Goal: Task Accomplishment & Management: Use online tool/utility

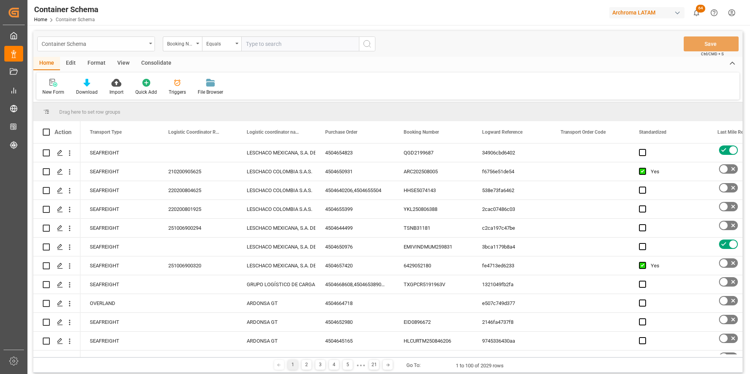
click at [119, 45] on div "Container Schema" at bounding box center [94, 43] width 105 height 10
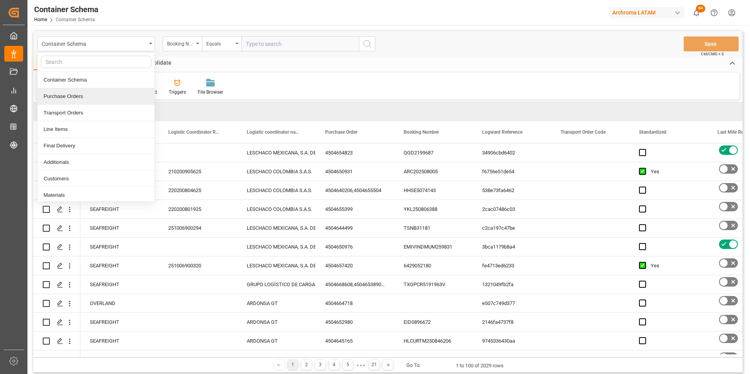
click at [103, 94] on div "Purchase Orders" at bounding box center [96, 96] width 117 height 16
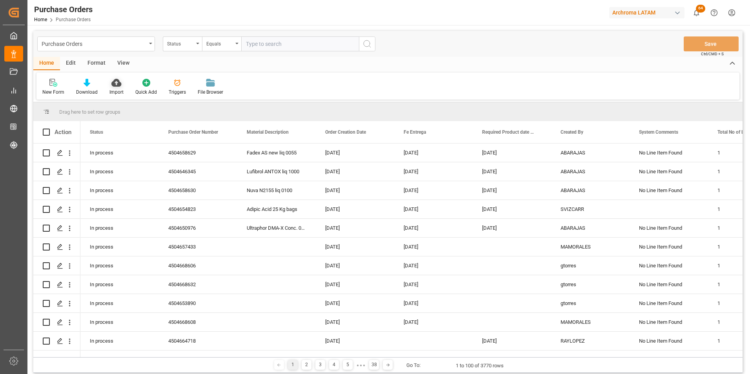
click at [113, 92] on div "Import" at bounding box center [116, 92] width 14 height 7
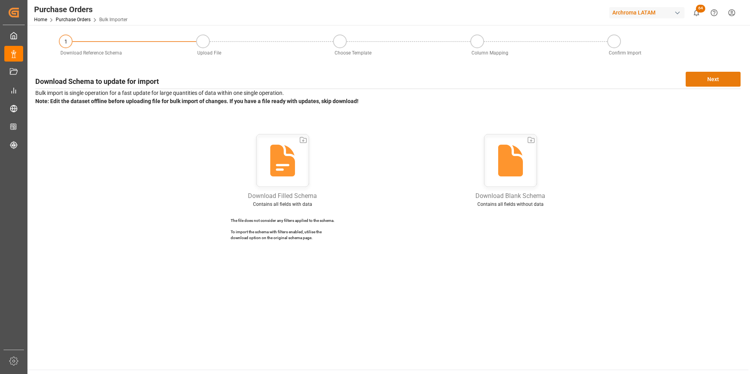
click at [719, 80] on button "Next" at bounding box center [712, 79] width 55 height 15
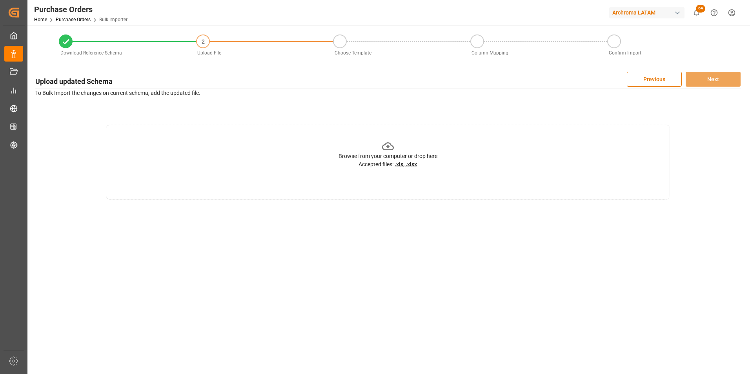
click at [440, 162] on div "Browse from your computer or drop here Accepted files: .xls, .xlsx" at bounding box center [388, 162] width 564 height 75
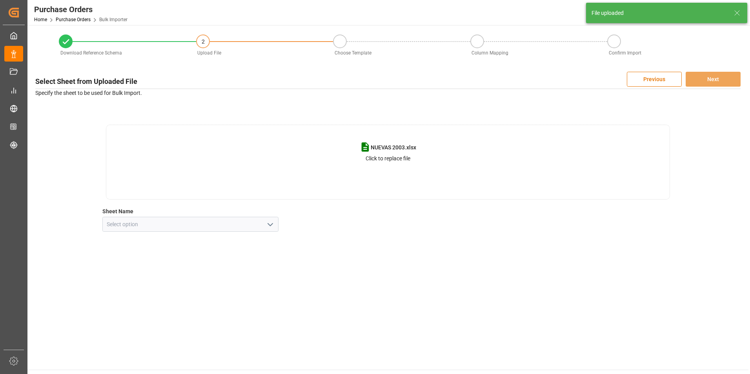
click at [272, 223] on polyline "open menu" at bounding box center [270, 224] width 5 height 2
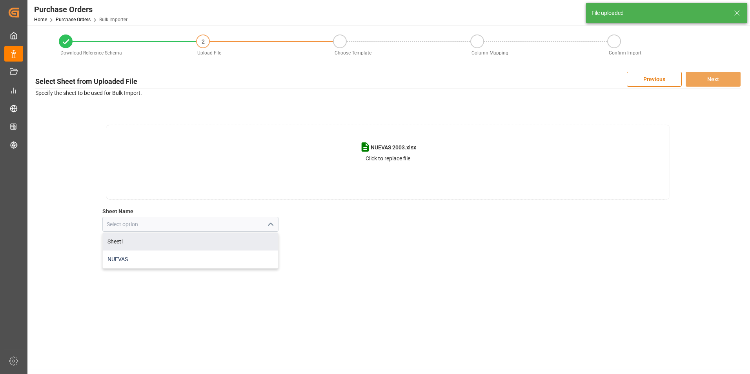
click at [242, 254] on div "NUEVAS" at bounding box center [191, 259] width 176 height 18
type input "NUEVAS"
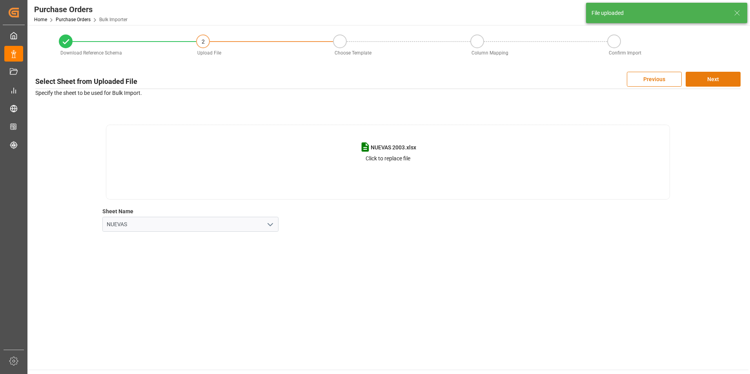
click at [710, 84] on button "Next" at bounding box center [712, 79] width 55 height 15
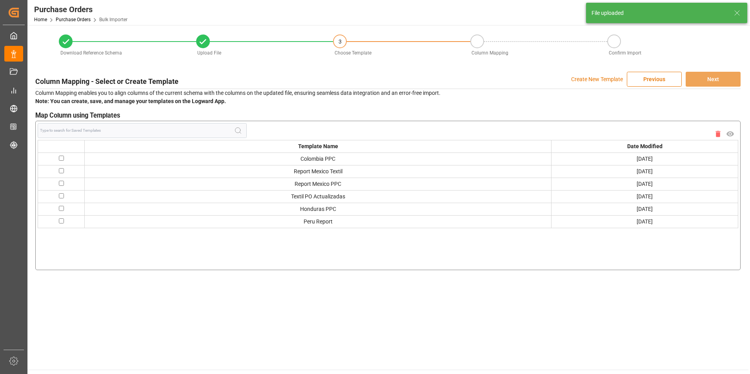
click at [594, 77] on p "Create New Template" at bounding box center [597, 79] width 52 height 15
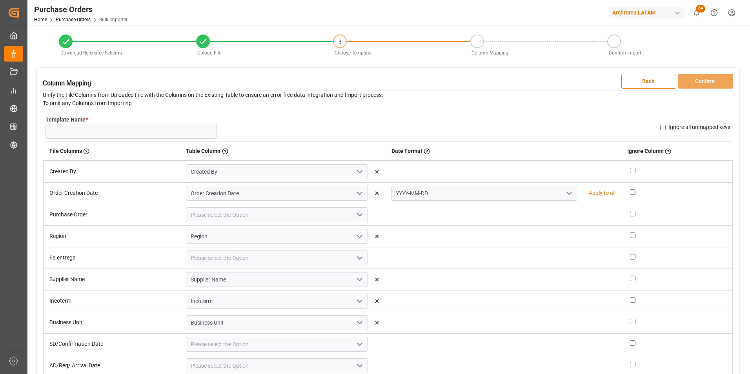
click at [564, 192] on icon "open menu" at bounding box center [568, 193] width 9 height 9
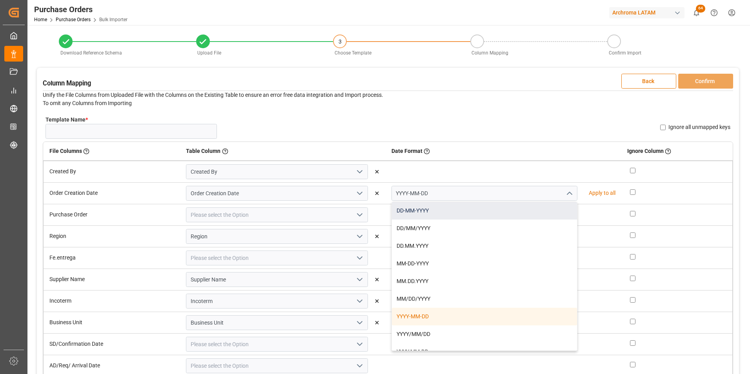
click at [528, 205] on div "DD-MM-YYYY" at bounding box center [484, 211] width 185 height 18
type input "DD-MM-YYYY"
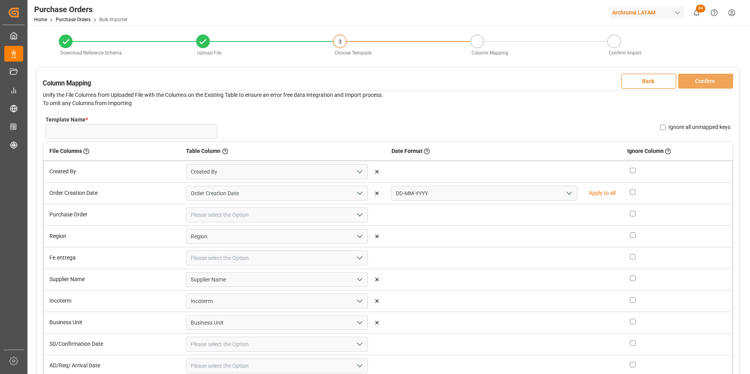
click at [357, 215] on polyline "open menu" at bounding box center [359, 215] width 5 height 2
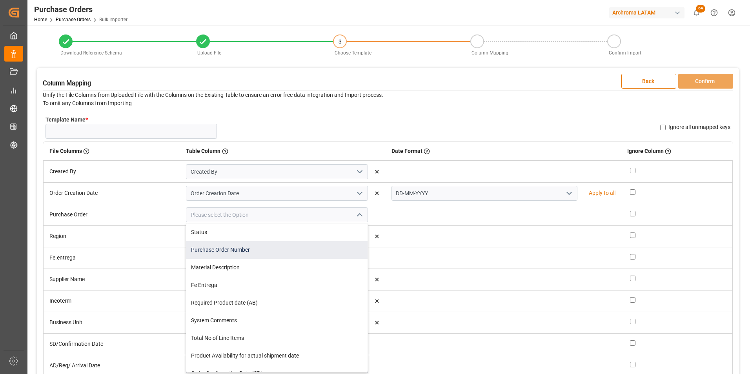
click at [322, 250] on div "Purchase Order Number" at bounding box center [276, 250] width 181 height 18
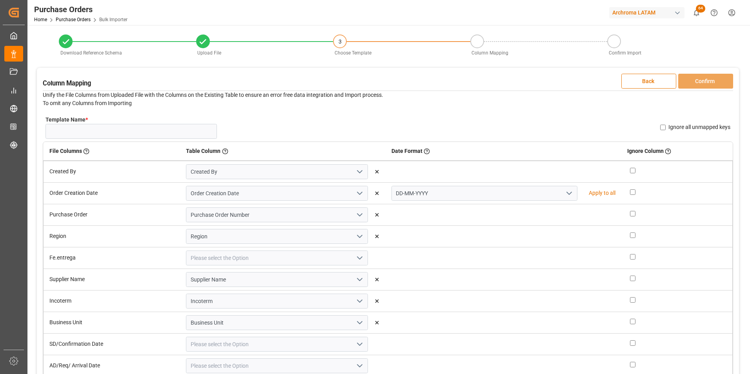
type input "Purchase Order Number"
click at [356, 259] on icon "open menu" at bounding box center [359, 257] width 9 height 9
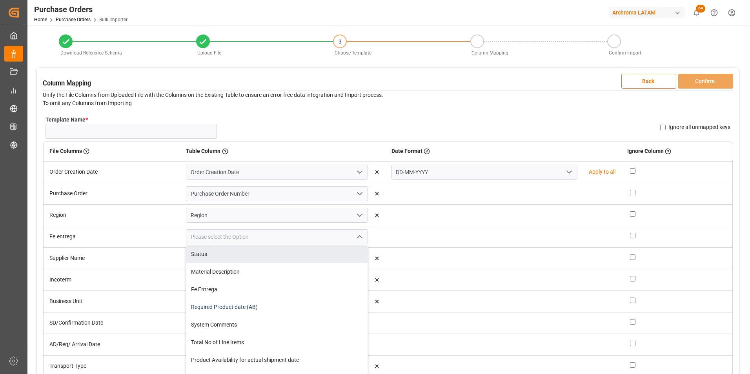
scroll to position [38, 0]
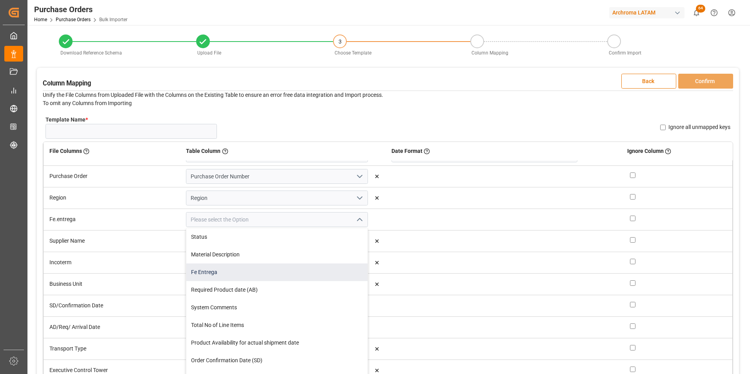
click at [316, 273] on div "Fe Entrega" at bounding box center [276, 272] width 181 height 18
type input "Fe Entrega"
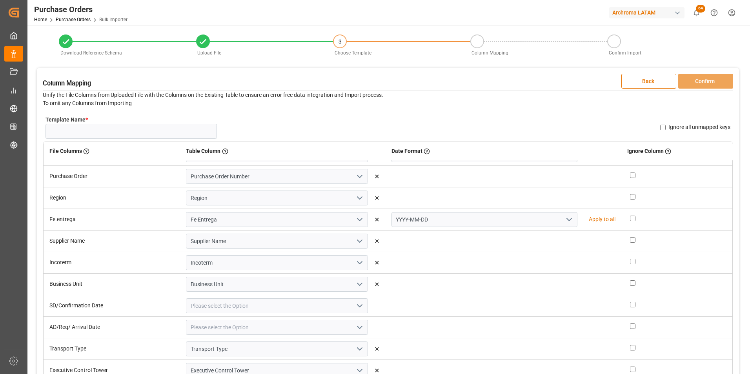
click at [563, 218] on button "open menu" at bounding box center [569, 220] width 12 height 12
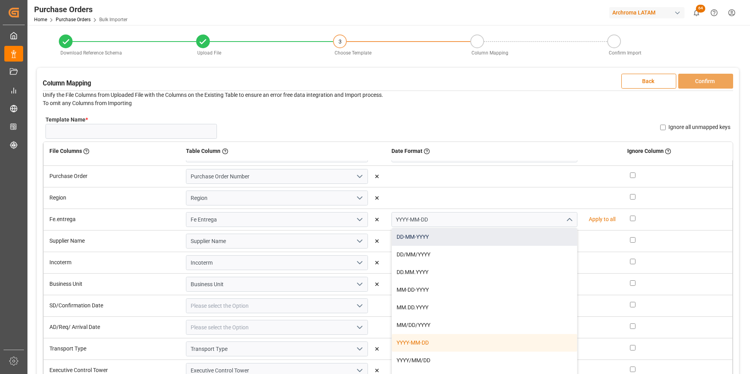
click at [532, 234] on div "DD-MM-YYYY" at bounding box center [484, 237] width 185 height 18
type input "DD-MM-YYYY"
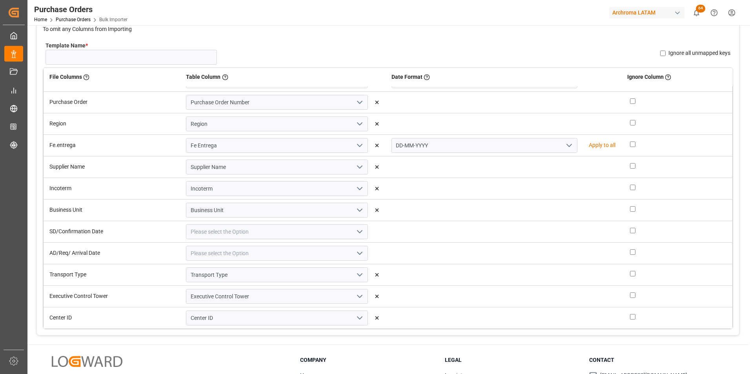
scroll to position [78, 0]
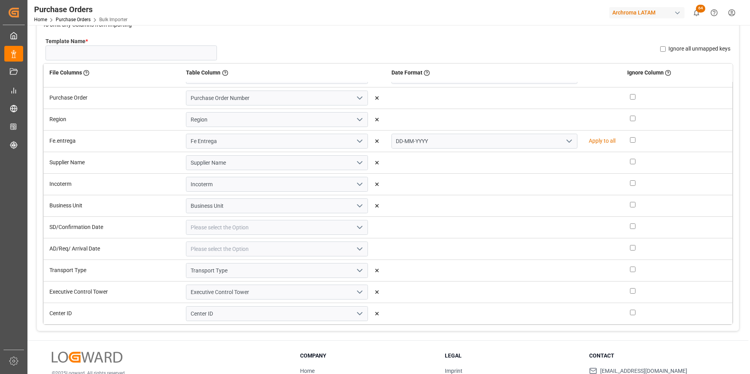
click at [358, 229] on polyline "open menu" at bounding box center [359, 227] width 5 height 2
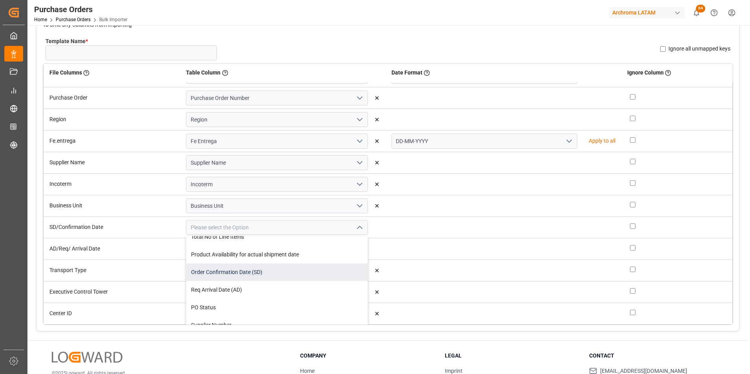
click at [307, 276] on div "Order Confirmation Date (SD)" at bounding box center [276, 272] width 181 height 18
type input "Order Confirmation Date (SD)"
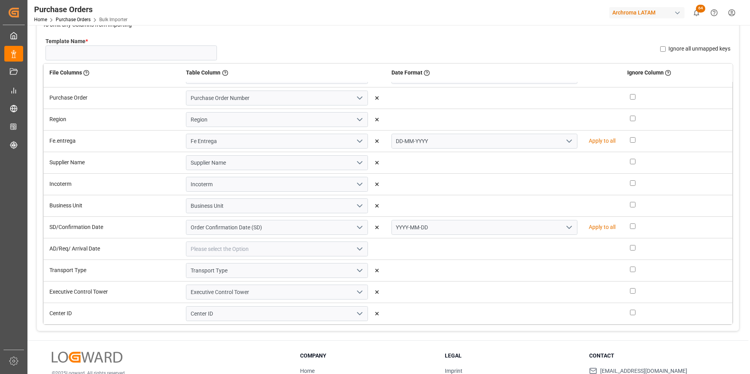
click at [564, 224] on icon "open menu" at bounding box center [568, 227] width 9 height 9
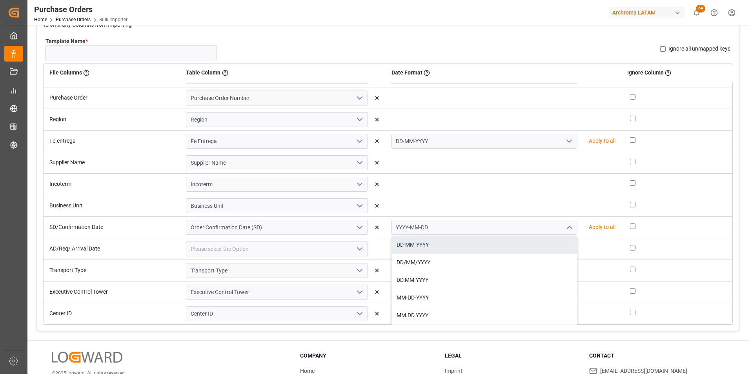
click at [518, 249] on div "DD-MM-YYYY" at bounding box center [484, 245] width 185 height 18
type input "DD-MM-YYYY"
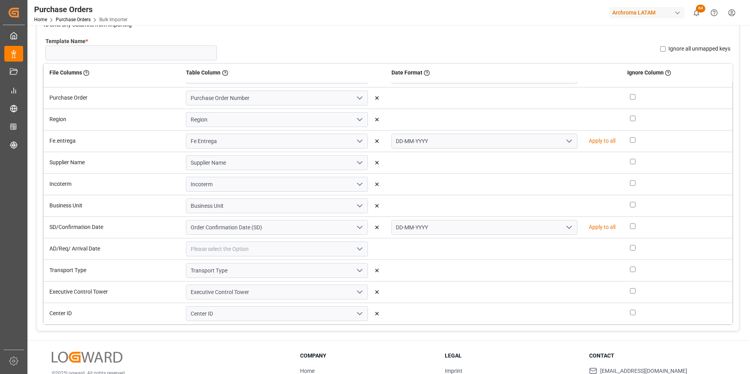
click at [358, 249] on icon "open menu" at bounding box center [359, 248] width 9 height 9
click at [296, 292] on div "Req Arrival Date (AD)" at bounding box center [276, 294] width 181 height 18
type input "Req Arrival Date (AD)"
click at [564, 249] on icon "open menu" at bounding box center [568, 248] width 9 height 9
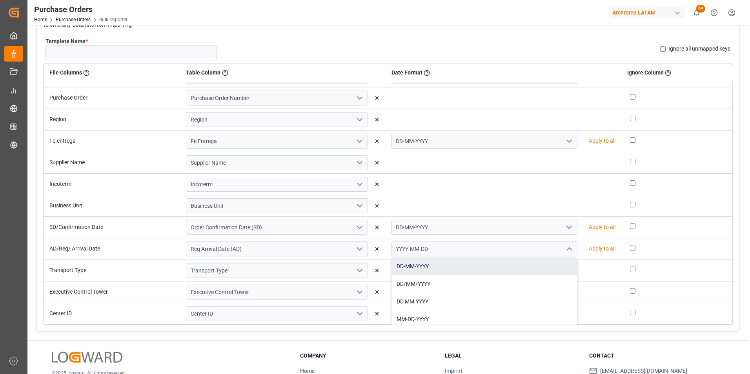
click at [539, 262] on div "DD-MM-YYYY" at bounding box center [484, 267] width 185 height 18
type input "DD-MM-YYYY"
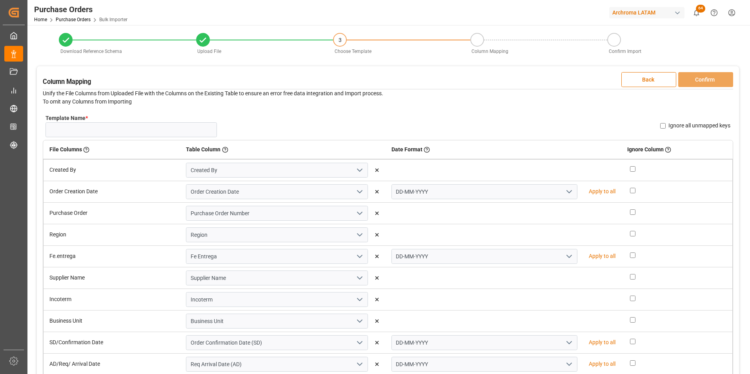
scroll to position [0, 0]
click at [192, 131] on input "Template Name *" at bounding box center [130, 131] width 171 height 15
type input "NUEVAS COL 15/10"
click at [717, 83] on button "Confirm" at bounding box center [705, 81] width 55 height 15
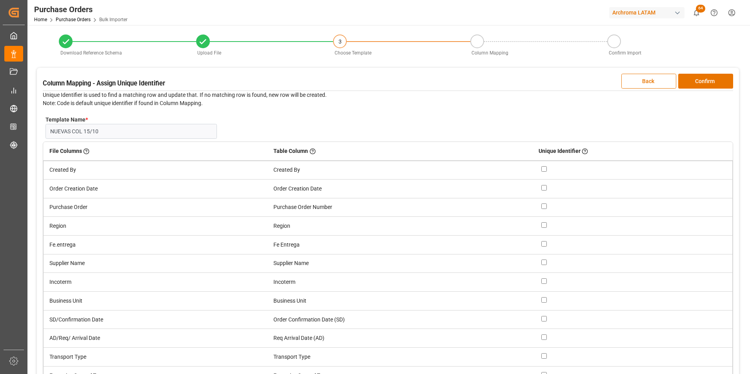
click at [544, 206] on input "checkbox" at bounding box center [543, 205] width 5 height 5
checkbox input "true"
click at [700, 76] on button "Confirm" at bounding box center [705, 81] width 55 height 15
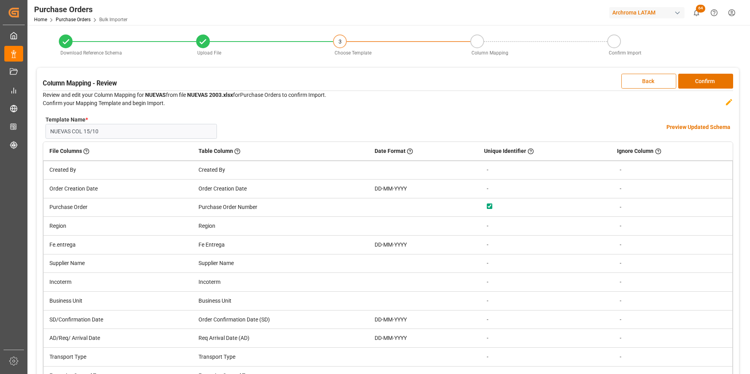
click at [695, 125] on h4 "Preview Updated Schema" at bounding box center [698, 127] width 64 height 8
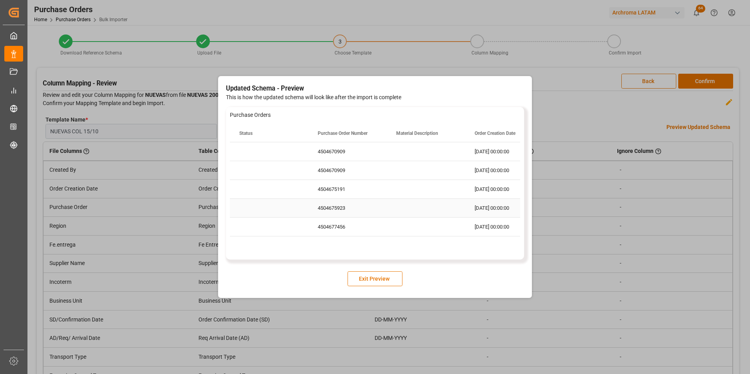
click at [411, 216] on div "Press SPACE to select this row." at bounding box center [426, 208] width 78 height 18
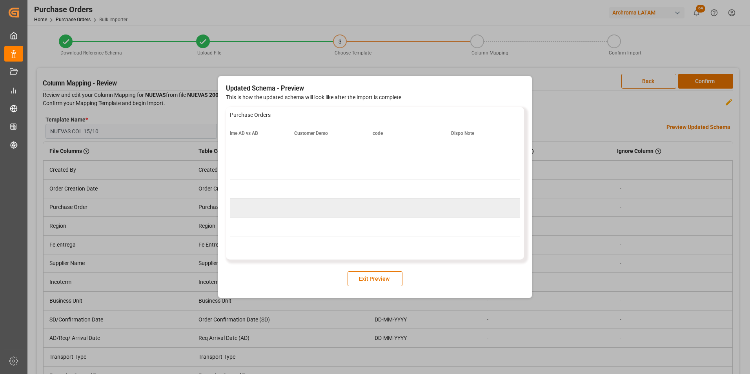
scroll to position [0, 2219]
click at [396, 274] on button "Exit Preview" at bounding box center [374, 278] width 55 height 15
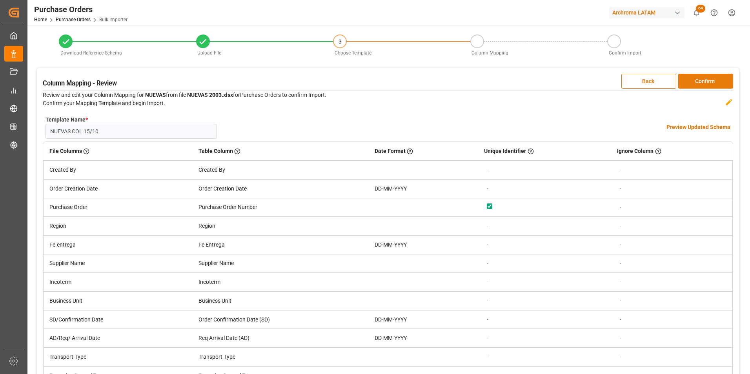
click at [718, 82] on button "Confirm" at bounding box center [705, 81] width 55 height 15
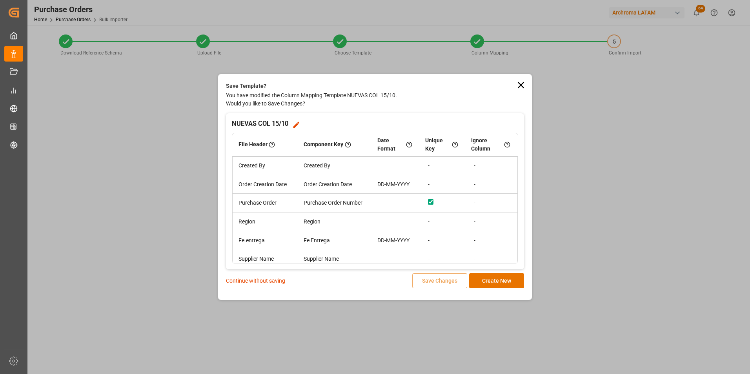
click at [249, 281] on p "Continue without saving" at bounding box center [255, 281] width 59 height 8
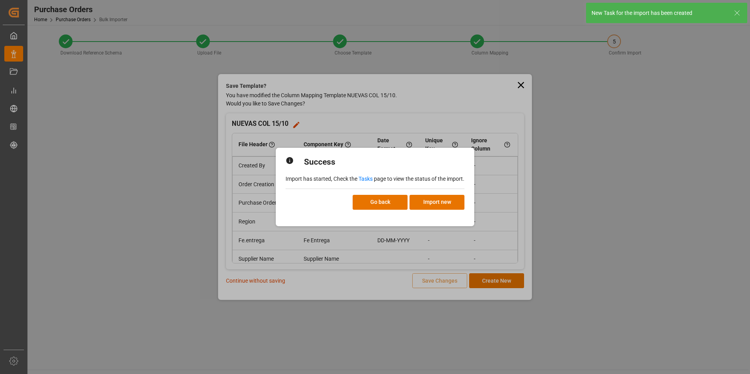
click at [363, 178] on link "Tasks" at bounding box center [365, 179] width 14 height 6
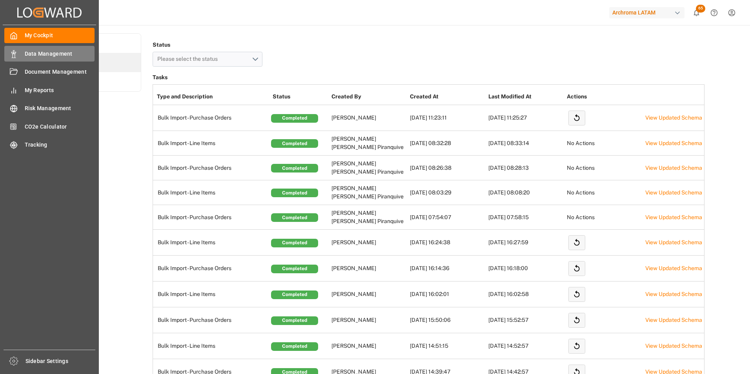
click at [17, 56] on icon at bounding box center [14, 54] width 8 height 8
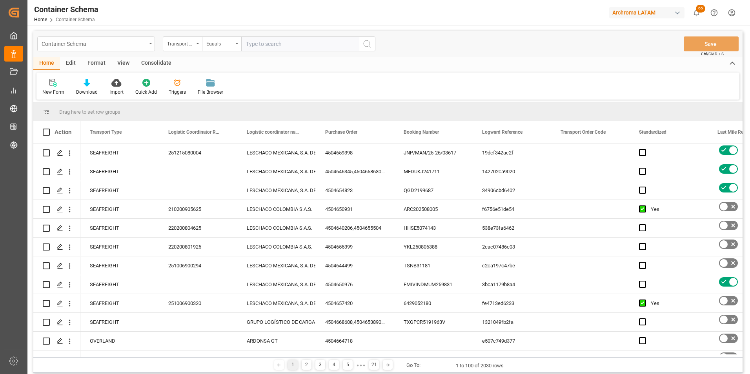
click at [126, 46] on div "Container Schema" at bounding box center [94, 43] width 105 height 10
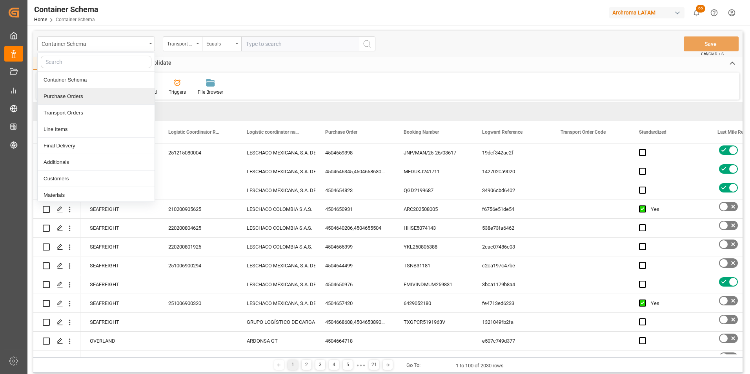
click at [103, 91] on div "Purchase Orders" at bounding box center [96, 96] width 117 height 16
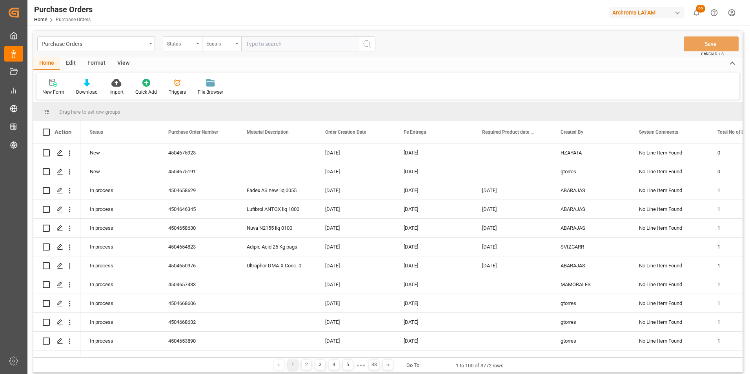
click at [189, 51] on div "Purchase Orders Status Equals Save Ctrl/CMD + S" at bounding box center [387, 44] width 709 height 26
click at [188, 43] on div "Status" at bounding box center [180, 42] width 27 height 9
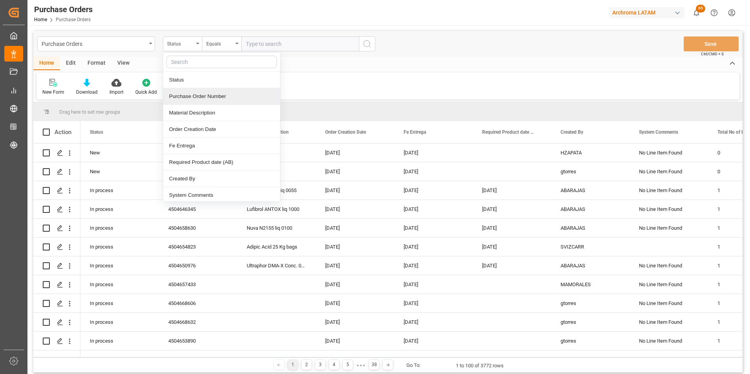
click at [199, 97] on div "Purchase Order Number" at bounding box center [221, 96] width 117 height 16
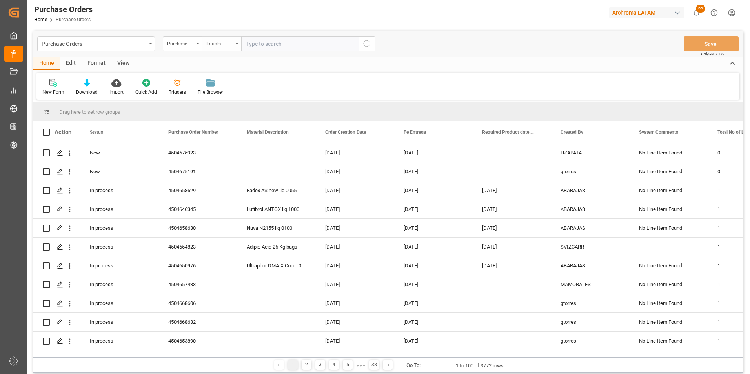
click at [225, 38] on div "Equals" at bounding box center [219, 42] width 27 height 9
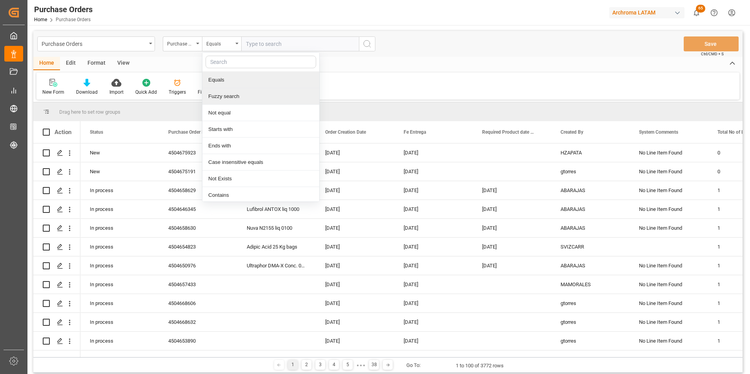
click at [238, 97] on div "Fuzzy search" at bounding box center [260, 96] width 117 height 16
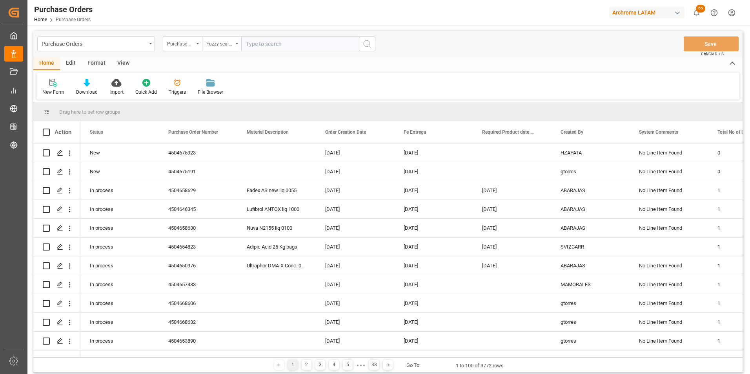
paste input "4504670909"
type input "4504670909"
click at [366, 45] on icon "search button" at bounding box center [366, 43] width 9 height 9
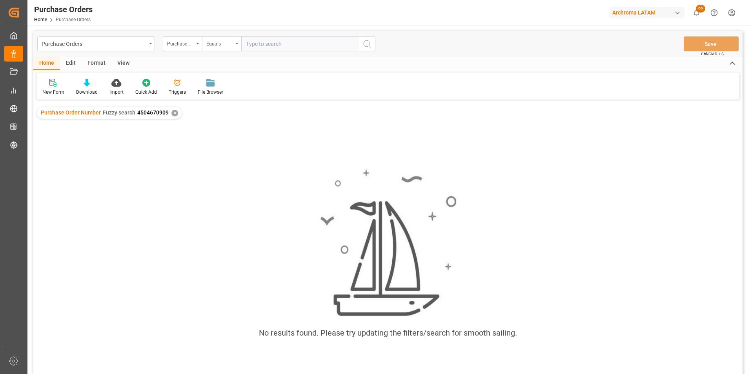
click at [174, 113] on div "✕" at bounding box center [174, 113] width 7 height 7
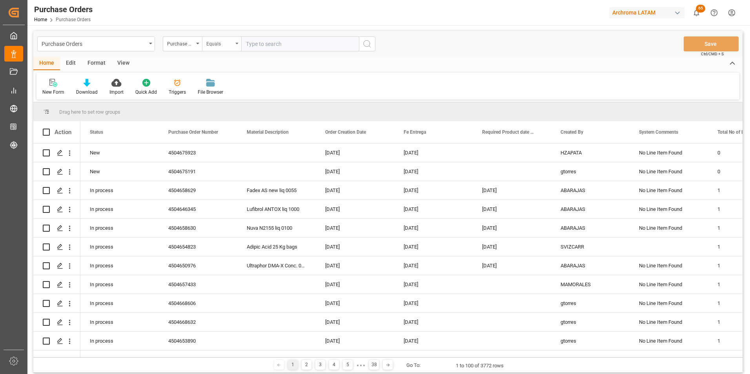
click at [224, 47] on div "Equals" at bounding box center [219, 42] width 27 height 9
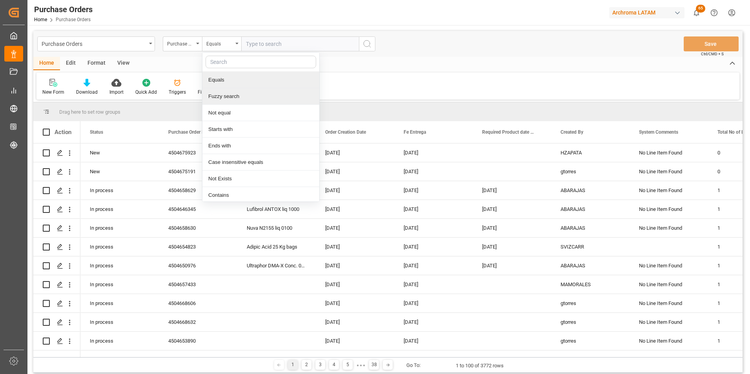
click at [231, 93] on div "Fuzzy search" at bounding box center [260, 96] width 117 height 16
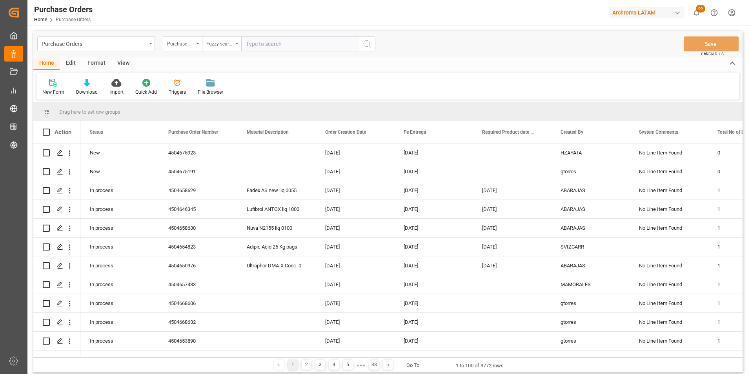
paste input "4504675191"
type input "4504675191"
click at [365, 45] on icon "search button" at bounding box center [366, 43] width 9 height 9
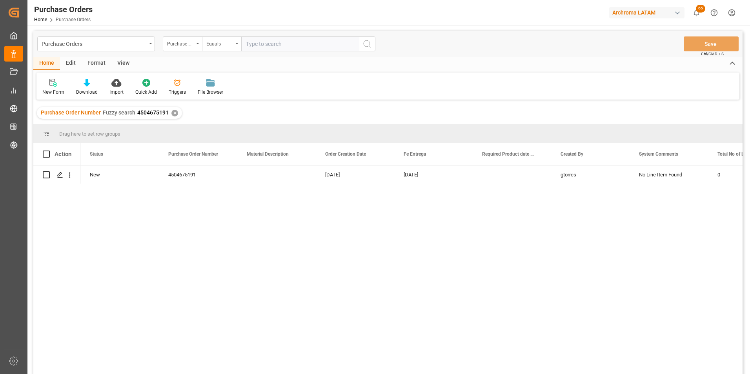
click at [173, 114] on div "✕" at bounding box center [174, 113] width 7 height 7
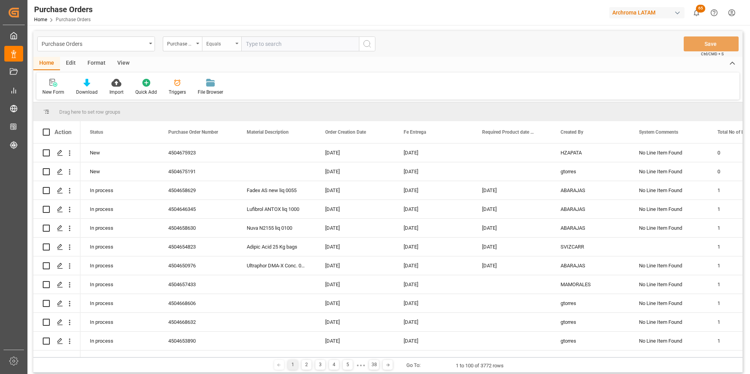
click at [234, 45] on div "Equals" at bounding box center [221, 43] width 39 height 15
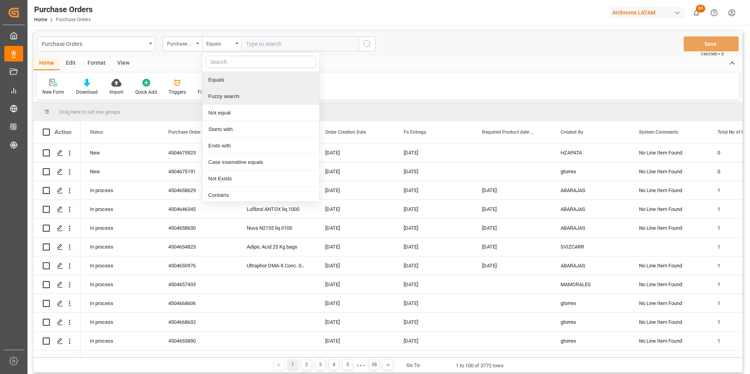
click at [237, 95] on div "Fuzzy search" at bounding box center [260, 96] width 117 height 16
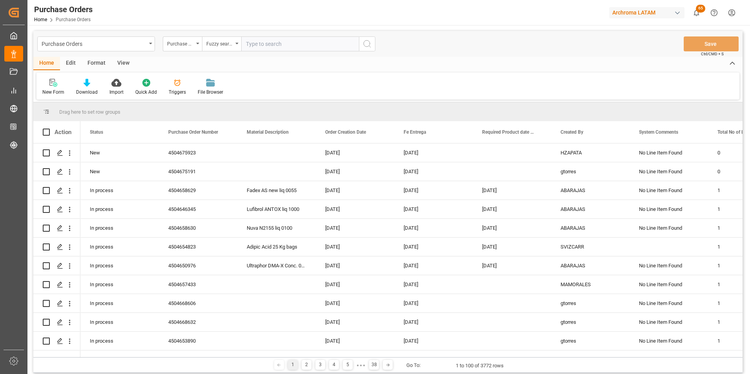
paste input "4504675923"
type input "4504675923"
click at [366, 45] on icon "search button" at bounding box center [366, 43] width 9 height 9
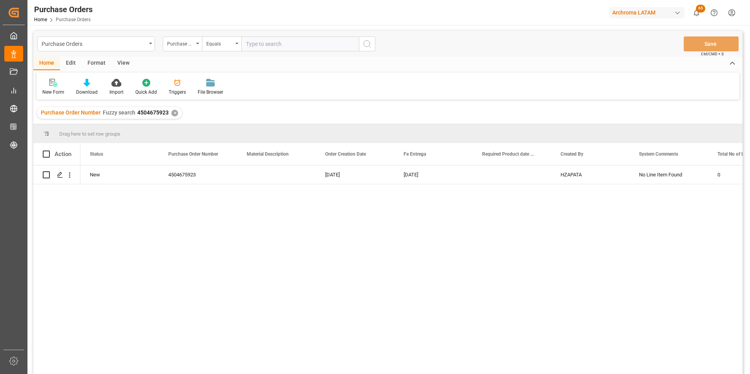
click at [172, 114] on div "✕" at bounding box center [174, 113] width 7 height 7
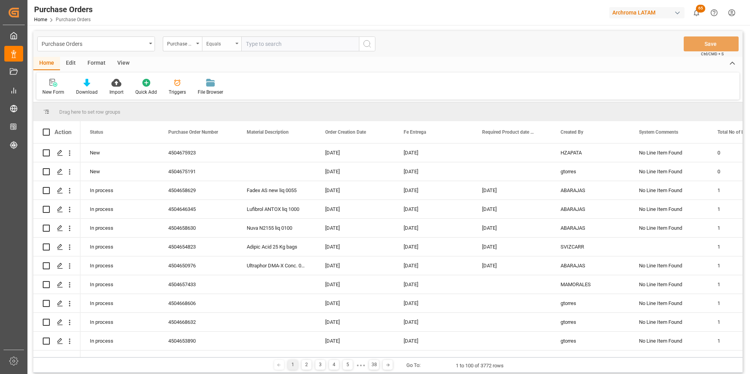
click at [234, 45] on div "Equals" at bounding box center [221, 43] width 39 height 15
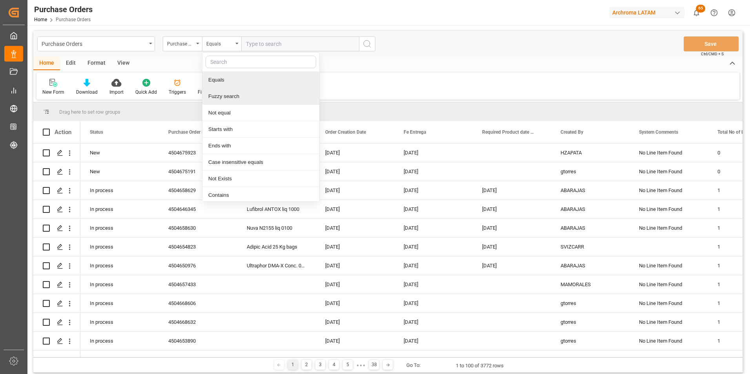
click at [239, 93] on div "Fuzzy search" at bounding box center [260, 96] width 117 height 16
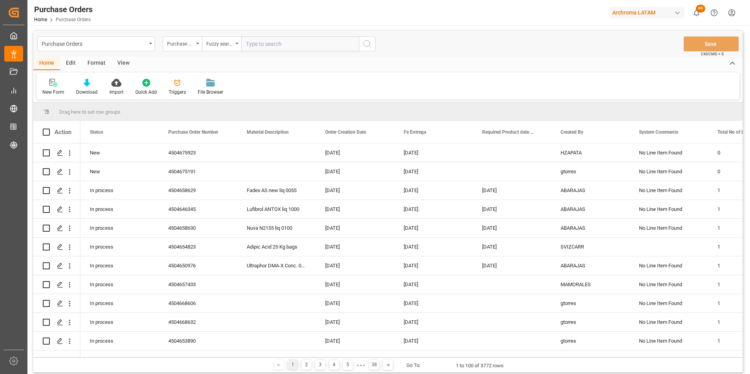
paste input "4504677456"
type input "4504677456"
click at [363, 46] on icon "search button" at bounding box center [366, 43] width 9 height 9
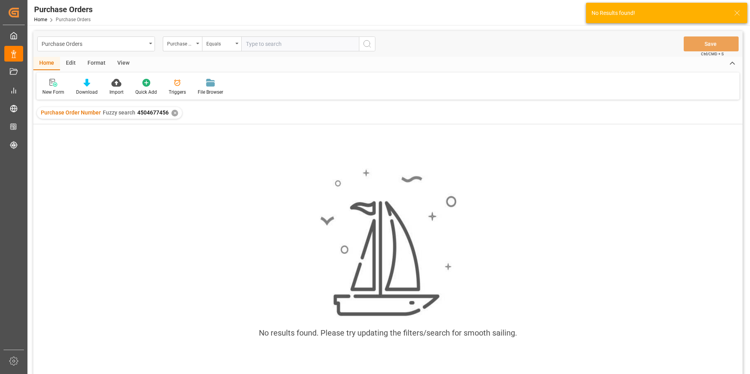
click at [173, 112] on div "✕" at bounding box center [174, 113] width 7 height 7
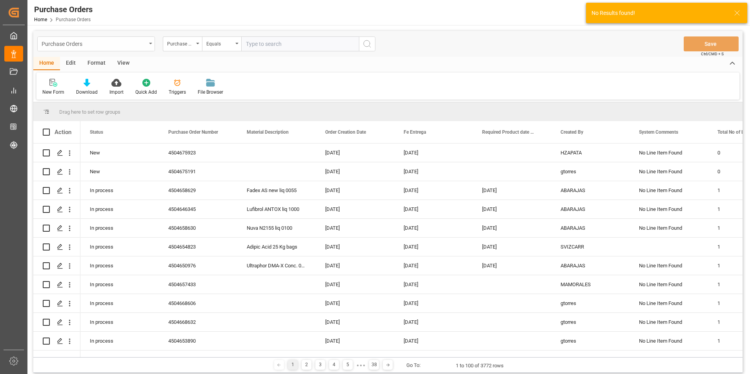
click at [149, 48] on div "Purchase Orders" at bounding box center [96, 43] width 118 height 15
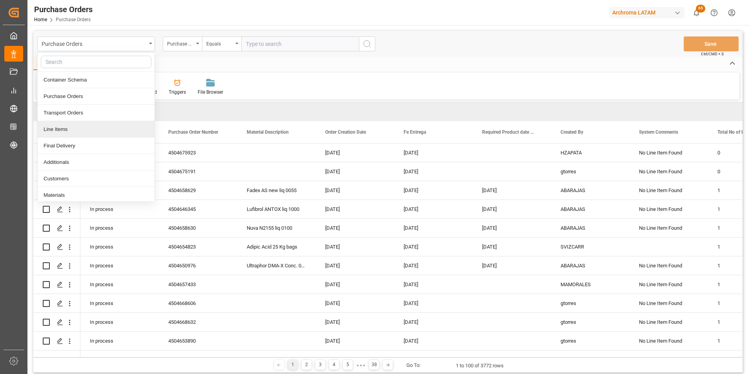
click at [97, 134] on div "Line Items" at bounding box center [96, 129] width 117 height 16
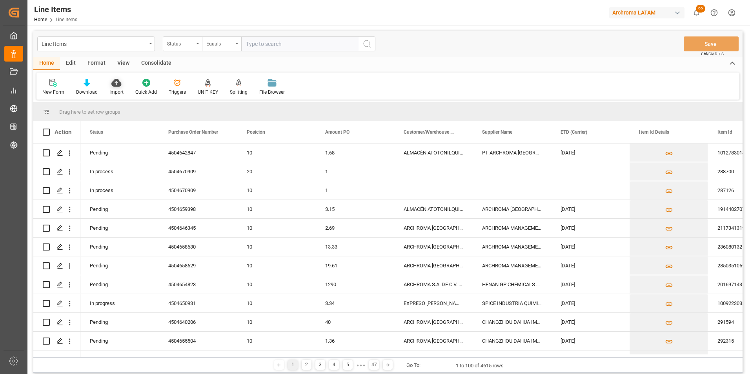
click at [116, 90] on div "Import" at bounding box center [116, 92] width 14 height 7
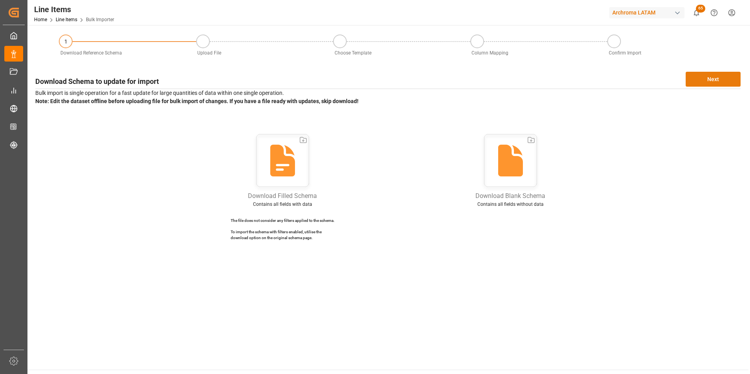
click at [722, 84] on button "Next" at bounding box center [712, 79] width 55 height 15
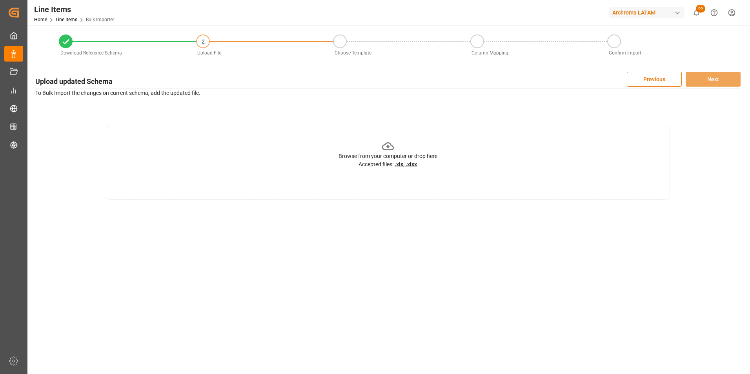
click at [312, 176] on div "Browse from your computer or drop here Accepted files: .xls, .xlsx" at bounding box center [388, 162] width 564 height 75
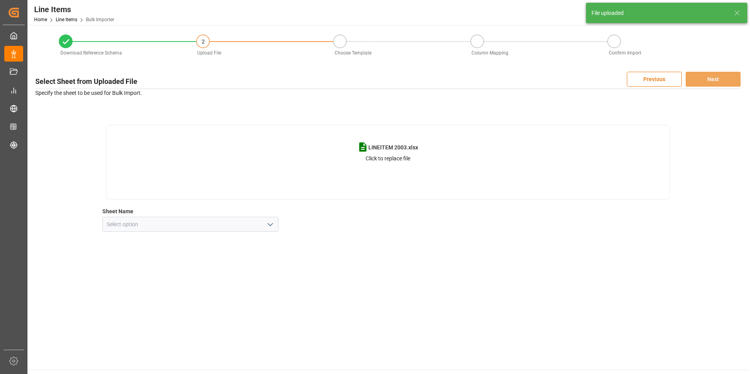
click at [270, 225] on polyline "open menu" at bounding box center [270, 224] width 5 height 2
click at [203, 241] on div "Hoja1" at bounding box center [191, 242] width 176 height 18
type input "Hoja1"
click at [724, 82] on button "Next" at bounding box center [712, 79] width 55 height 15
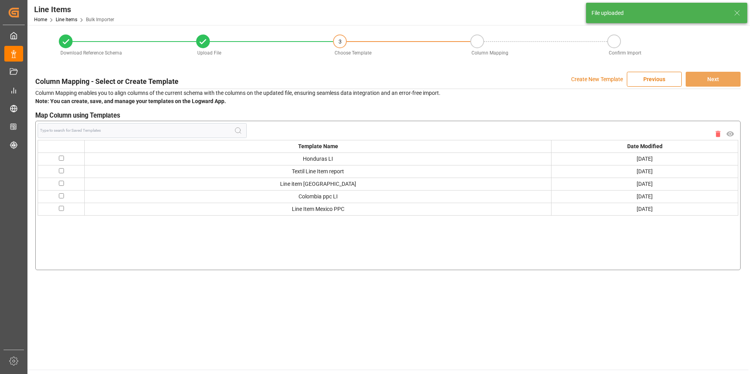
click at [593, 81] on p "Create New Template" at bounding box center [597, 79] width 52 height 15
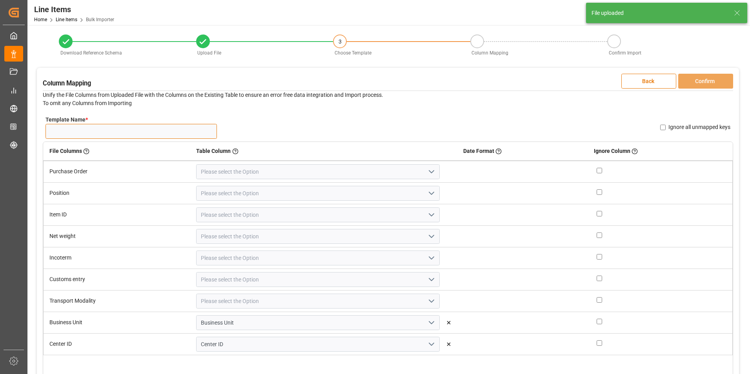
drag, startPoint x: 132, startPoint y: 137, endPoint x: 142, endPoint y: 135, distance: 9.6
click at [132, 137] on input "Template Name *" at bounding box center [130, 131] width 171 height 15
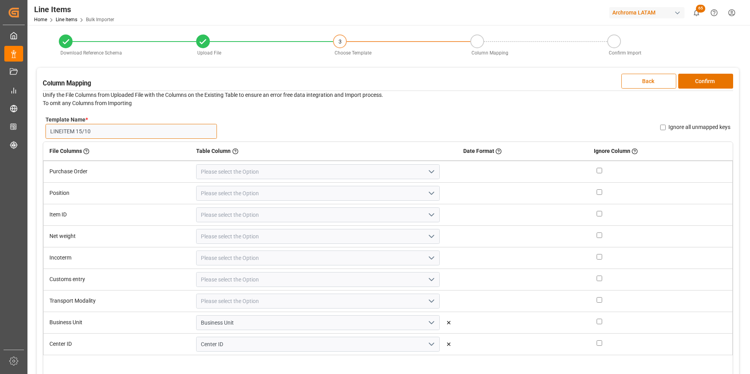
type input "LINEITEM 15/10"
click at [427, 170] on icon "open menu" at bounding box center [431, 171] width 9 height 9
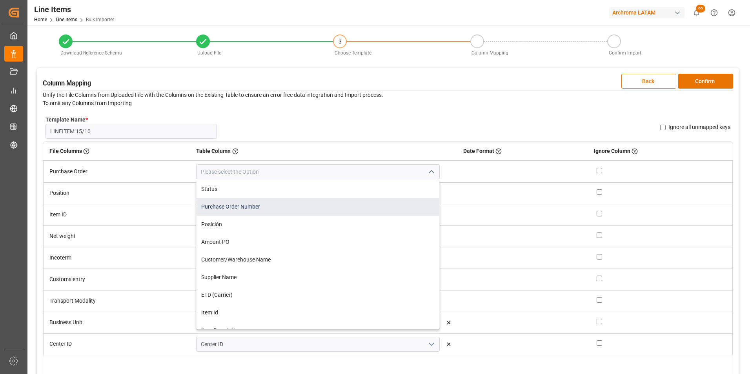
click at [292, 203] on div "Purchase Order Number" at bounding box center [317, 207] width 242 height 18
type input "Purchase Order Number"
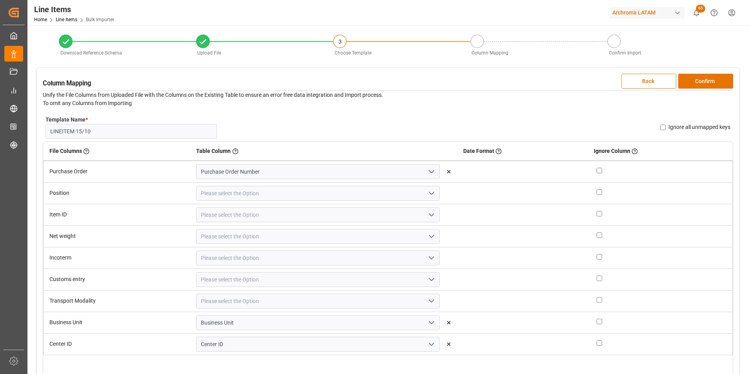
click at [427, 195] on icon "open menu" at bounding box center [431, 193] width 9 height 9
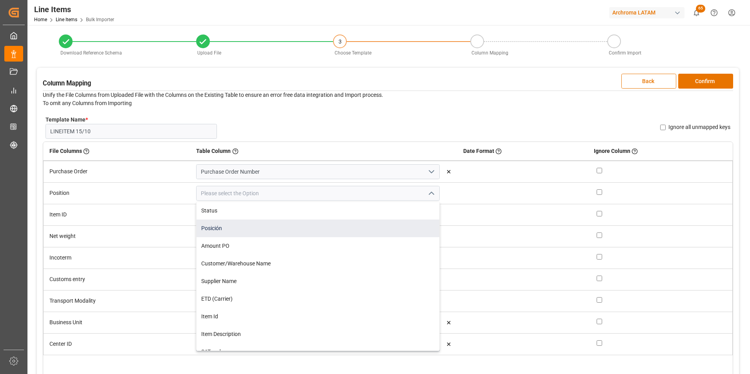
click at [318, 231] on div "Posición" at bounding box center [317, 229] width 242 height 18
type input "Posición"
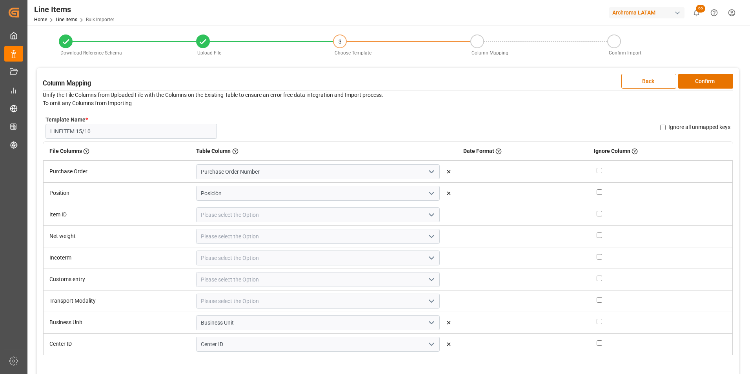
click at [427, 216] on icon "open menu" at bounding box center [431, 214] width 9 height 9
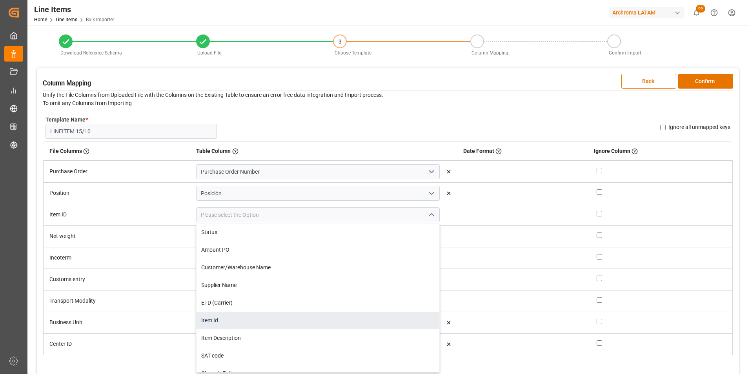
click at [318, 318] on div "Item Id" at bounding box center [317, 321] width 242 height 18
type input "Item Id"
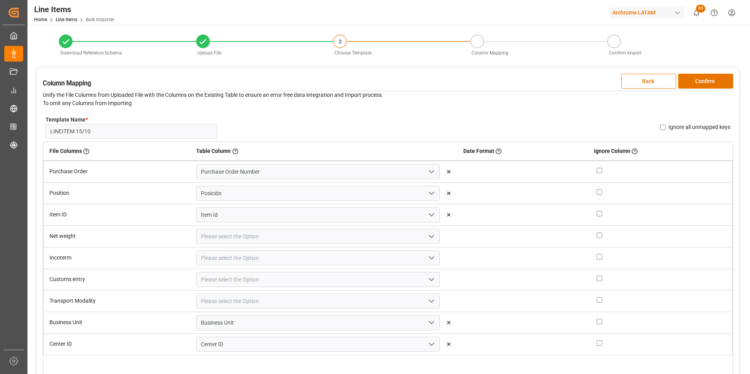
click at [427, 236] on icon "open menu" at bounding box center [431, 236] width 9 height 9
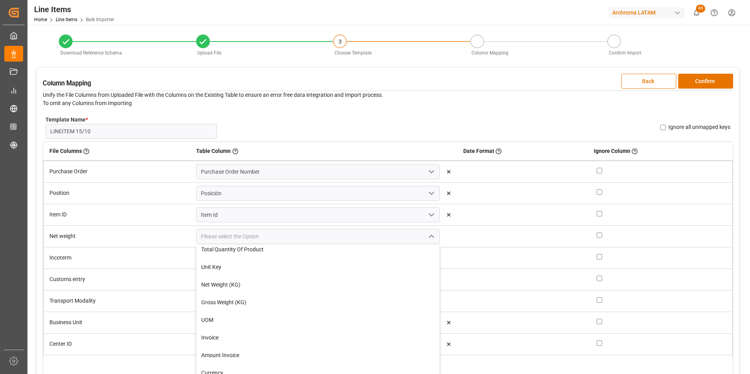
scroll to position [235, 0]
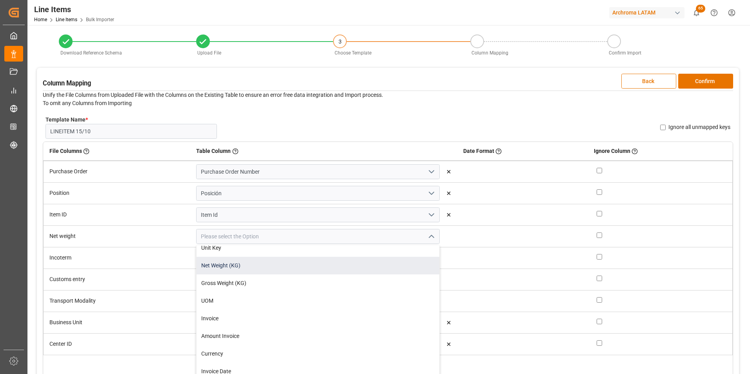
click at [291, 266] on div "Net Weight (KG)" at bounding box center [317, 266] width 242 height 18
type input "Net Weight (KG)"
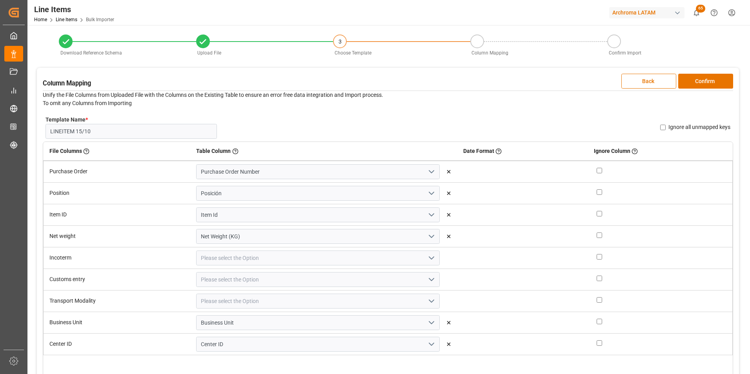
click at [427, 257] on icon "open menu" at bounding box center [431, 257] width 9 height 9
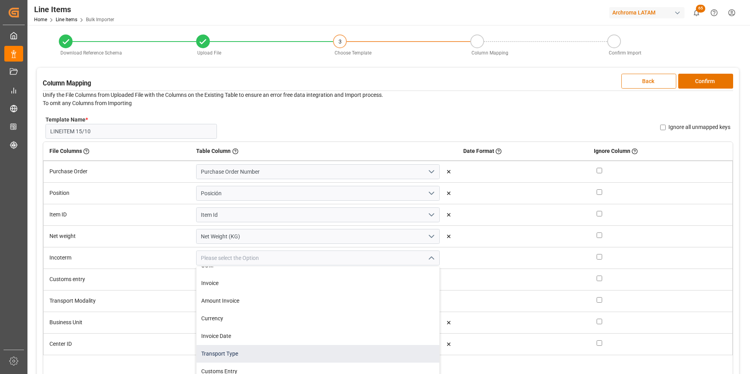
scroll to position [314, 0]
click at [285, 345] on div "INCOTERM" at bounding box center [317, 350] width 242 height 18
type input "INCOTERM"
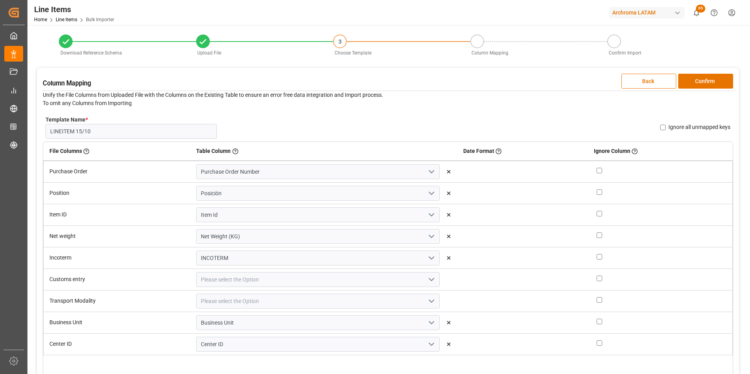
click at [429, 279] on polyline "open menu" at bounding box center [431, 279] width 5 height 2
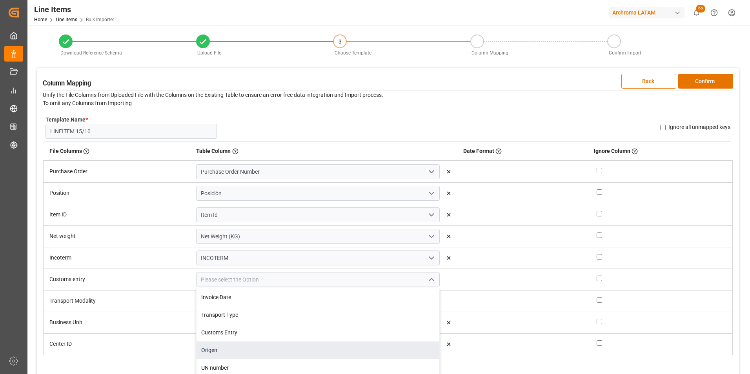
scroll to position [353, 0]
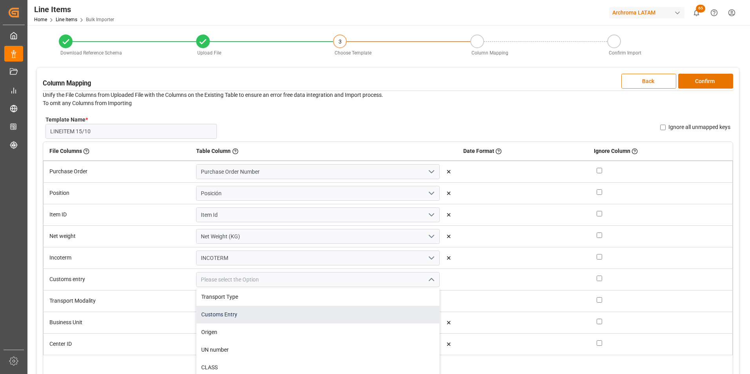
click at [299, 319] on div "Customs Entry" at bounding box center [317, 315] width 242 height 18
type input "Customs Entry"
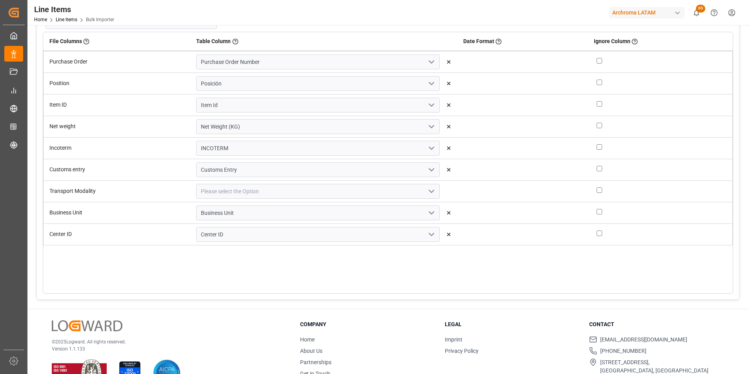
scroll to position [118, 0]
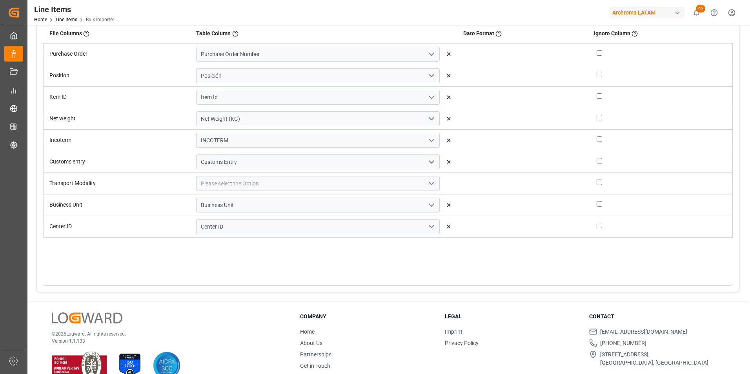
click at [427, 183] on icon "open menu" at bounding box center [431, 183] width 9 height 9
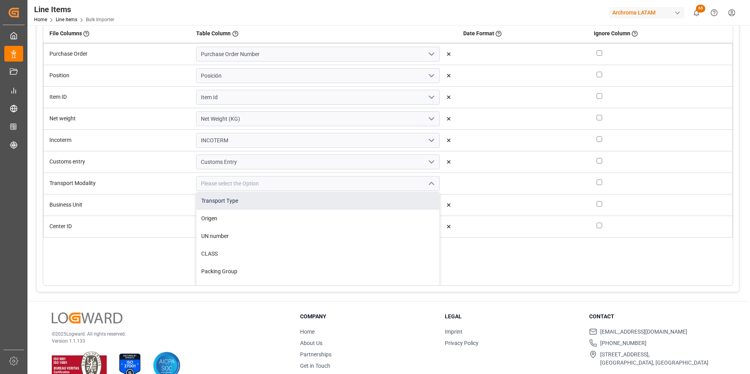
click at [261, 205] on div "Transport Type" at bounding box center [317, 201] width 242 height 18
type input "Transport Type"
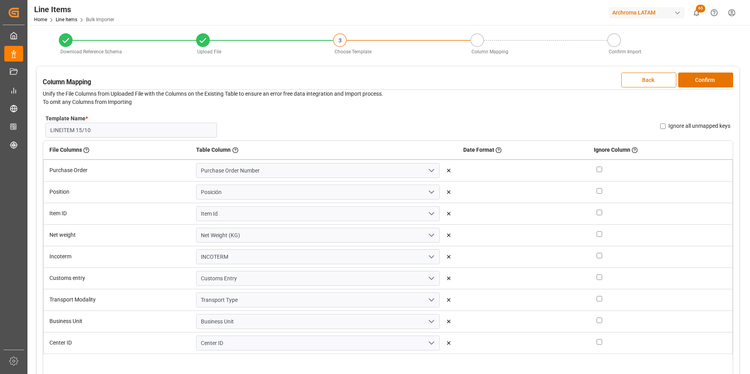
scroll to position [0, 0]
click at [689, 82] on button "Confirm" at bounding box center [705, 81] width 55 height 15
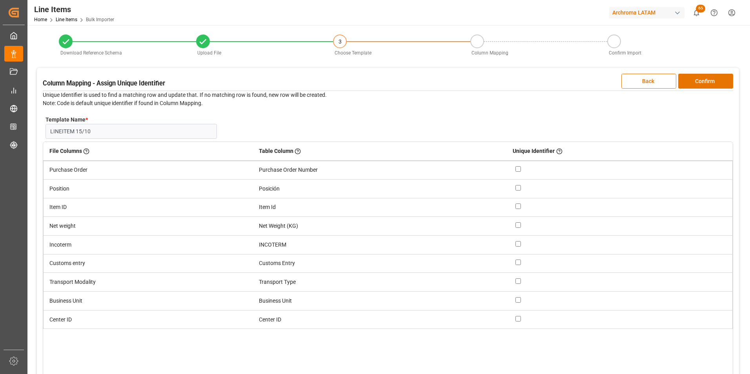
click at [517, 169] on input "checkbox" at bounding box center [517, 168] width 5 height 5
checkbox input "true"
click at [519, 187] on input "checkbox" at bounding box center [517, 187] width 5 height 5
checkbox input "true"
click at [699, 79] on button "Confirm" at bounding box center [705, 81] width 55 height 15
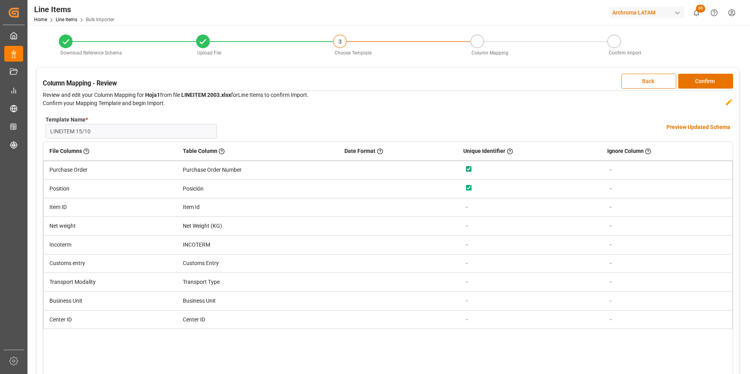
click at [694, 127] on h4 "Preview Updated Schema" at bounding box center [698, 127] width 64 height 8
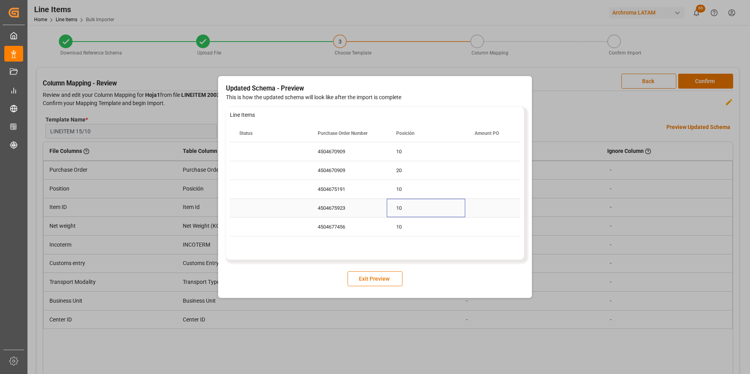
click at [427, 215] on div "10" at bounding box center [426, 208] width 78 height 18
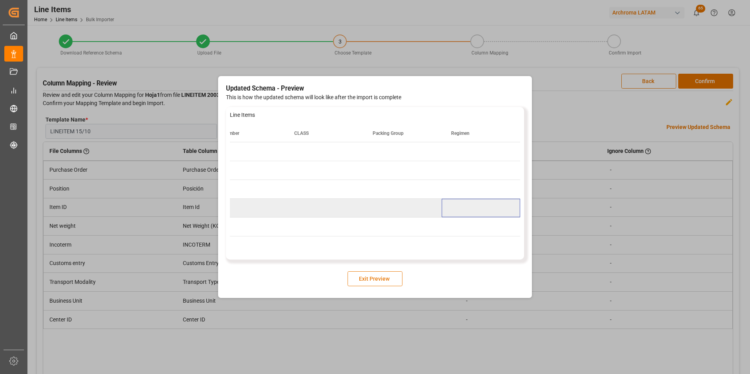
scroll to position [0, 2454]
click at [378, 276] on button "Exit Preview" at bounding box center [374, 278] width 55 height 15
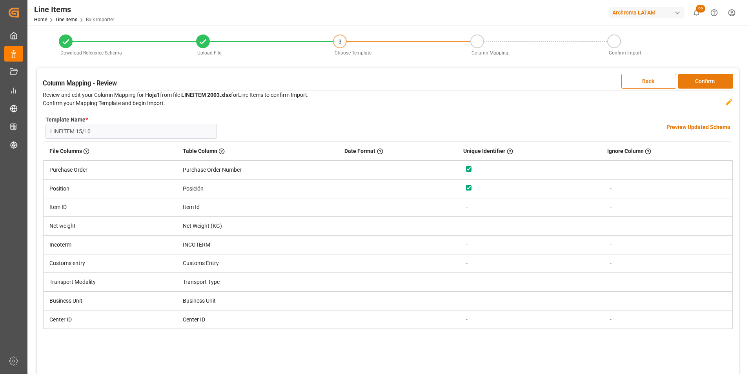
click at [717, 74] on button "Confirm" at bounding box center [705, 81] width 55 height 15
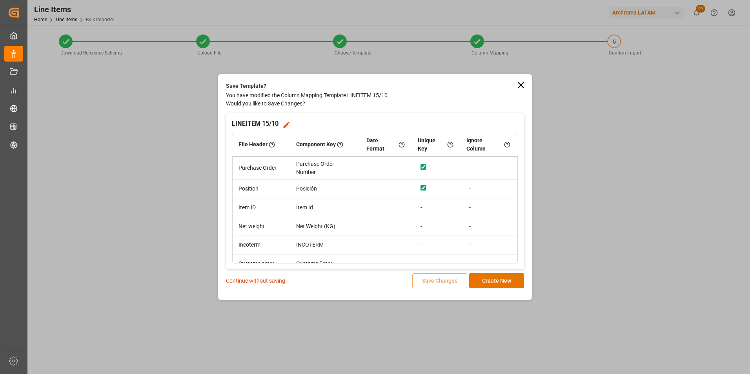
click at [244, 279] on p "Continue without saving" at bounding box center [255, 281] width 59 height 8
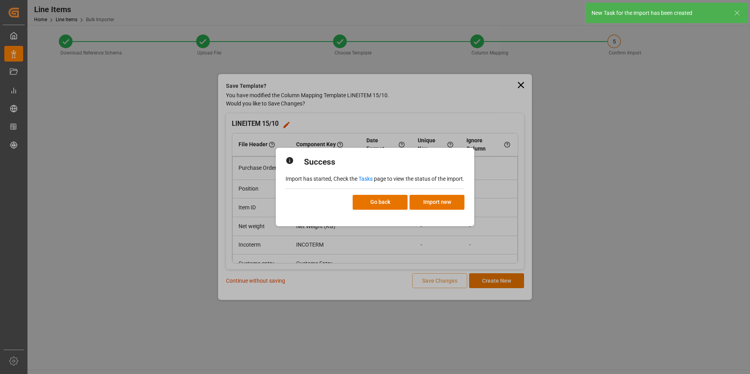
click at [363, 179] on link "Tasks" at bounding box center [365, 179] width 14 height 6
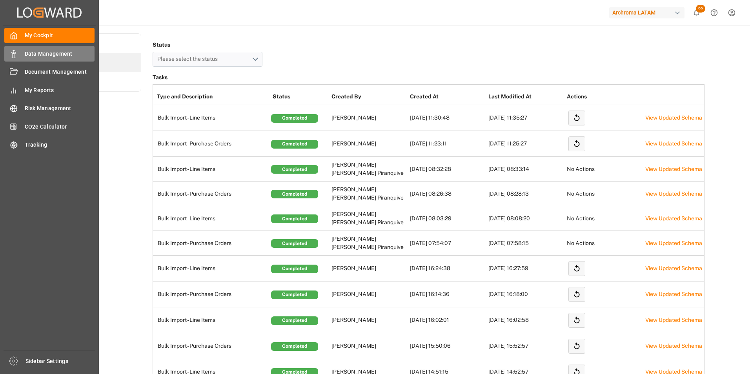
click at [14, 57] on icon at bounding box center [14, 54] width 8 height 8
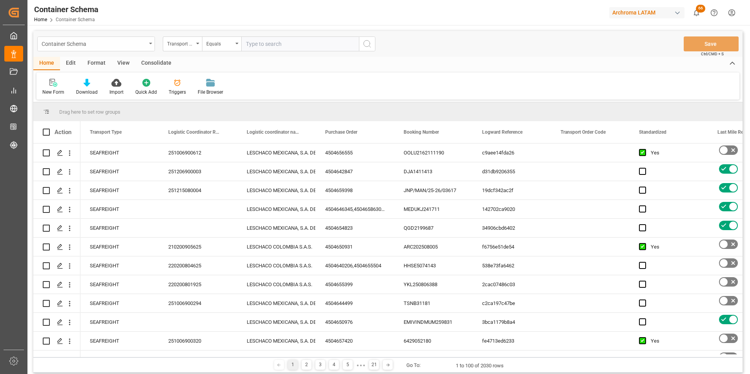
drag, startPoint x: 143, startPoint y: 44, endPoint x: 136, endPoint y: 50, distance: 9.4
click at [143, 44] on div "Container Schema" at bounding box center [94, 43] width 105 height 10
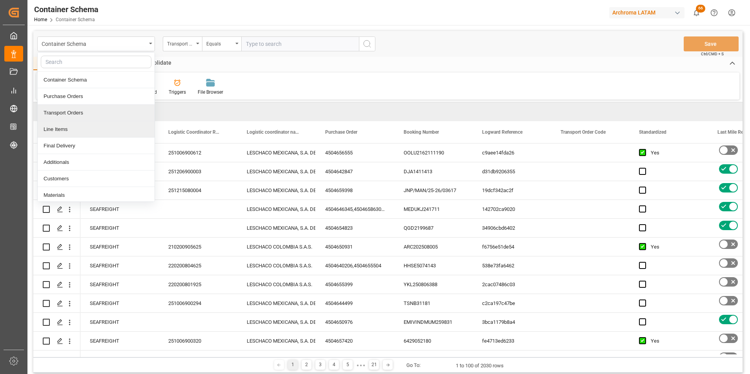
click at [83, 124] on div "Line Items" at bounding box center [96, 129] width 117 height 16
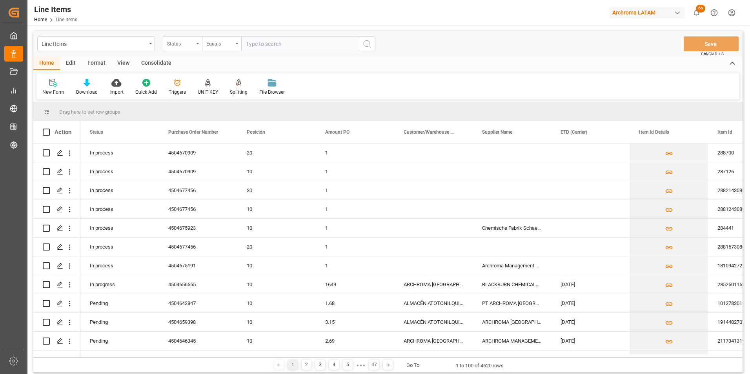
click at [193, 40] on div "Status" at bounding box center [180, 42] width 27 height 9
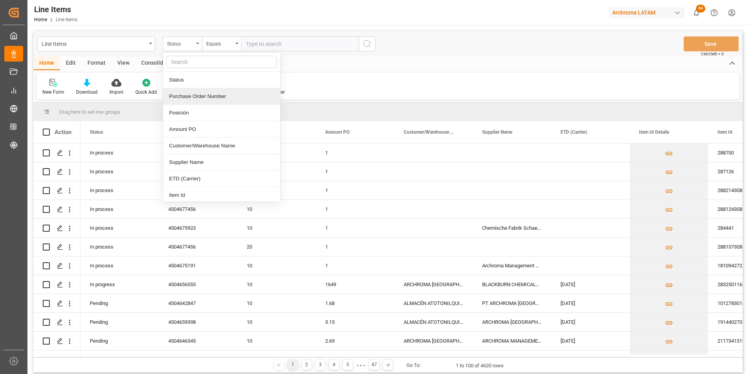
click at [190, 100] on div "Purchase Order Number" at bounding box center [221, 96] width 117 height 16
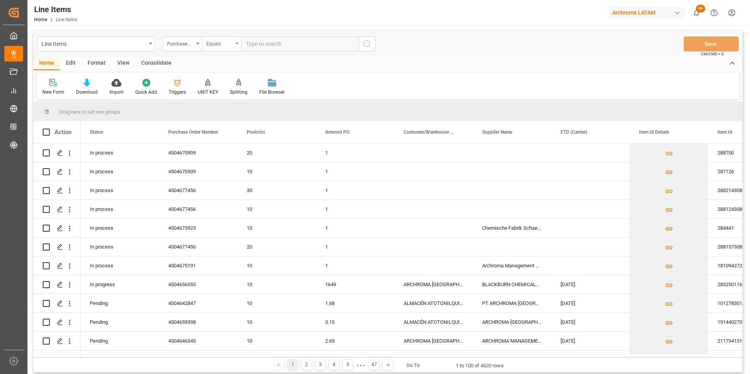
click at [212, 46] on div "Equals" at bounding box center [219, 42] width 27 height 9
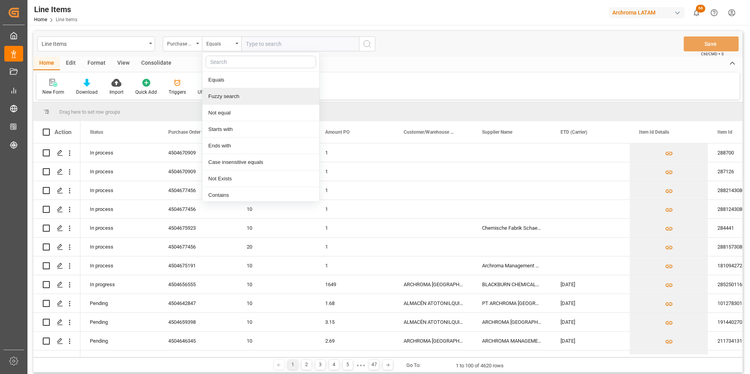
click at [222, 97] on div "Fuzzy search" at bounding box center [260, 96] width 117 height 16
paste input "4504670909"
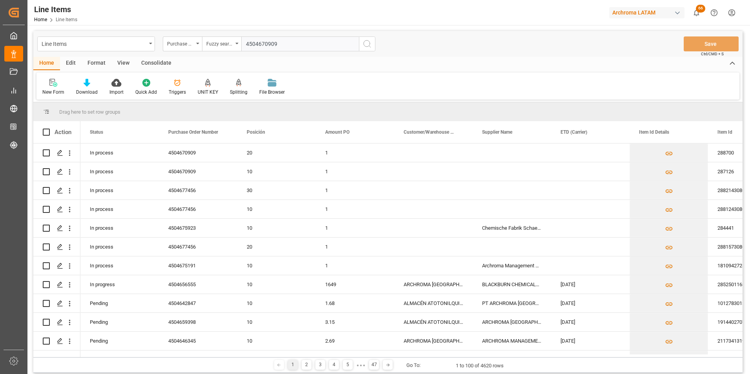
type input "4504670909"
click at [361, 47] on button "search button" at bounding box center [367, 43] width 16 height 15
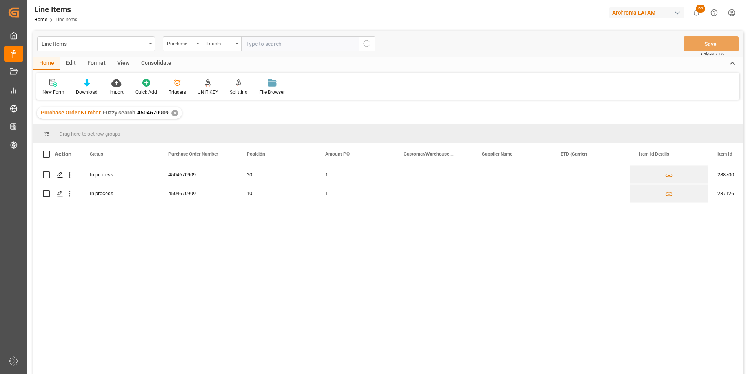
click at [172, 112] on div "✕" at bounding box center [174, 113] width 7 height 7
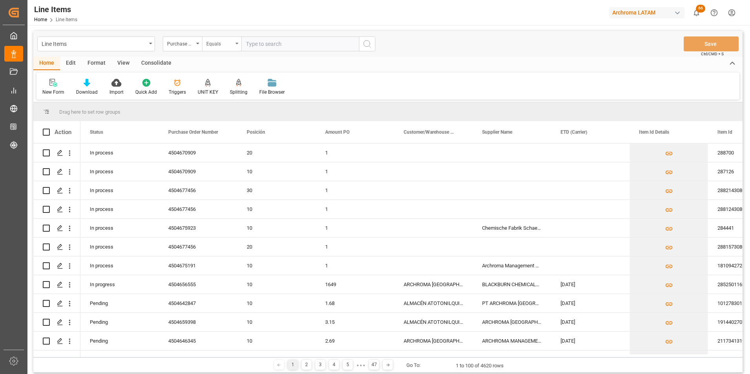
click at [234, 47] on div "Equals" at bounding box center [221, 43] width 39 height 15
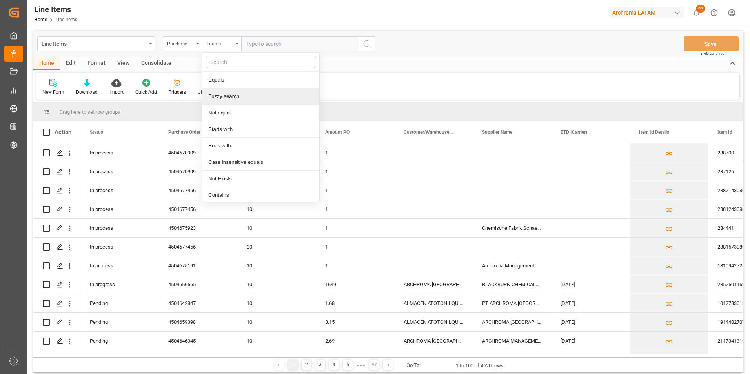
click at [238, 94] on div "Fuzzy search" at bounding box center [260, 96] width 117 height 16
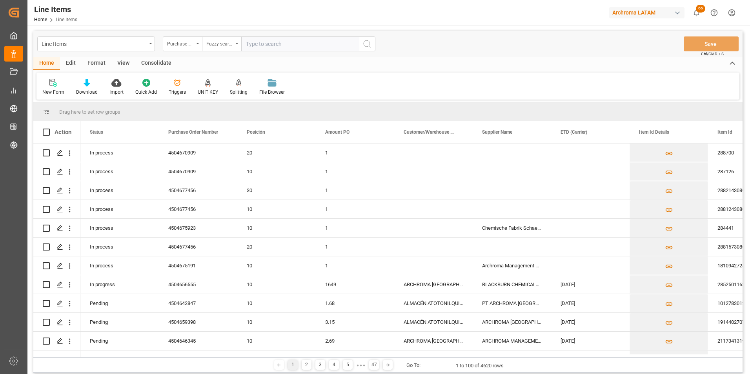
paste input "4504675191"
type input "4504675191"
click at [370, 44] on icon "search button" at bounding box center [366, 43] width 9 height 9
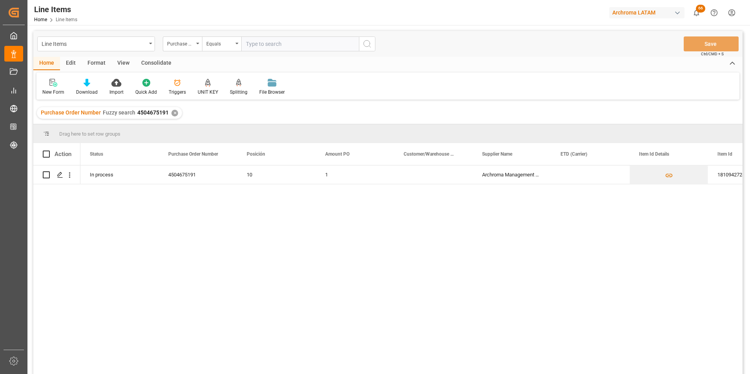
click at [173, 115] on div "✕" at bounding box center [174, 113] width 7 height 7
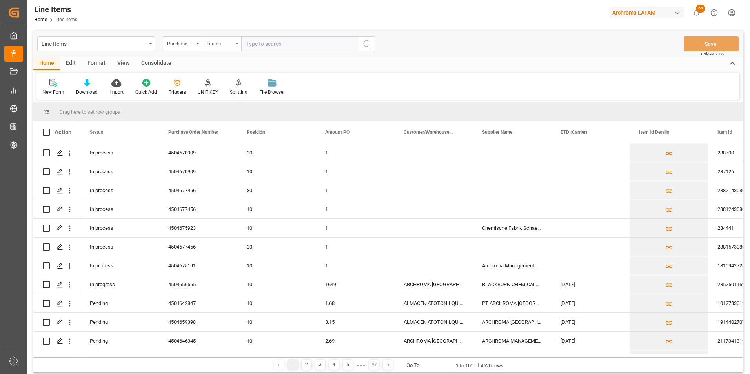
click at [236, 46] on div "Equals" at bounding box center [221, 43] width 39 height 15
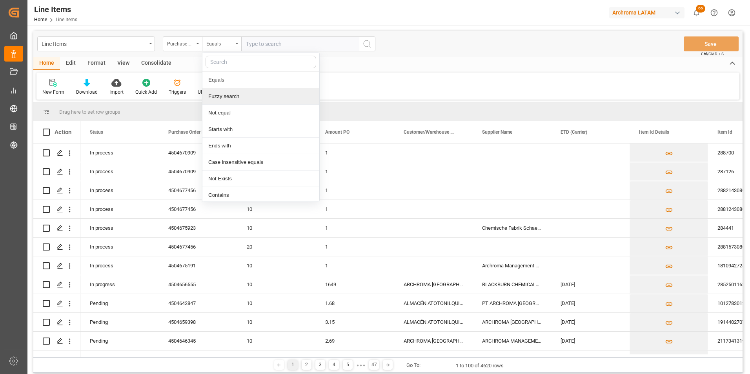
click at [238, 97] on div "Fuzzy search" at bounding box center [260, 96] width 117 height 16
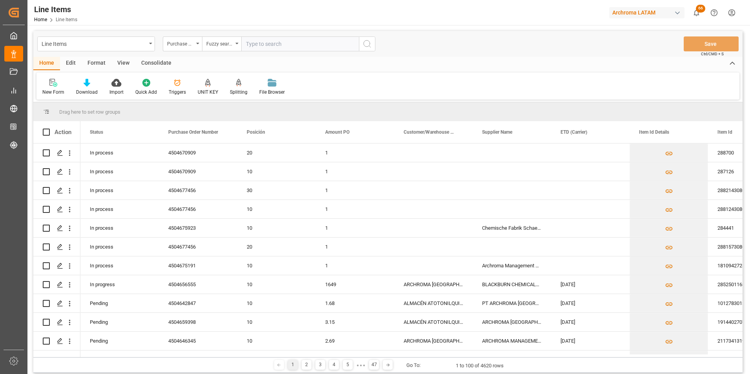
paste input "4504675923"
type input "4504675923"
click at [370, 46] on icon "search button" at bounding box center [366, 43] width 9 height 9
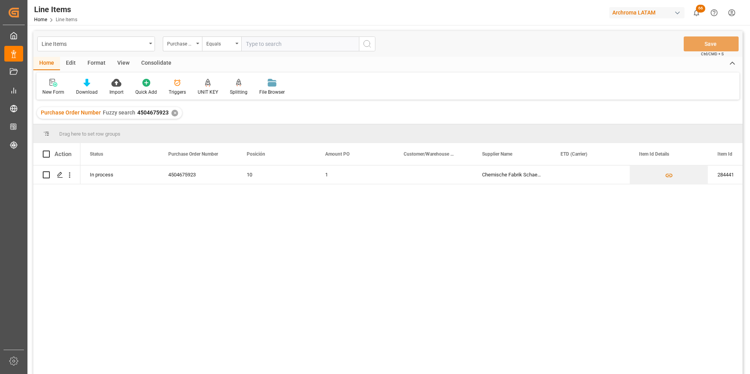
click at [173, 111] on div "✕" at bounding box center [174, 113] width 7 height 7
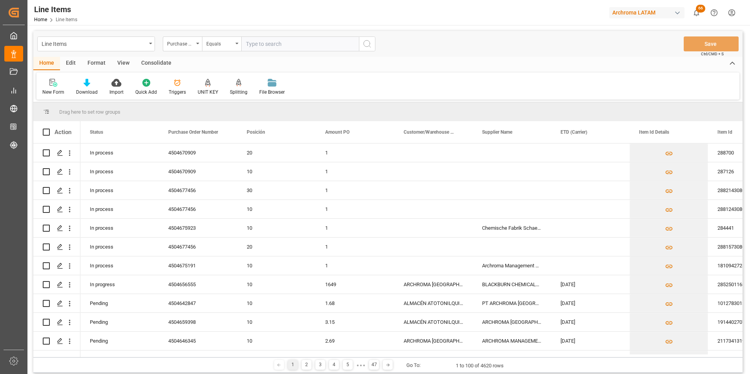
click at [236, 46] on div "Equals" at bounding box center [221, 43] width 39 height 15
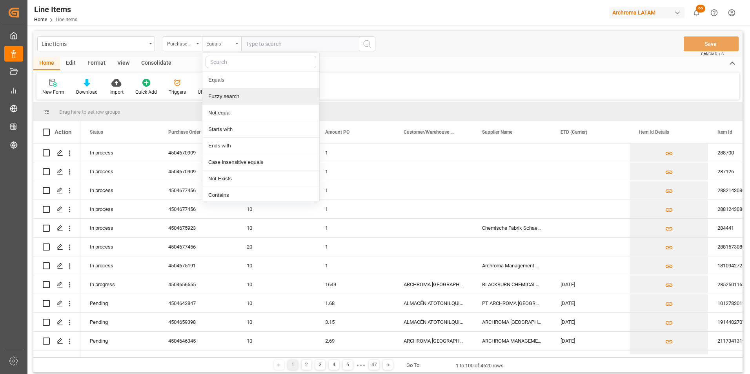
click at [242, 93] on div "Fuzzy search" at bounding box center [260, 96] width 117 height 16
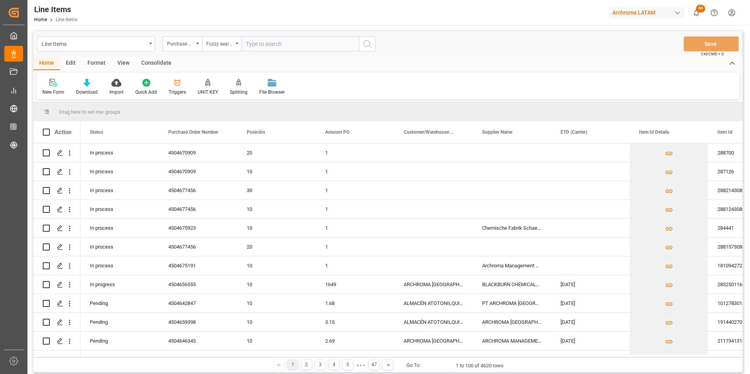
paste input "4504677456"
type input "4504677456"
click at [367, 47] on icon "search button" at bounding box center [366, 43] width 9 height 9
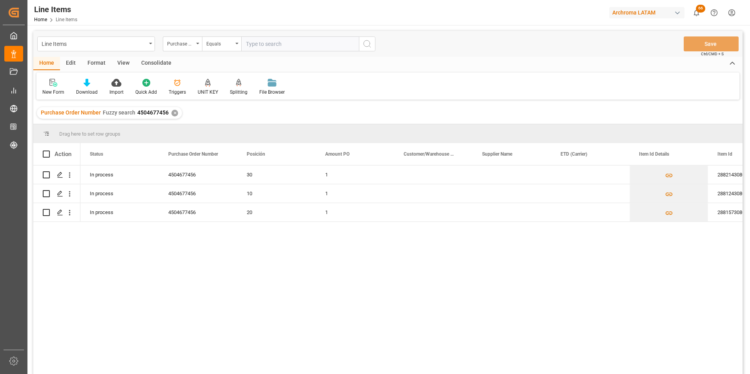
click at [176, 114] on div "Purchase Order Number Fuzzy search 4504677456 ✕" at bounding box center [109, 113] width 145 height 12
click at [176, 114] on div "✕" at bounding box center [174, 113] width 7 height 7
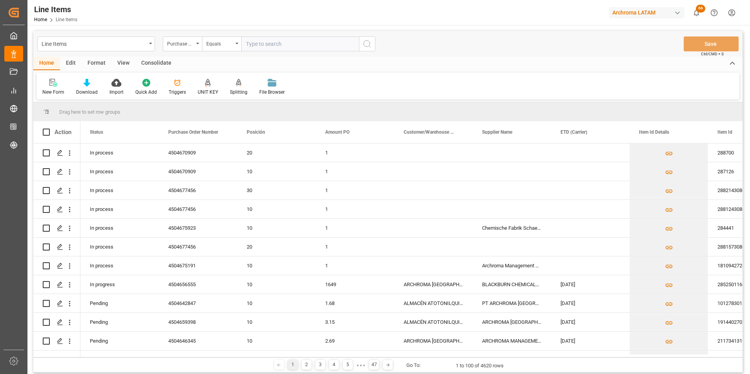
click at [149, 45] on div "Line Items" at bounding box center [96, 43] width 118 height 15
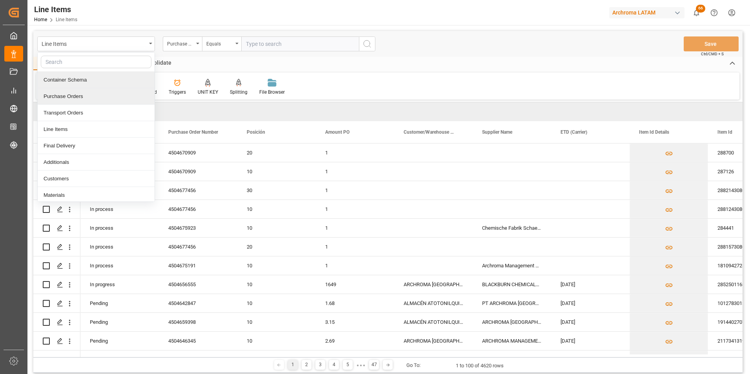
click at [120, 93] on div "Purchase Orders" at bounding box center [96, 96] width 117 height 16
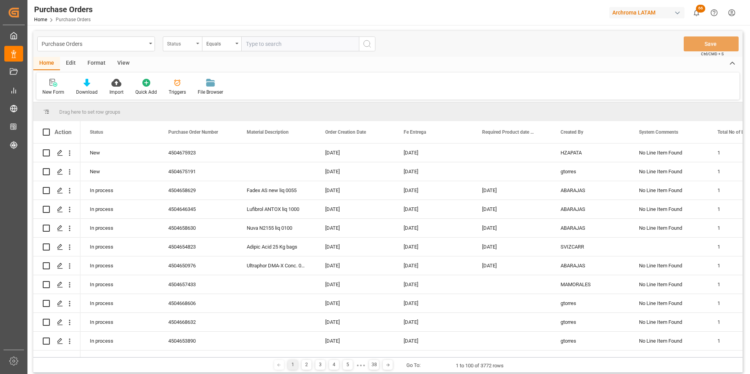
click at [191, 46] on div "Status" at bounding box center [180, 42] width 27 height 9
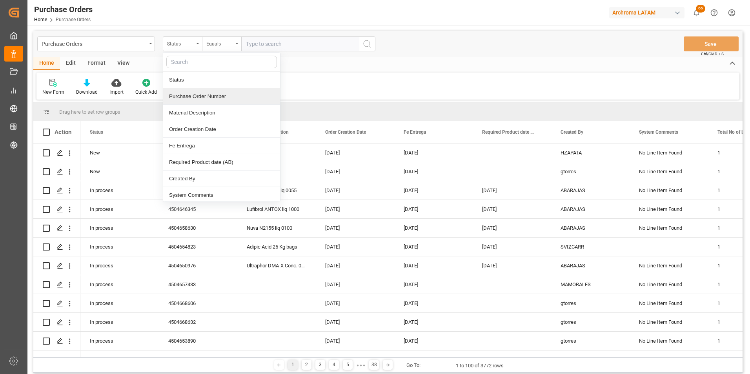
click at [191, 98] on div "Purchase Order Number" at bounding box center [221, 96] width 117 height 16
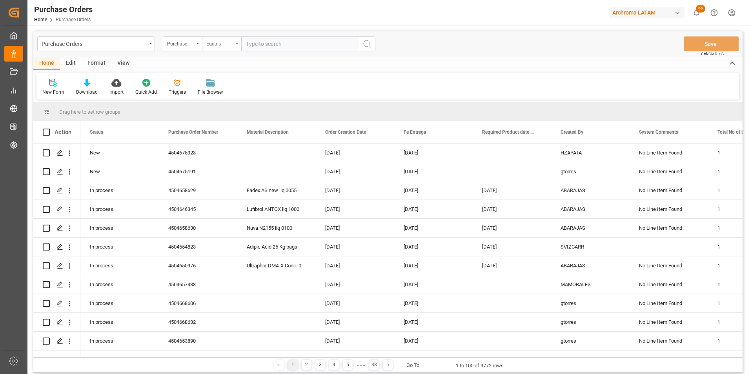
click at [222, 45] on div "Equals" at bounding box center [219, 42] width 27 height 9
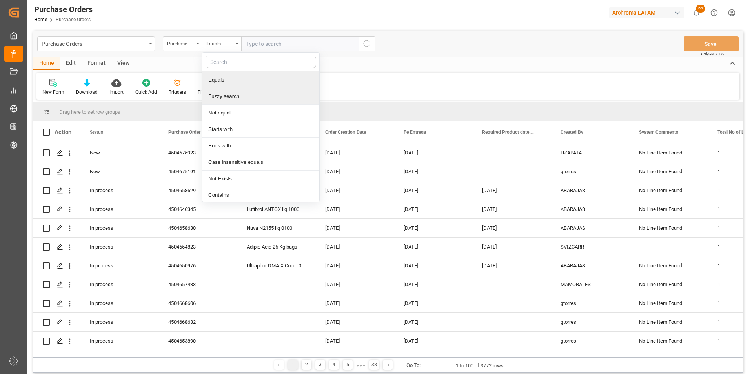
click at [233, 94] on div "Fuzzy search" at bounding box center [260, 96] width 117 height 16
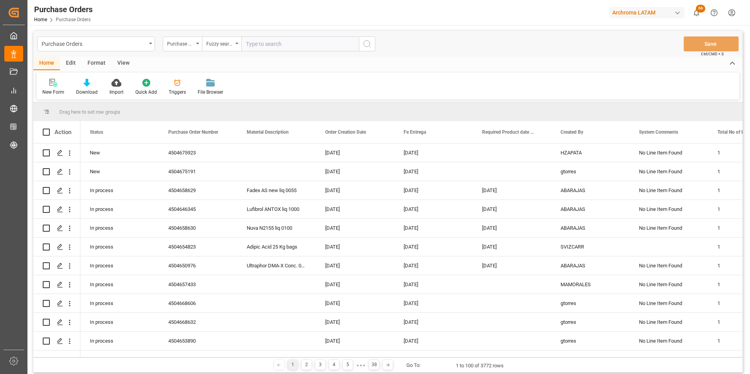
paste input "4504677456"
type input "4504677456"
click at [363, 45] on icon "search button" at bounding box center [366, 43] width 9 height 9
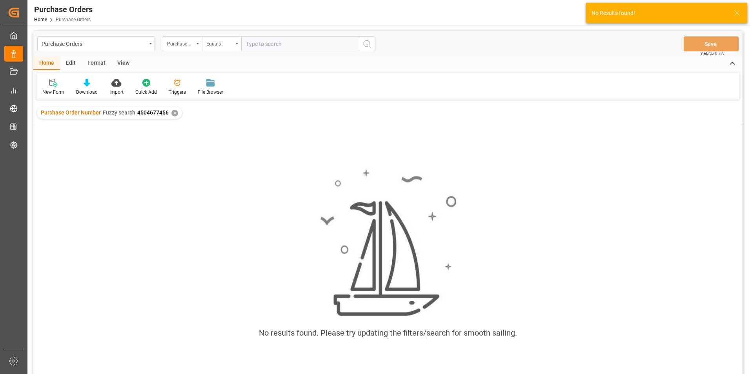
click at [173, 113] on div "✕" at bounding box center [174, 113] width 7 height 7
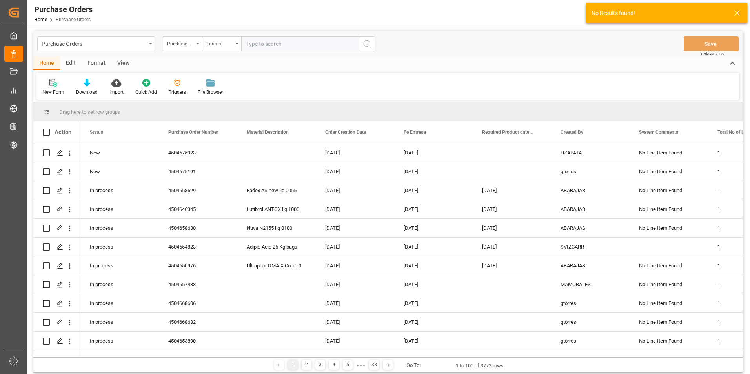
click at [51, 91] on div "New Form" at bounding box center [53, 92] width 22 height 7
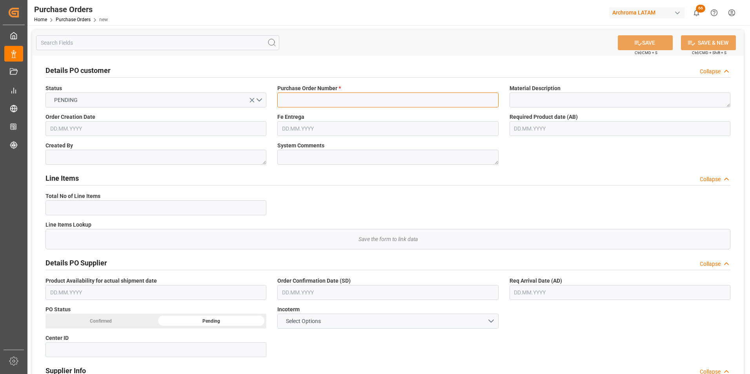
click at [296, 103] on input at bounding box center [387, 100] width 221 height 15
paste input "4504677456"
type input "4504677456"
click at [200, 133] on input "text" at bounding box center [155, 128] width 221 height 15
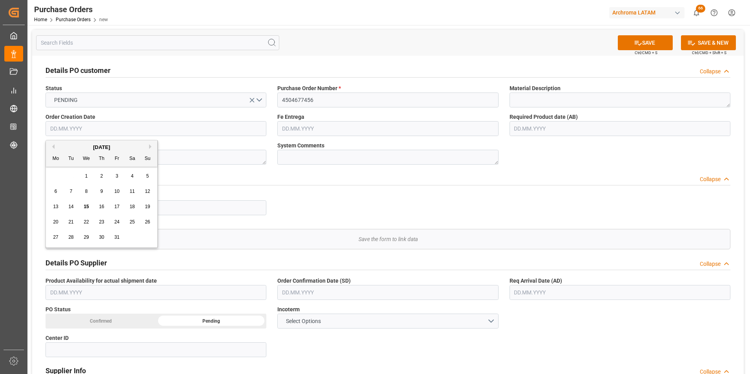
click at [56, 173] on div "29 30 1 2 3 4 5" at bounding box center [101, 176] width 107 height 15
click at [74, 206] on div "14" at bounding box center [71, 206] width 10 height 9
type input "[DATE]"
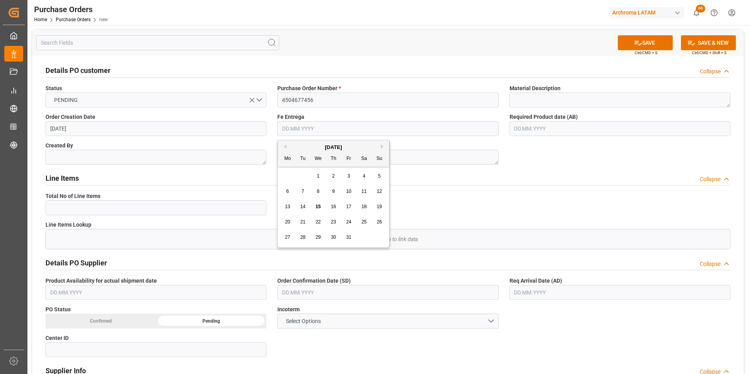
click at [291, 130] on input "text" at bounding box center [387, 128] width 221 height 15
click at [287, 173] on div "29 30 1 2 3 4 5" at bounding box center [333, 176] width 107 height 15
click at [381, 147] on button "Next Month" at bounding box center [383, 146] width 5 height 5
click at [289, 220] on span "17" at bounding box center [287, 221] width 5 height 5
type input "[DATE]"
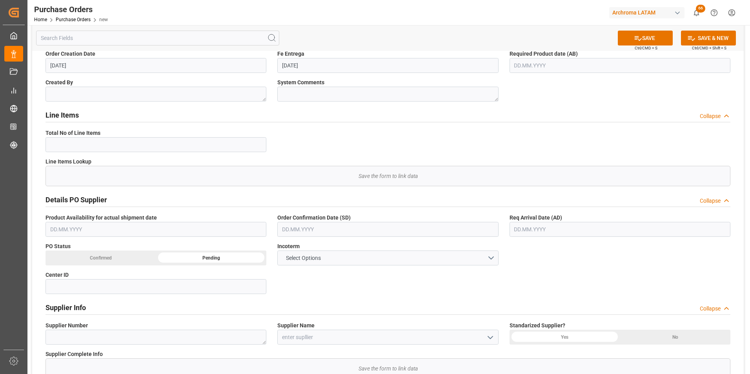
scroll to position [78, 0]
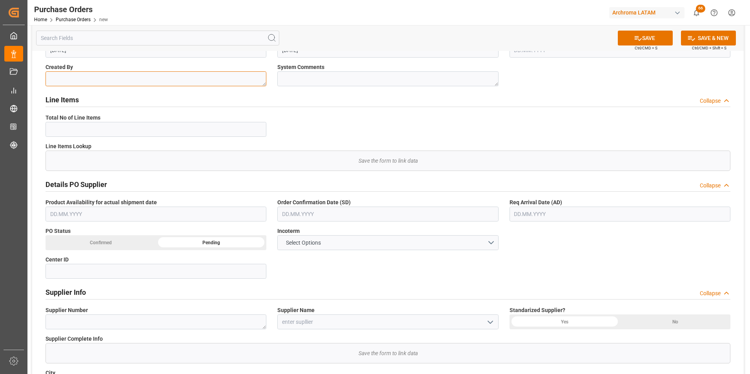
click at [137, 83] on textarea at bounding box center [155, 78] width 221 height 15
click at [82, 85] on textarea at bounding box center [155, 78] width 221 height 15
paste textarea "MAMORALES 14/10/2025 4504677456"
drag, startPoint x: 181, startPoint y: 71, endPoint x: 90, endPoint y: 73, distance: 91.3
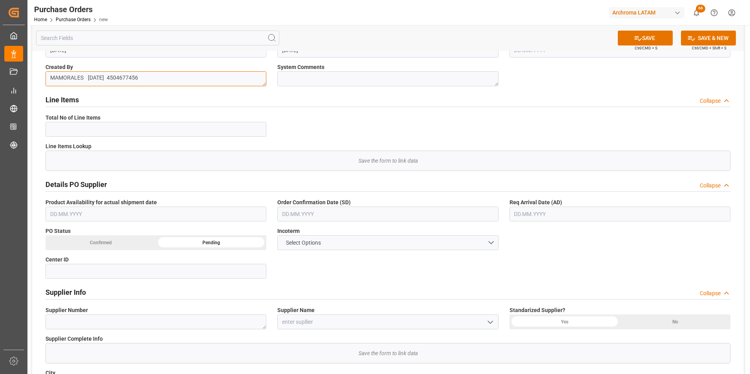
click at [90, 73] on textarea "MAMORALES 14/10/2025 4504677456" at bounding box center [155, 78] width 221 height 15
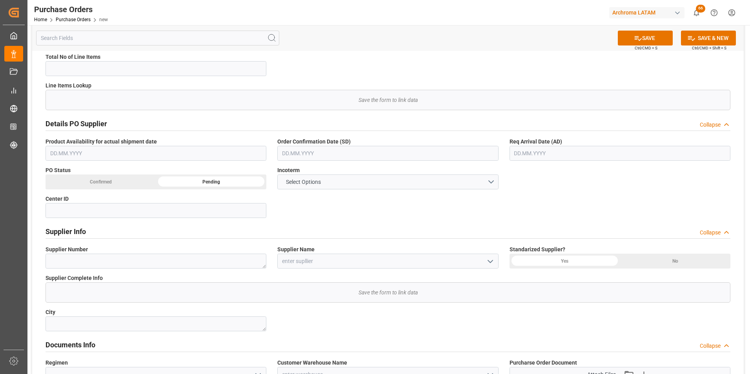
scroll to position [157, 0]
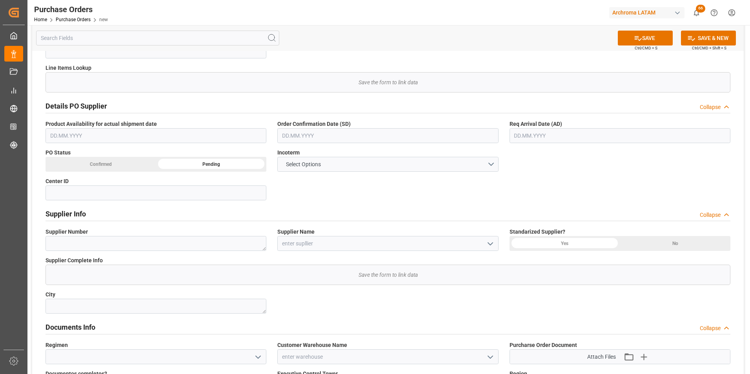
type textarea "MAMORALES"
click at [294, 249] on input at bounding box center [387, 243] width 221 height 15
click at [309, 245] on input at bounding box center [387, 243] width 221 height 15
paste input "7001 [GEOGRAPHIC_DATA]"
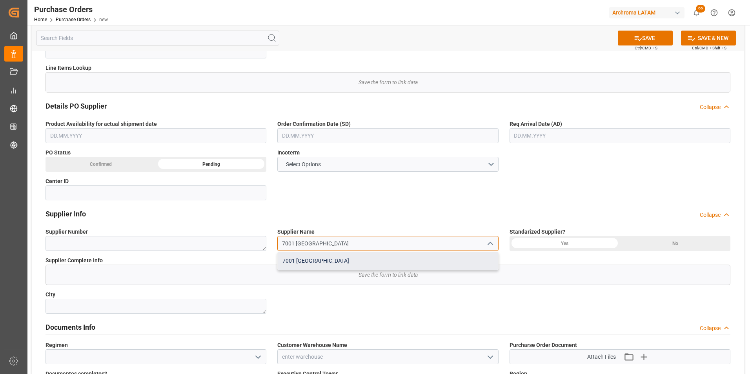
click at [321, 259] on div "7001 [GEOGRAPHIC_DATA]" at bounding box center [388, 261] width 220 height 18
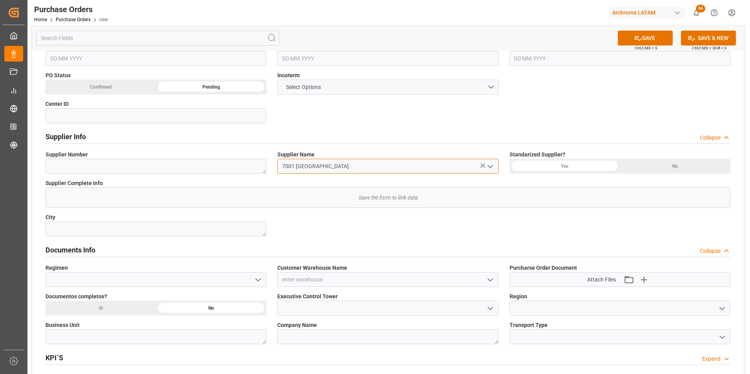
scroll to position [235, 0]
type input "7001 [GEOGRAPHIC_DATA]"
click at [262, 277] on icon "open menu" at bounding box center [257, 278] width 9 height 9
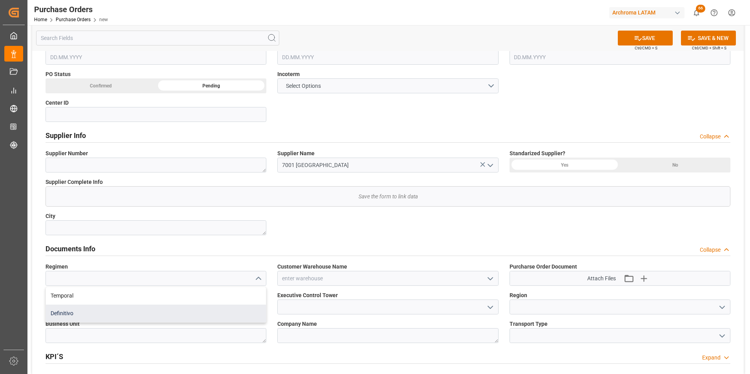
click at [220, 306] on div "Definitivo" at bounding box center [156, 314] width 220 height 18
type input "Definitivo"
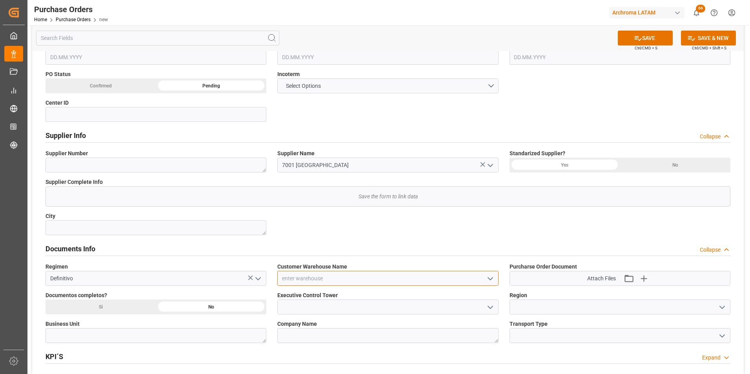
click at [497, 278] on input at bounding box center [387, 278] width 221 height 15
click at [491, 278] on polyline "open menu" at bounding box center [490, 279] width 5 height 2
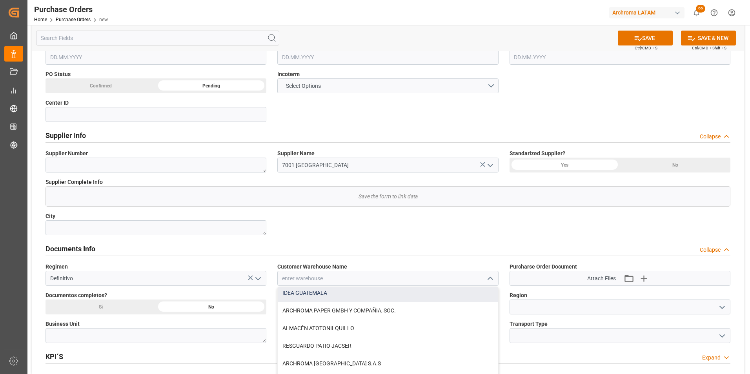
scroll to position [39, 0]
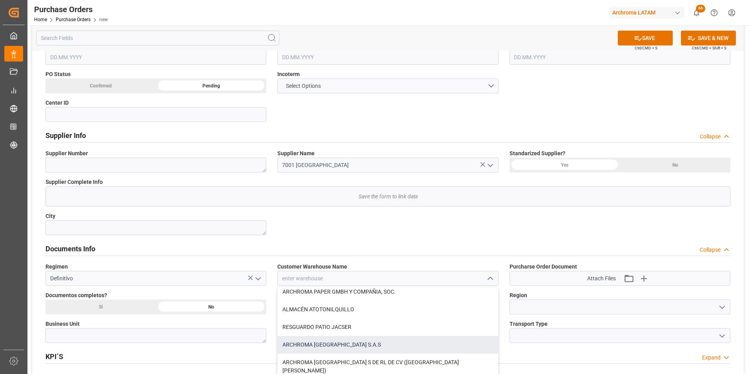
click at [393, 340] on div "ARCHROMA [GEOGRAPHIC_DATA] S.A.S" at bounding box center [388, 345] width 220 height 18
type input "ARCHROMA [GEOGRAPHIC_DATA] S.A.S"
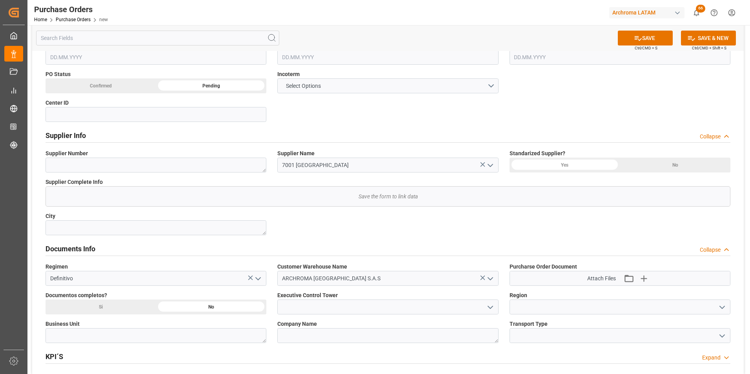
click at [487, 306] on icon "open menu" at bounding box center [489, 307] width 9 height 9
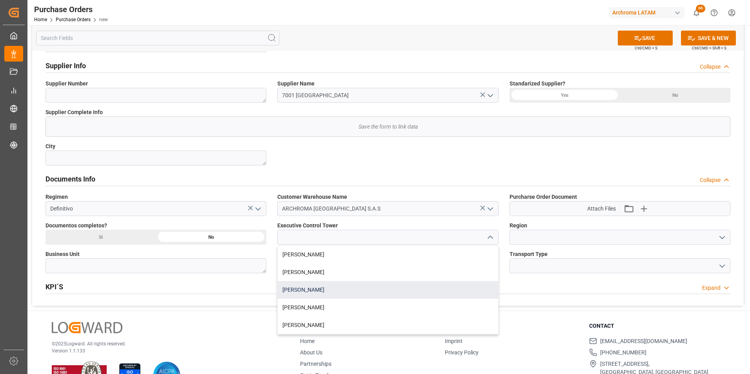
scroll to position [314, 0]
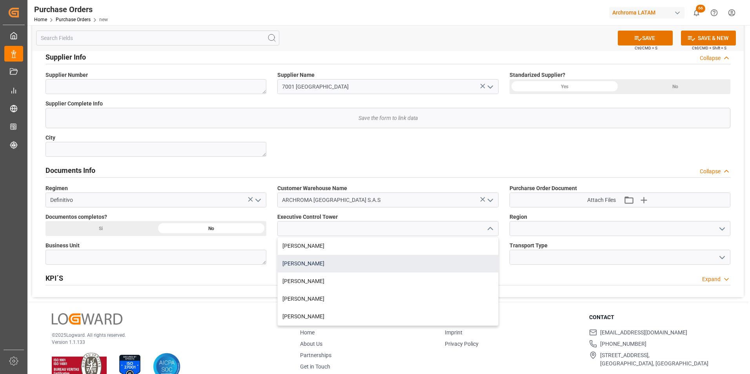
click at [403, 272] on div "[PERSON_NAME]" at bounding box center [388, 264] width 220 height 18
type input "[PERSON_NAME]"
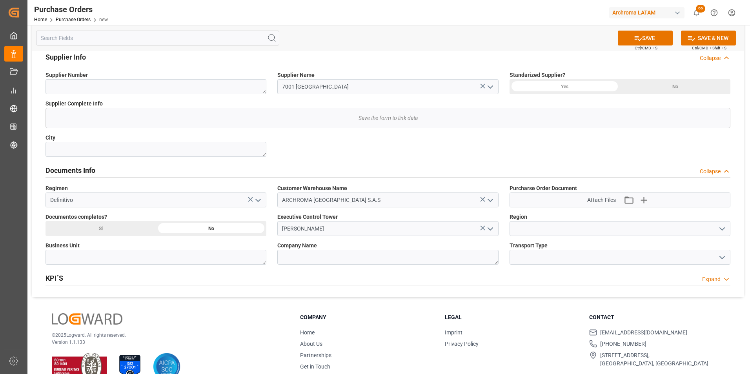
click at [720, 231] on icon "open menu" at bounding box center [721, 228] width 9 height 9
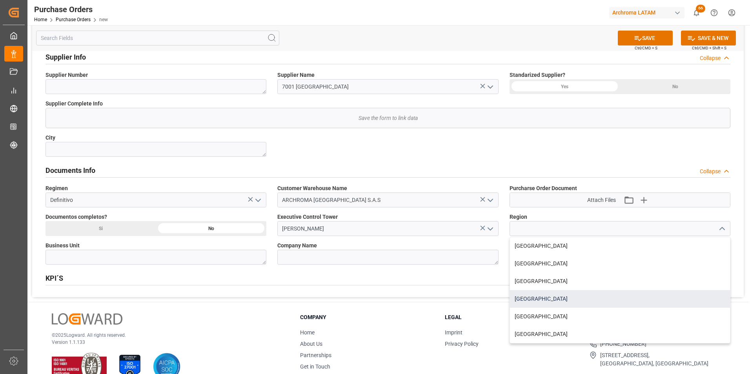
click at [606, 302] on div "[GEOGRAPHIC_DATA]" at bounding box center [620, 299] width 220 height 18
type input "[GEOGRAPHIC_DATA]"
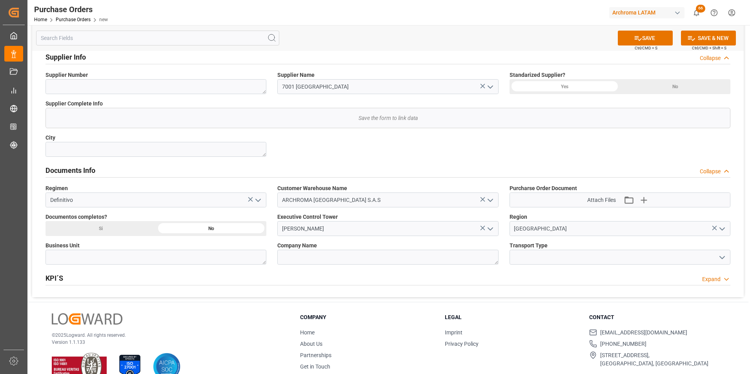
click at [719, 260] on icon "open menu" at bounding box center [721, 257] width 9 height 9
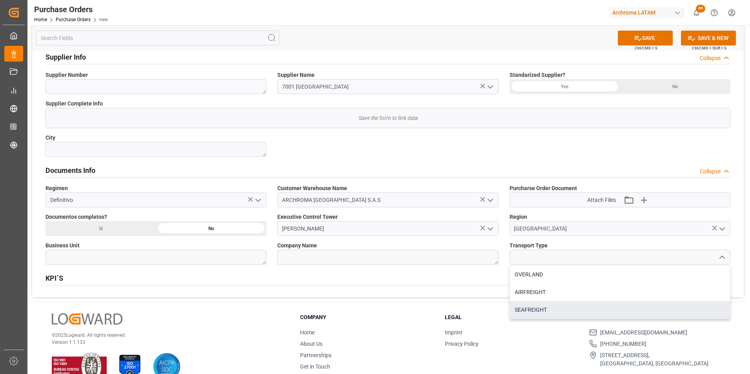
click at [640, 305] on div "SEAFREIGHT" at bounding box center [620, 310] width 220 height 18
type input "SEAFREIGHT"
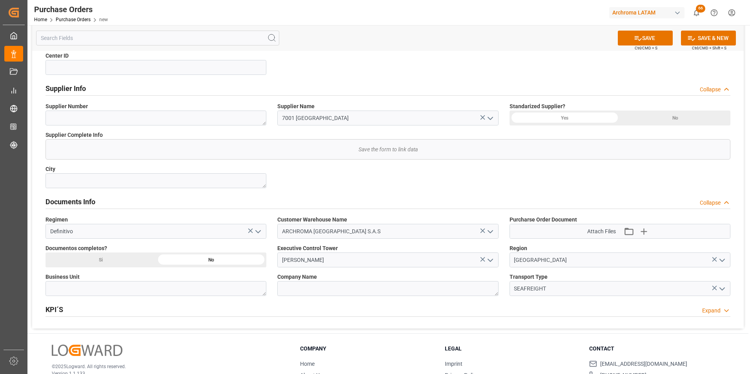
scroll to position [235, 0]
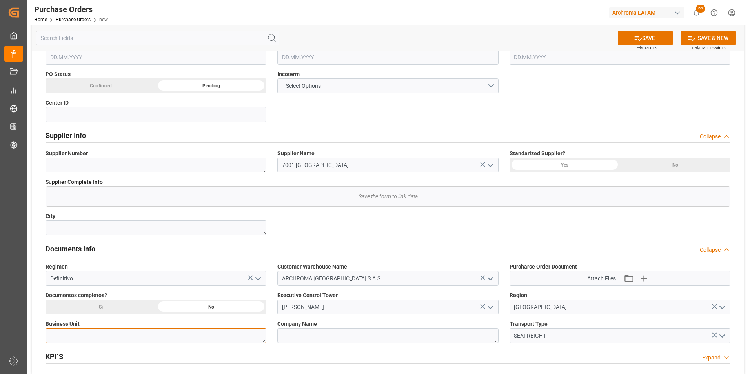
click at [220, 329] on textarea at bounding box center [155, 335] width 221 height 15
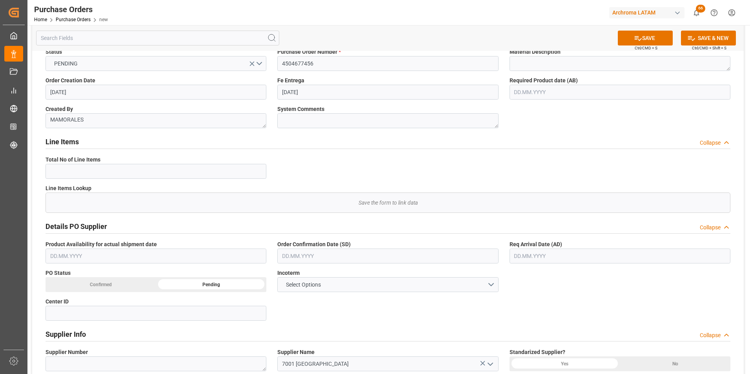
scroll to position [0, 0]
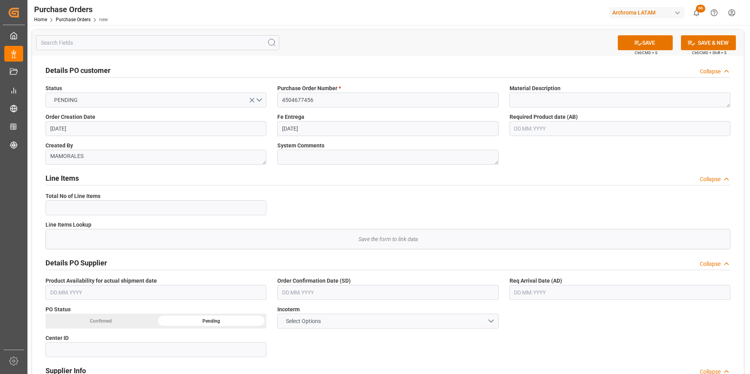
type textarea "TEXTIL"
click at [490, 322] on button "Select Options" at bounding box center [387, 321] width 221 height 15
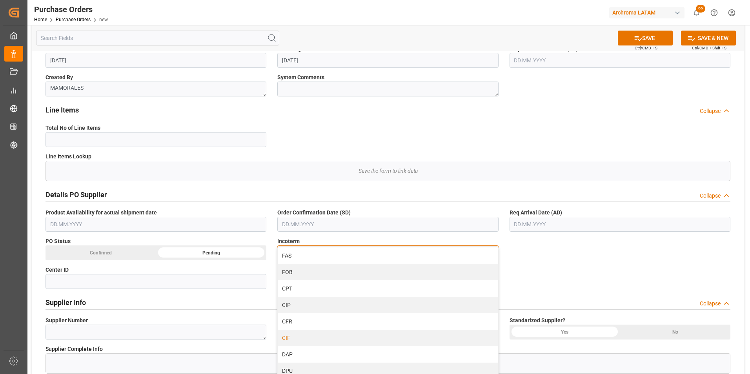
scroll to position [78, 0]
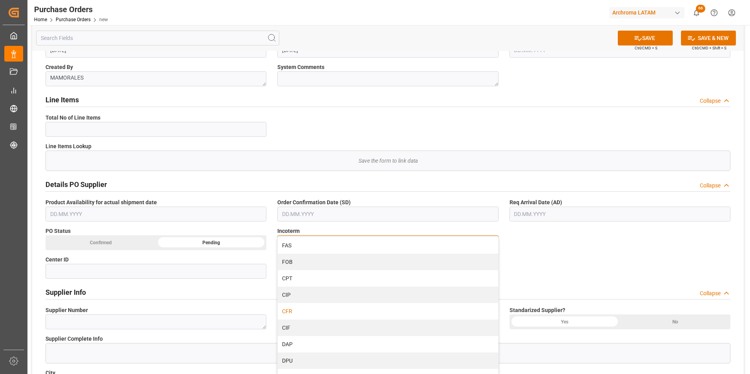
click at [343, 310] on div "CFR" at bounding box center [388, 311] width 220 height 16
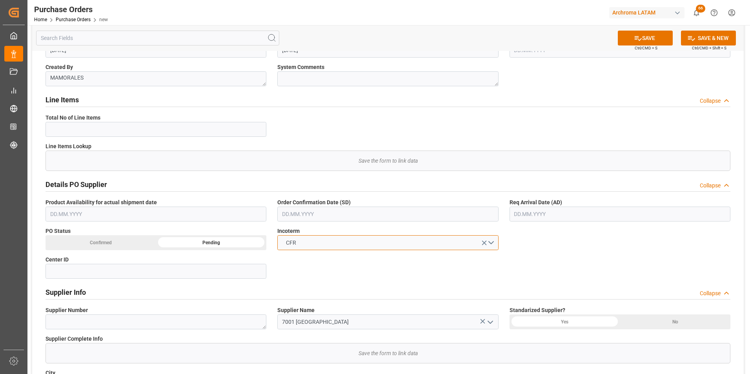
scroll to position [0, 0]
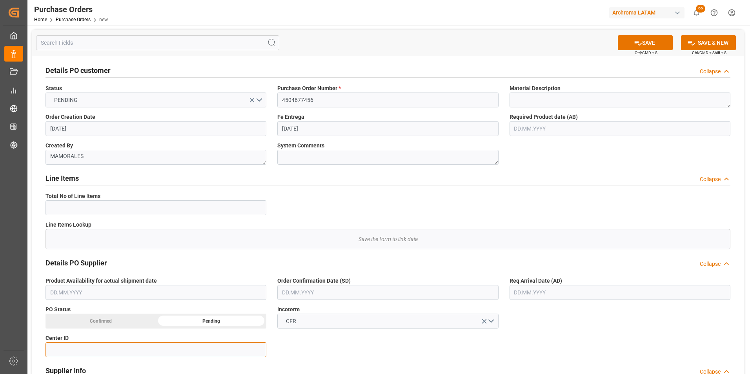
click at [231, 347] on input at bounding box center [155, 349] width 221 height 15
type input "2003"
click at [650, 44] on button "SAVE" at bounding box center [644, 42] width 55 height 15
type textarea "MAMORALES"
type input "3"
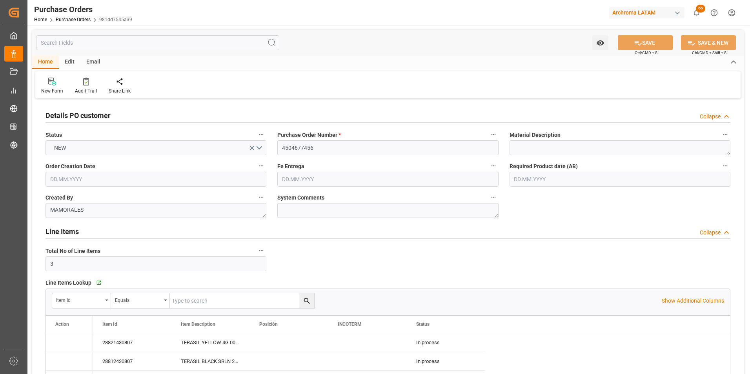
type input "[DATE]"
click at [74, 18] on link "Purchase Orders" at bounding box center [73, 19] width 35 height 5
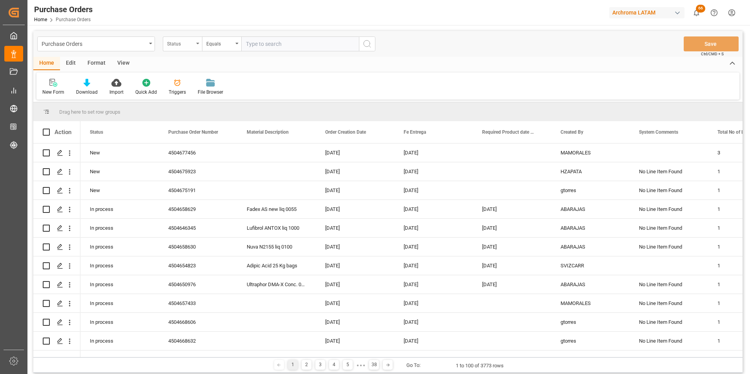
click at [178, 42] on div "Status" at bounding box center [180, 42] width 27 height 9
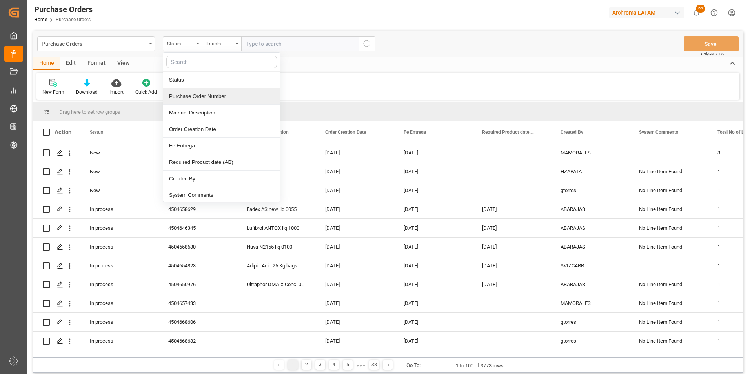
click at [200, 99] on div "Purchase Order Number" at bounding box center [221, 96] width 117 height 16
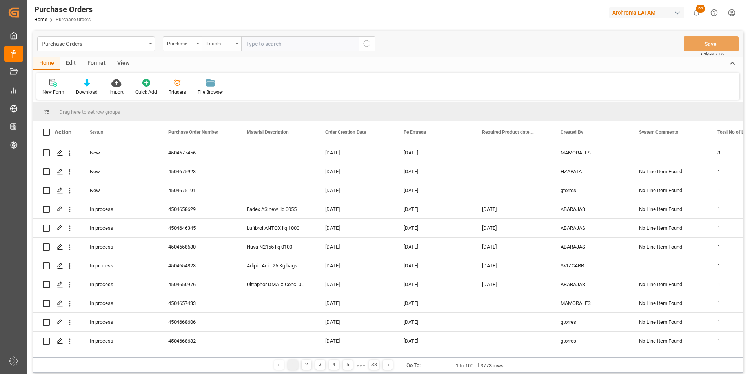
click at [209, 47] on div "Equals" at bounding box center [221, 43] width 39 height 15
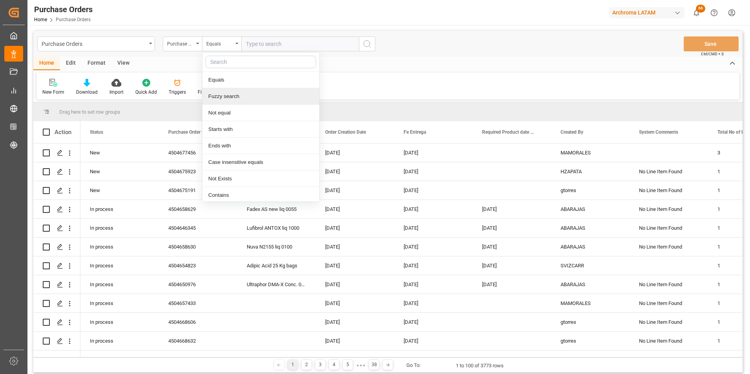
click at [226, 90] on div "Fuzzy search" at bounding box center [260, 96] width 117 height 16
paste input "4504670909"
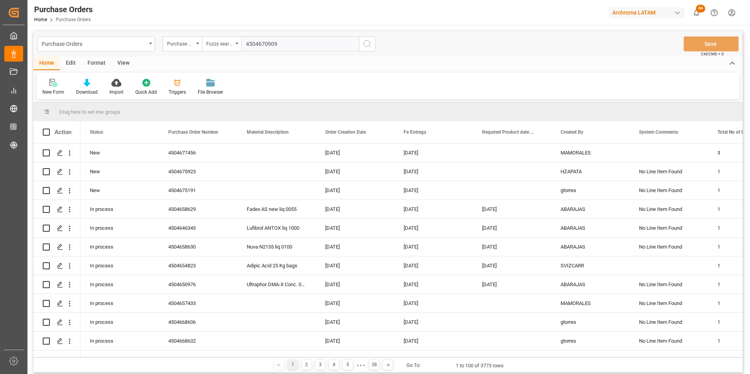
type input "4504670909"
click at [364, 45] on circle "search button" at bounding box center [366, 43] width 6 height 6
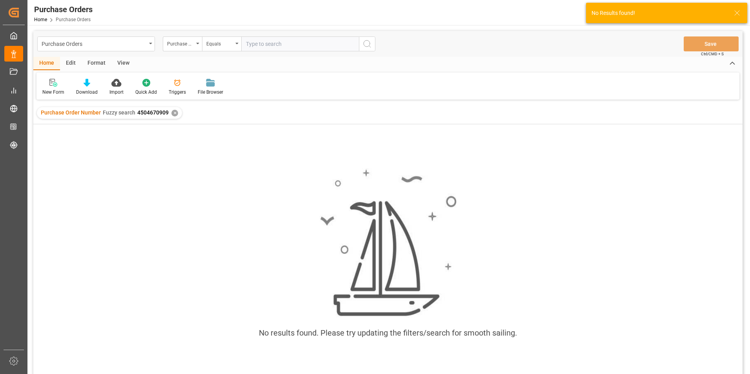
click at [172, 113] on div "✕" at bounding box center [174, 113] width 7 height 7
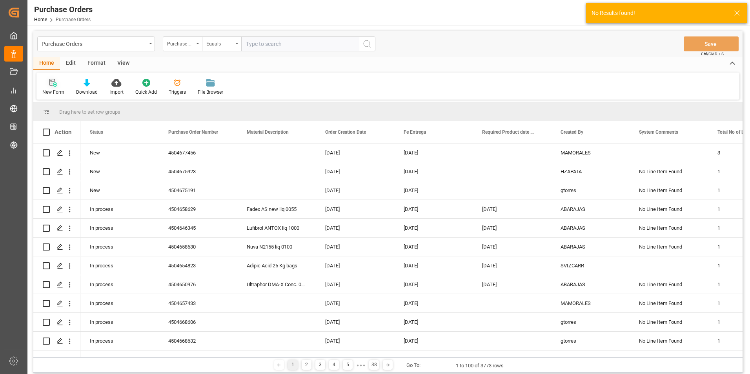
click at [52, 91] on div "New Form" at bounding box center [53, 92] width 22 height 7
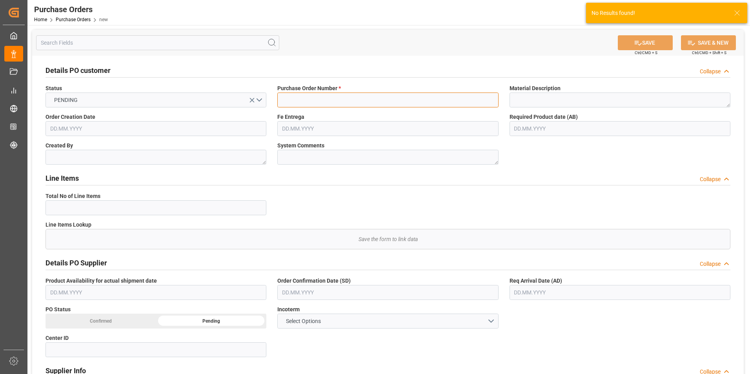
click at [291, 98] on input at bounding box center [387, 100] width 221 height 15
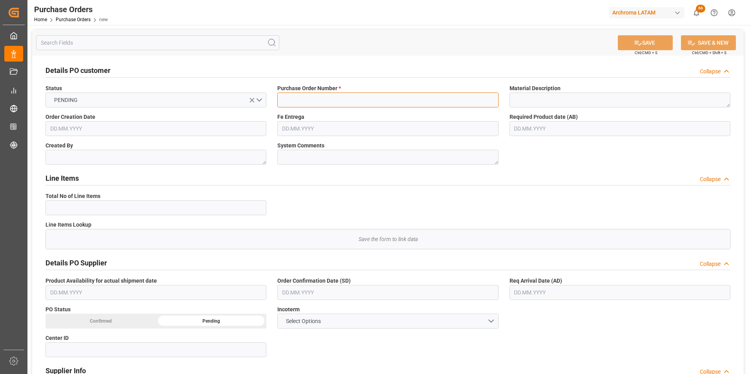
paste input "4504670909"
type input "4504670909"
click at [95, 129] on input "text" at bounding box center [155, 128] width 221 height 15
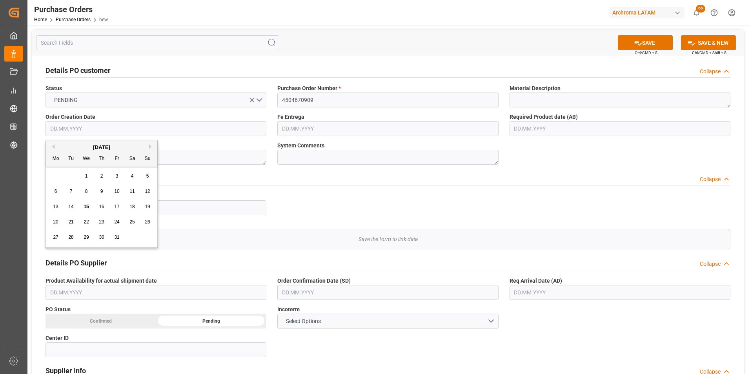
click at [55, 150] on div "[DATE]" at bounding box center [101, 147] width 111 height 8
click at [53, 148] on button "Previous Month" at bounding box center [52, 146] width 5 height 5
click at [102, 222] on span "25" at bounding box center [101, 221] width 5 height 5
type input "[DATE]"
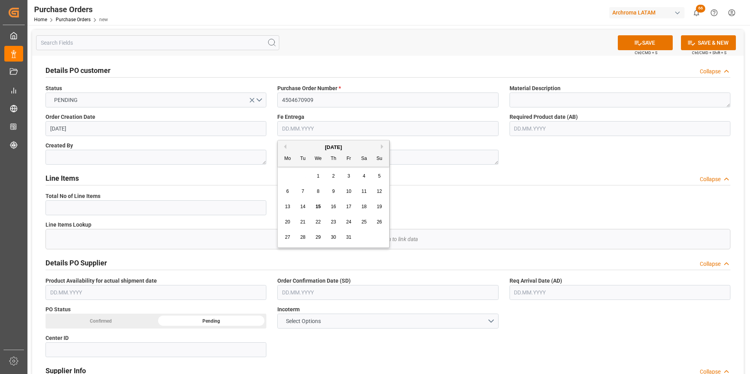
click at [307, 128] on input "text" at bounding box center [387, 128] width 221 height 15
click at [289, 166] on div "Mo Tu We Th Fr Sa Su" at bounding box center [333, 158] width 111 height 15
click at [381, 148] on button "Next Month" at bounding box center [383, 146] width 5 height 5
click at [347, 219] on span "26" at bounding box center [348, 221] width 5 height 5
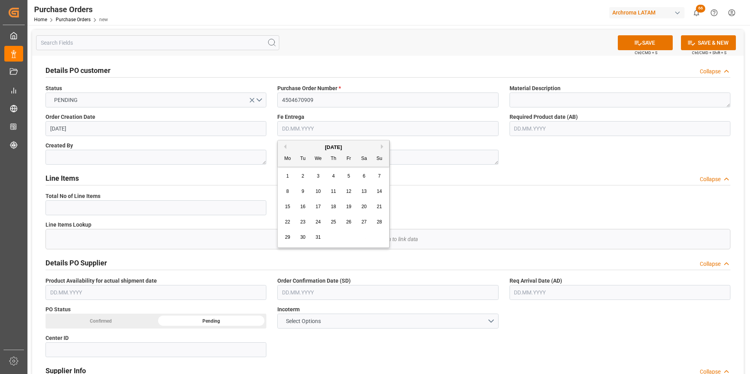
type input "[DATE]"
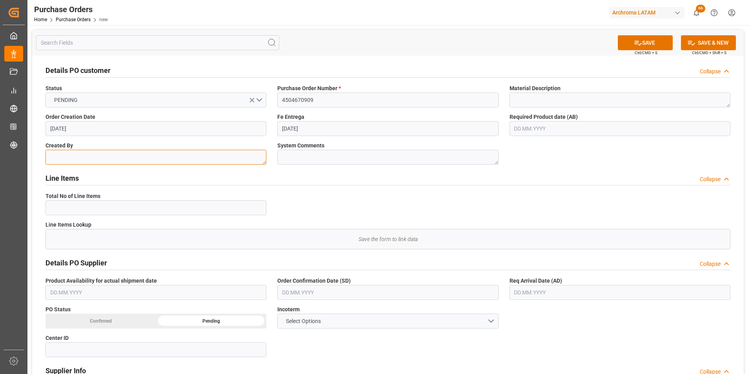
click at [176, 158] on textarea at bounding box center [155, 157] width 221 height 15
click at [128, 158] on textarea at bounding box center [155, 157] width 221 height 15
paste textarea "HZAPATA"
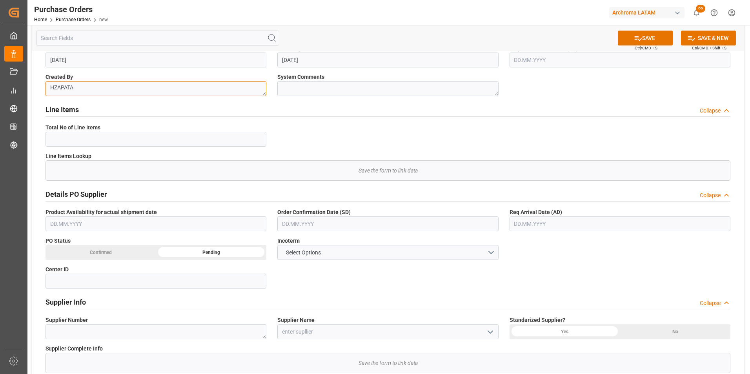
scroll to position [78, 0]
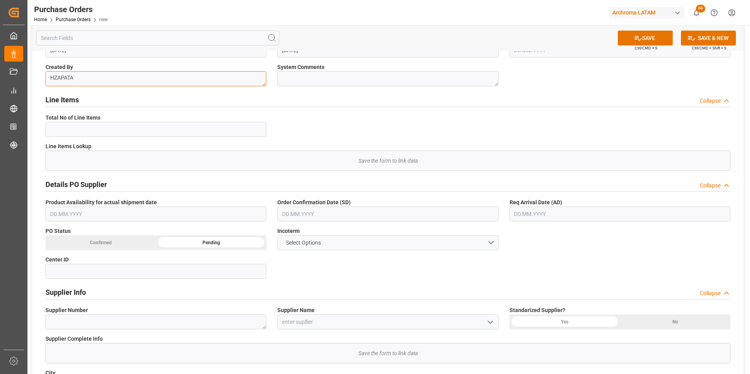
type textarea "HZAPATA"
click at [308, 240] on span "Select Options" at bounding box center [303, 243] width 43 height 8
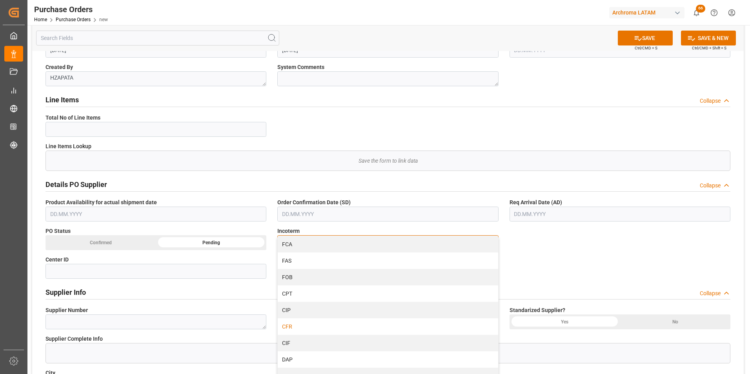
scroll to position [32, 0]
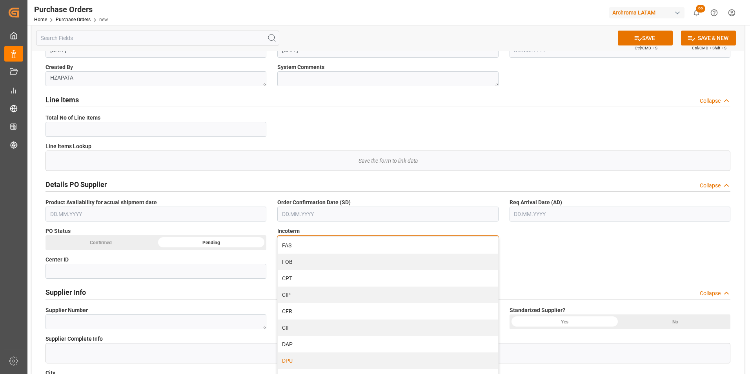
click at [298, 356] on div "DPU" at bounding box center [388, 360] width 220 height 16
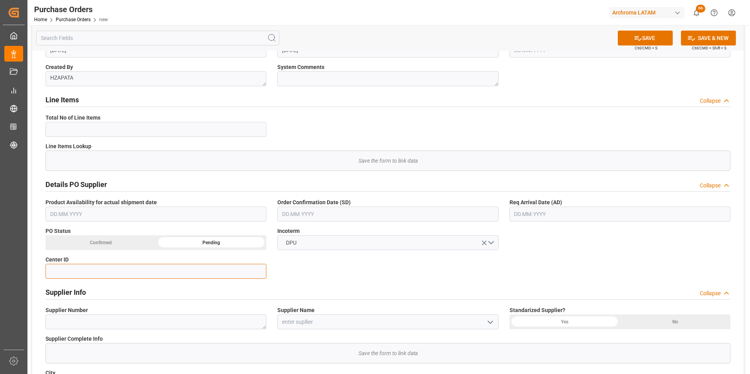
click at [169, 272] on input at bounding box center [155, 271] width 221 height 15
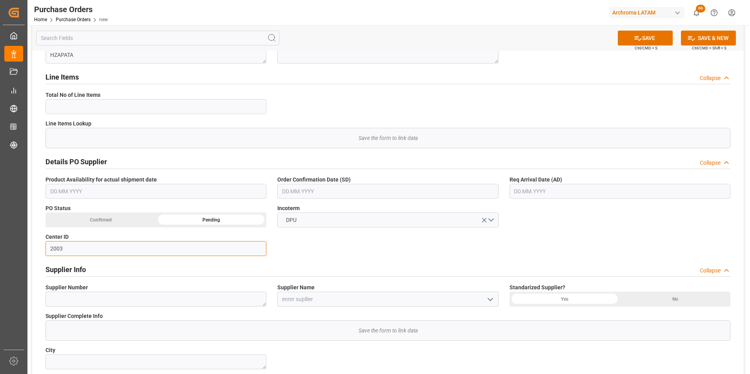
scroll to position [118, 0]
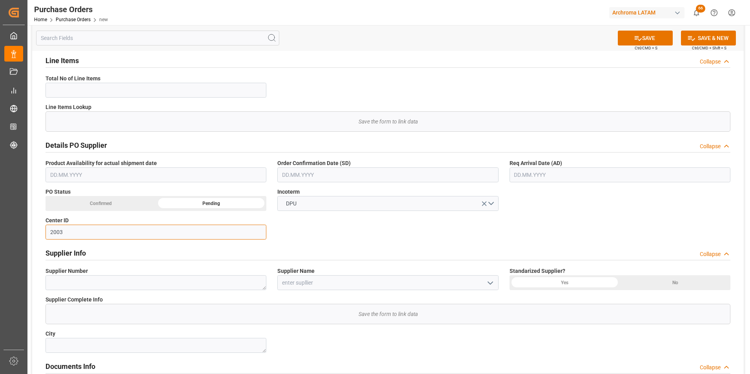
type input "2003"
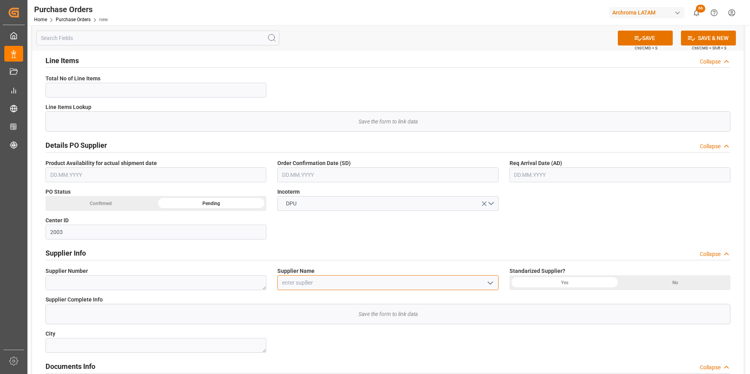
click at [286, 280] on input at bounding box center [387, 282] width 221 height 15
click at [295, 280] on input at bounding box center [387, 282] width 221 height 15
paste input "CHANGZHOU DAHUA IMP. & EXP."
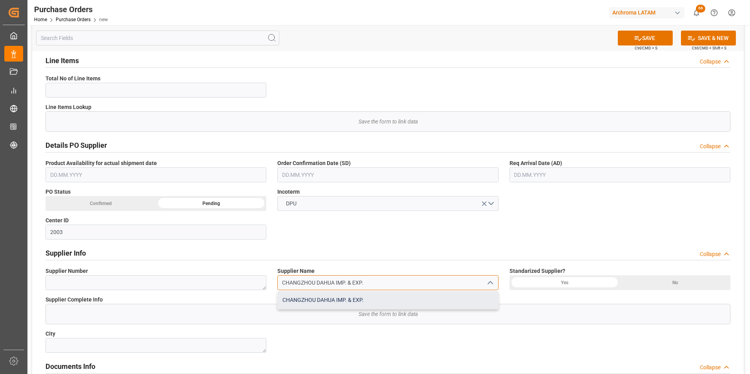
click at [310, 296] on div "CHANGZHOU DAHUA IMP. & EXP." at bounding box center [388, 300] width 220 height 18
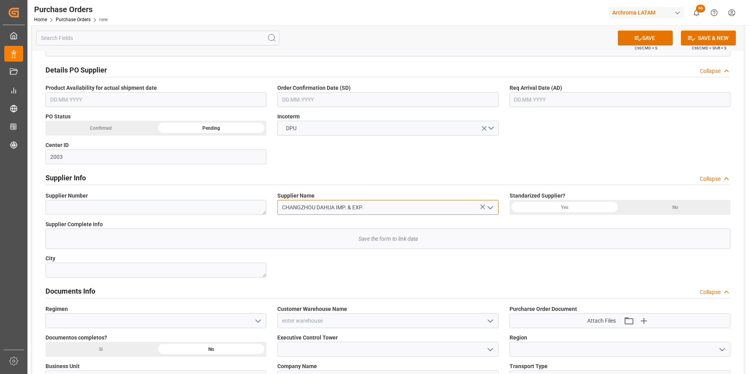
scroll to position [196, 0]
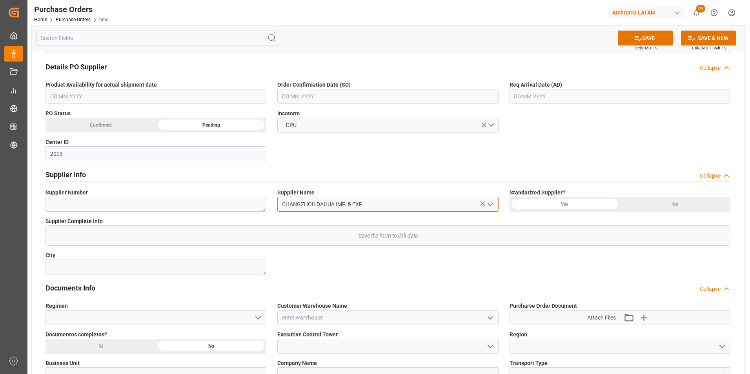
type input "CHANGZHOU DAHUA IMP. & EXP."
click at [256, 315] on icon "open menu" at bounding box center [257, 317] width 9 height 9
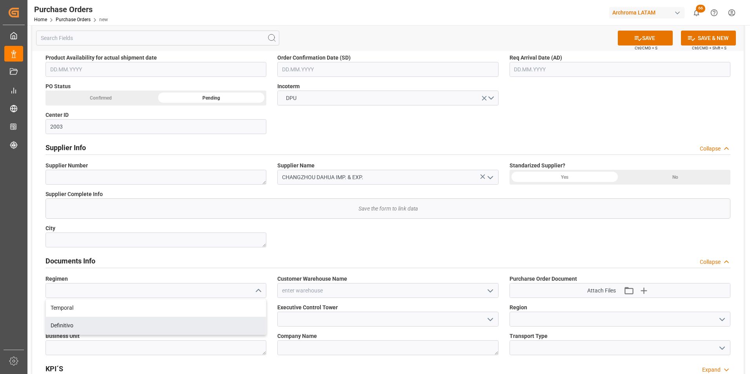
scroll to position [235, 0]
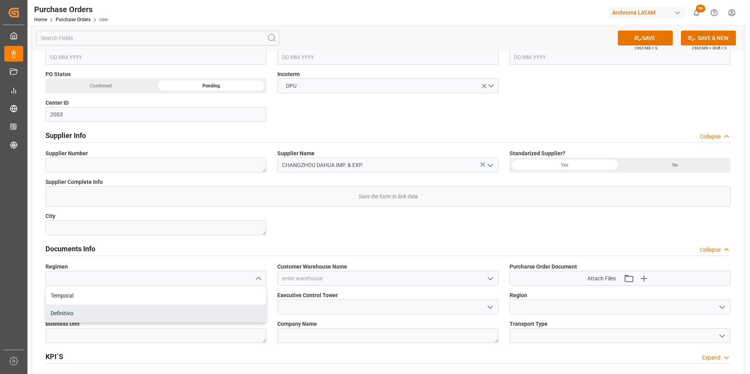
click at [209, 316] on div "Definitivo" at bounding box center [156, 314] width 220 height 18
type input "Definitivo"
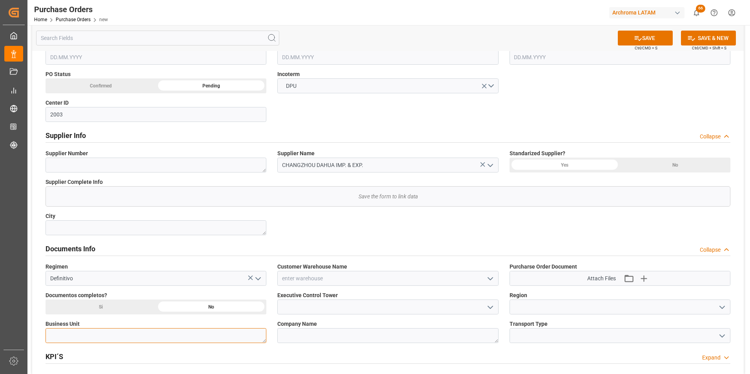
click at [181, 337] on textarea at bounding box center [155, 335] width 221 height 15
type textarea "TEXTIL"
click at [715, 309] on button "open menu" at bounding box center [721, 307] width 12 height 12
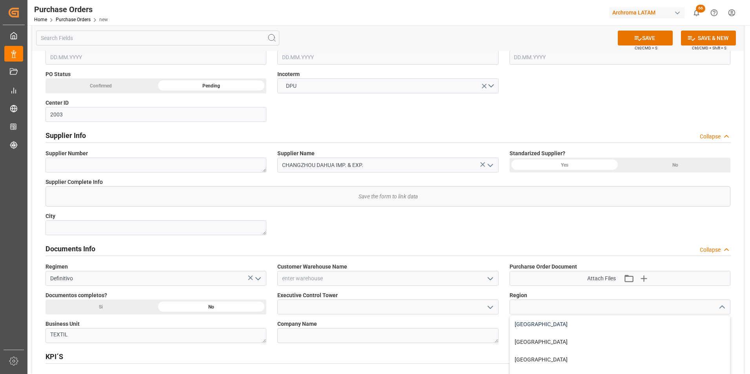
click at [686, 329] on div "MEXICO" at bounding box center [620, 325] width 220 height 18
drag, startPoint x: 720, startPoint y: 310, endPoint x: 716, endPoint y: 314, distance: 5.0
click at [720, 310] on icon "open menu" at bounding box center [721, 307] width 9 height 9
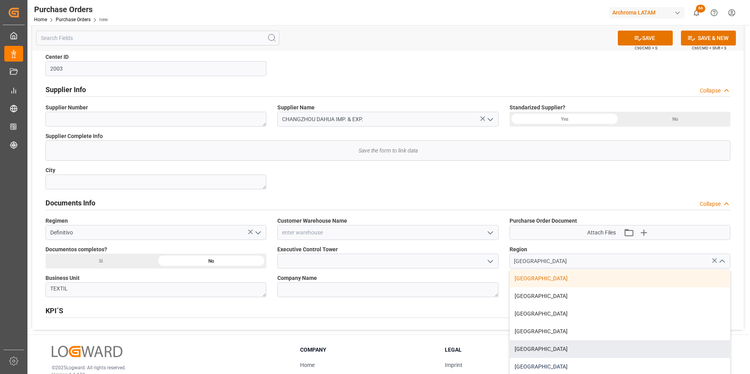
scroll to position [314, 0]
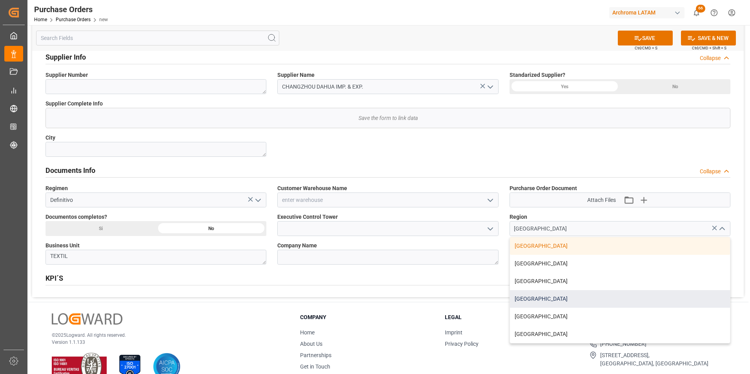
click at [602, 307] on div "[GEOGRAPHIC_DATA]" at bounding box center [620, 299] width 220 height 18
type input "[GEOGRAPHIC_DATA]"
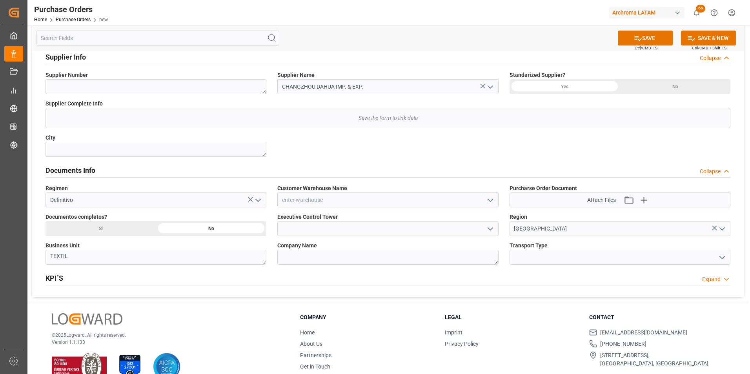
click at [722, 258] on icon "open menu" at bounding box center [721, 257] width 9 height 9
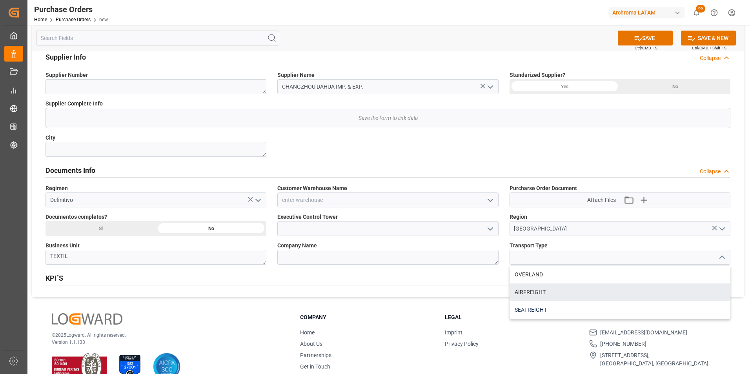
click at [589, 303] on div "SEAFREIGHT" at bounding box center [620, 310] width 220 height 18
type input "SEAFREIGHT"
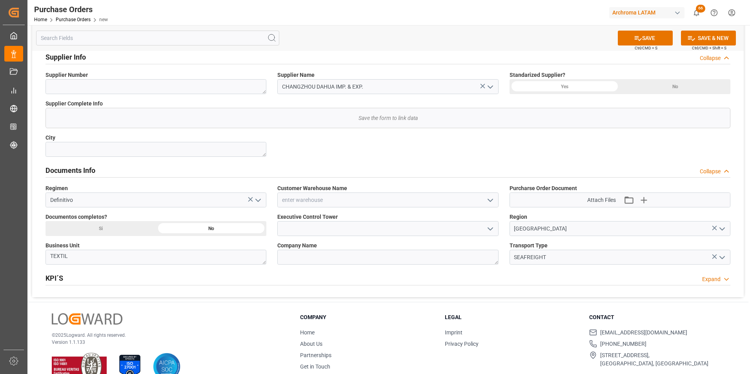
click at [486, 227] on icon "open menu" at bounding box center [489, 228] width 9 height 9
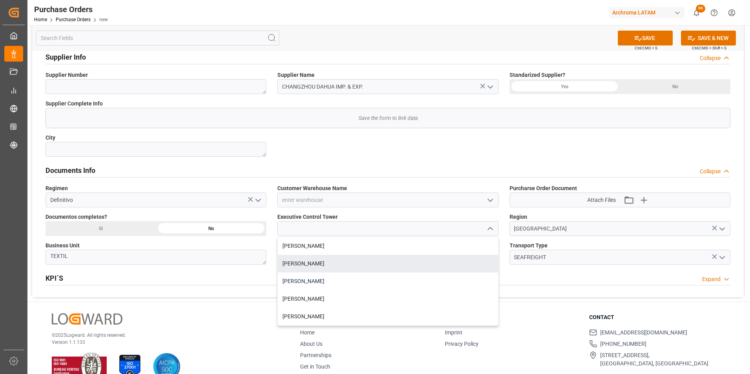
click at [380, 274] on div "[PERSON_NAME]" at bounding box center [388, 281] width 220 height 18
type input "[PERSON_NAME]"
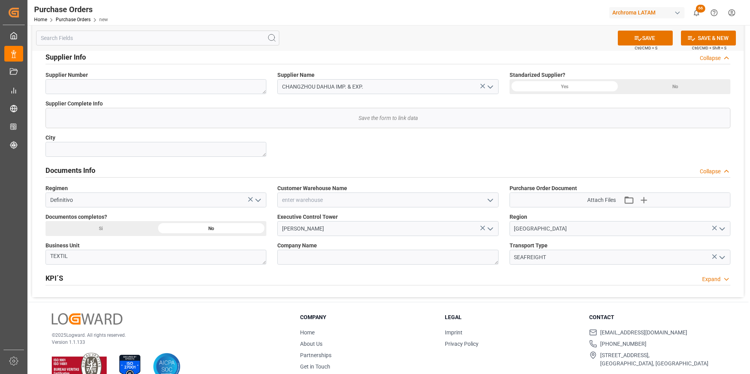
click at [490, 200] on icon "open menu" at bounding box center [489, 200] width 9 height 9
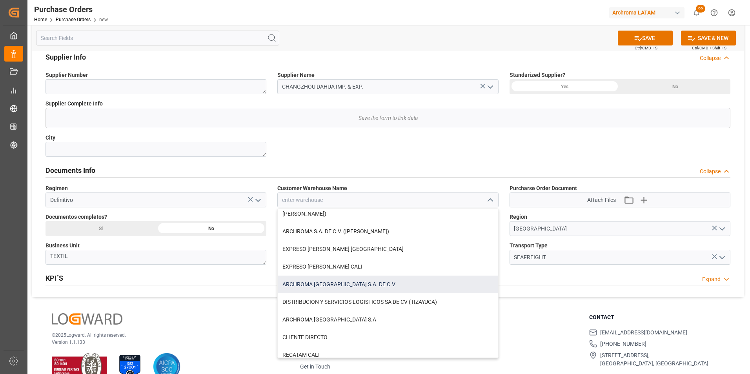
scroll to position [39, 0]
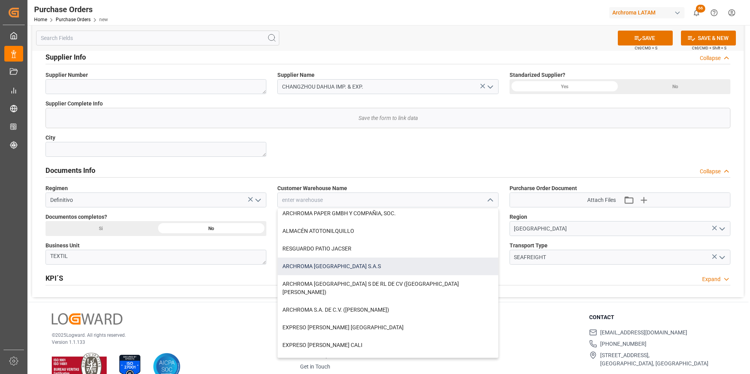
click at [386, 269] on div "ARCHROMA [GEOGRAPHIC_DATA] S.A.S" at bounding box center [388, 267] width 220 height 18
type input "ARCHROMA [GEOGRAPHIC_DATA] S.A.S"
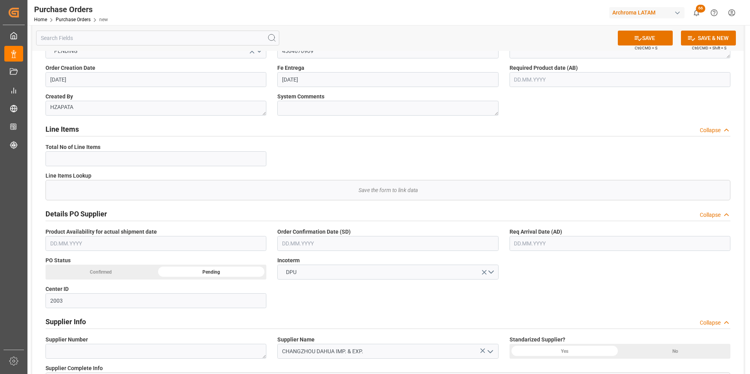
scroll to position [0, 0]
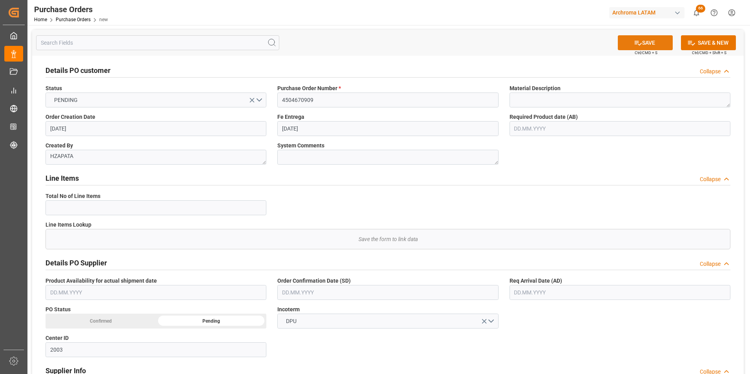
click at [653, 45] on button "SAVE" at bounding box center [644, 42] width 55 height 15
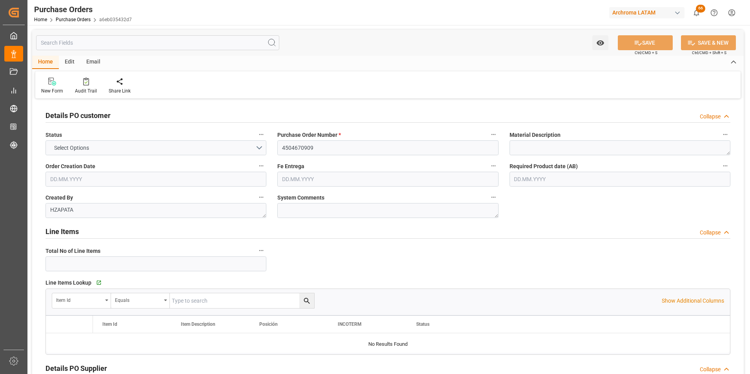
type input "2"
type input "[DATE]"
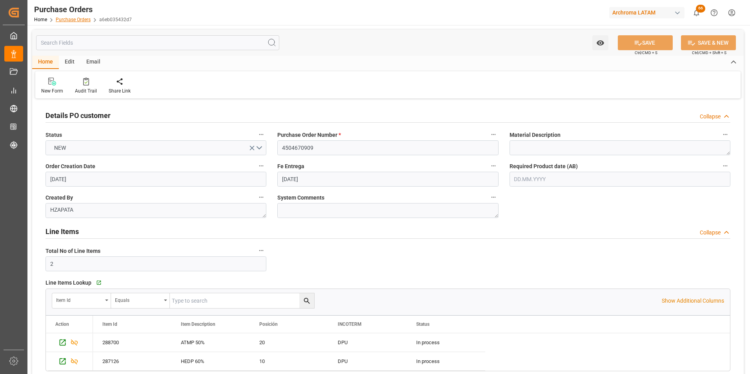
click at [81, 20] on link "Purchase Orders" at bounding box center [73, 19] width 35 height 5
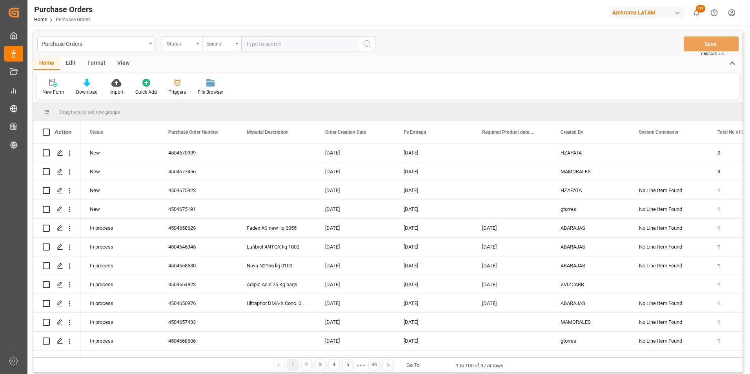
click at [178, 44] on div "Status" at bounding box center [180, 42] width 27 height 9
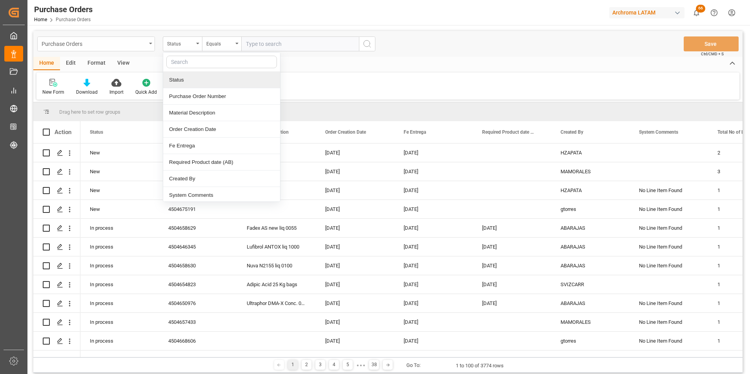
click at [133, 47] on div "Purchase Orders" at bounding box center [94, 43] width 105 height 10
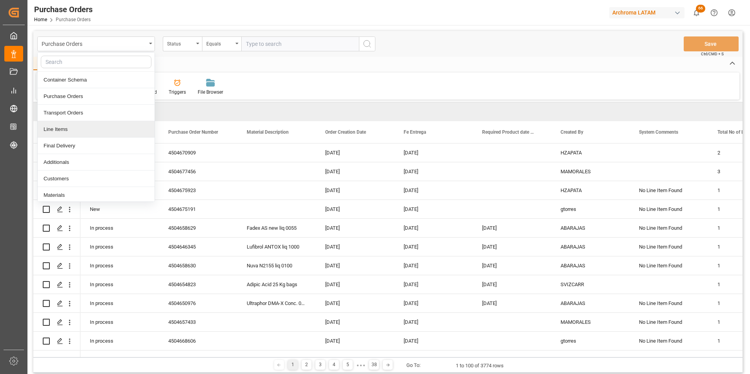
click at [114, 128] on div "Line Items" at bounding box center [96, 129] width 117 height 16
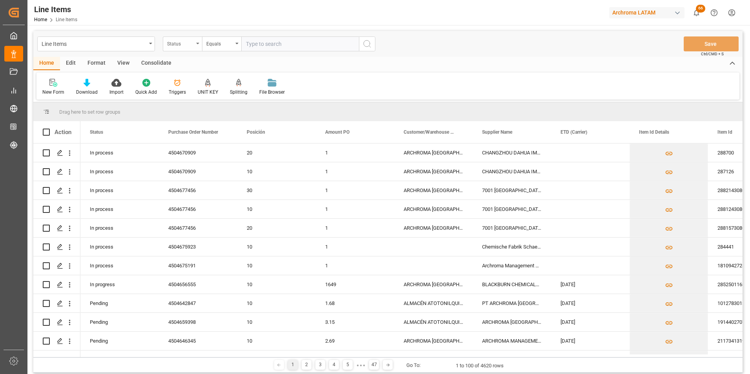
click at [192, 46] on div "Status" at bounding box center [180, 42] width 27 height 9
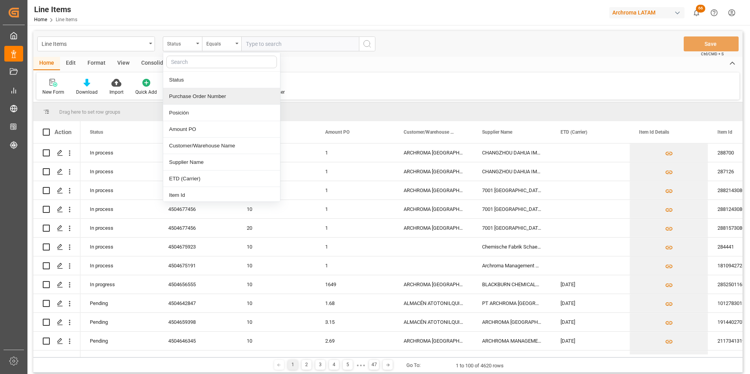
click at [198, 96] on div "Purchase Order Number" at bounding box center [221, 96] width 117 height 16
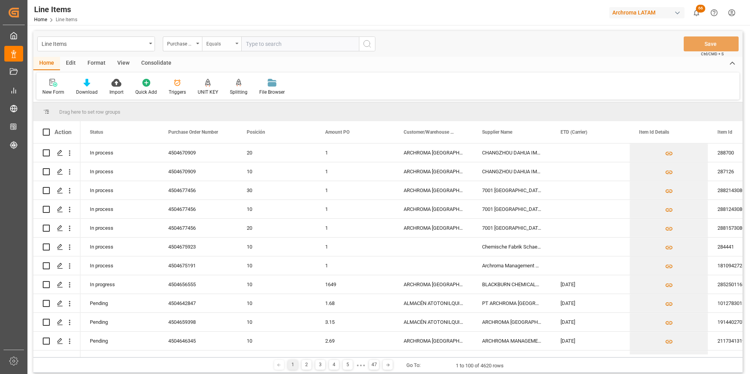
click at [218, 42] on div "Equals" at bounding box center [219, 42] width 27 height 9
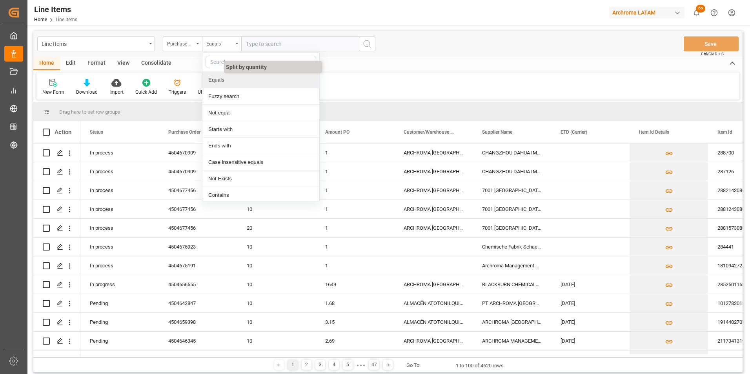
click at [229, 95] on div "Fuzzy search" at bounding box center [260, 96] width 117 height 16
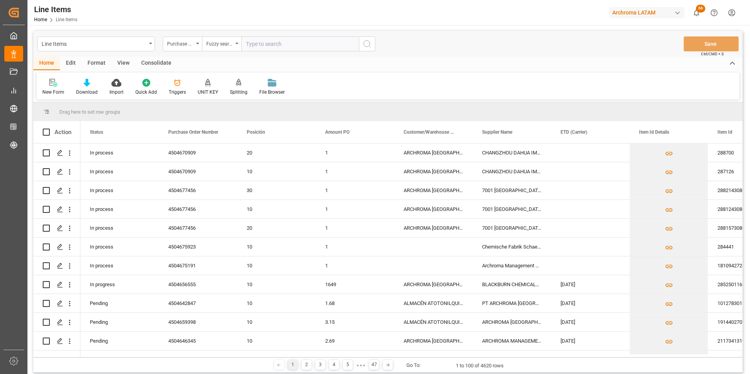
paste input "4504667194"
type input "4504667194"
click at [367, 44] on icon "search button" at bounding box center [366, 43] width 9 height 9
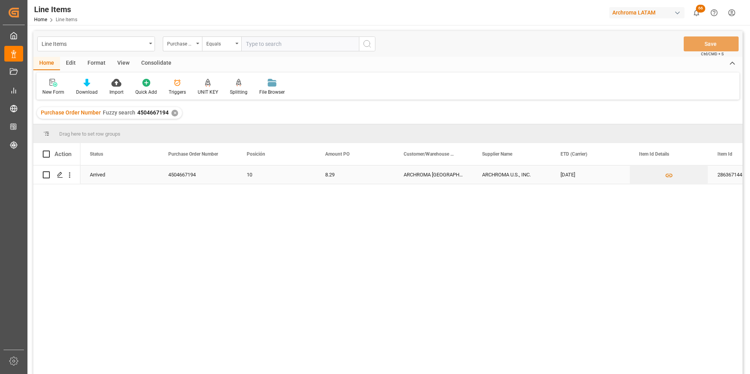
click at [729, 171] on div "28636714462" at bounding box center [747, 174] width 78 height 18
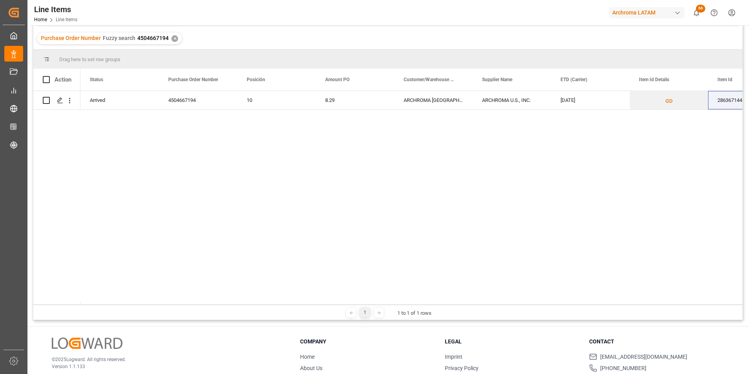
scroll to position [78, 0]
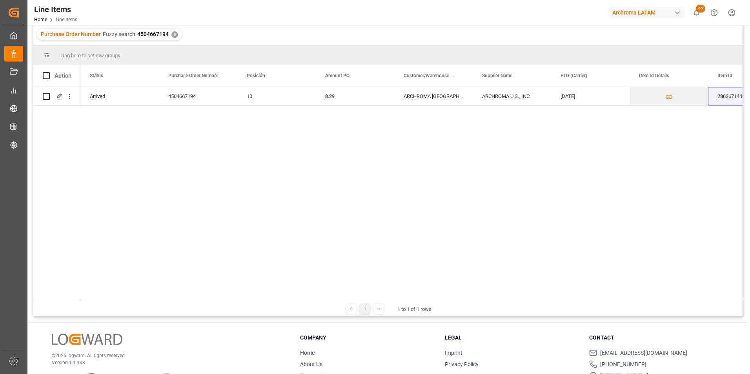
drag, startPoint x: 136, startPoint y: 301, endPoint x: 156, endPoint y: 300, distance: 19.6
click at [156, 300] on div "Drag here to set row groups Drag here to set column labels Action Status Purcha…" at bounding box center [387, 181] width 709 height 270
drag, startPoint x: 144, startPoint y: 301, endPoint x: 150, endPoint y: 300, distance: 5.9
click at [156, 301] on div "1 1 to 1 of 1 rows" at bounding box center [387, 309] width 709 height 16
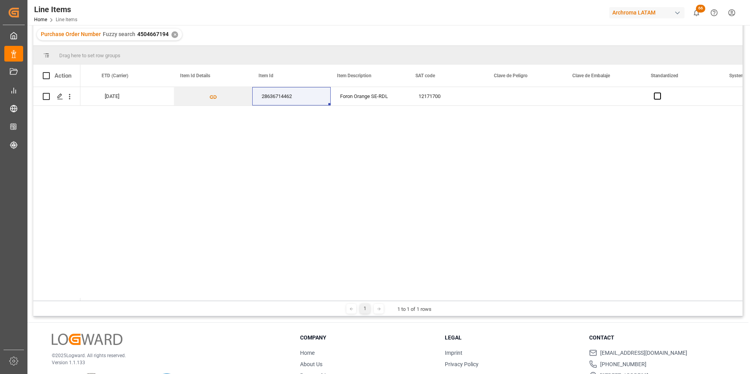
scroll to position [0, 0]
click at [355, 101] on div "Foron Orange SE-RDL" at bounding box center [366, 96] width 78 height 18
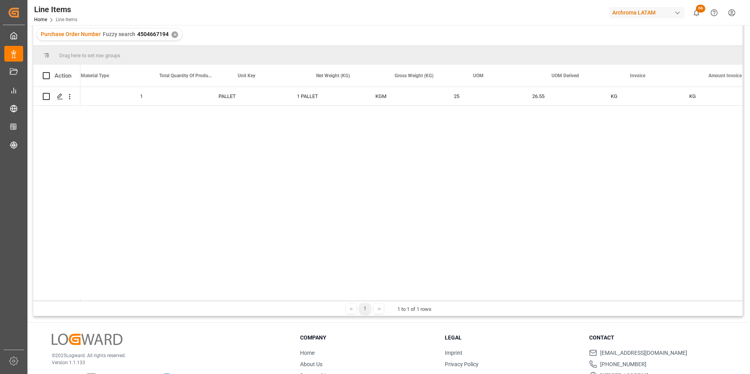
scroll to position [0, 1263]
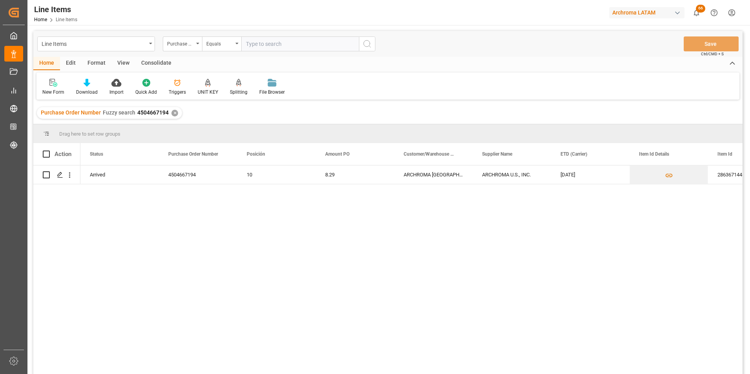
click at [499, 176] on div "ARCHROMA U.S., INC." at bounding box center [511, 174] width 78 height 18
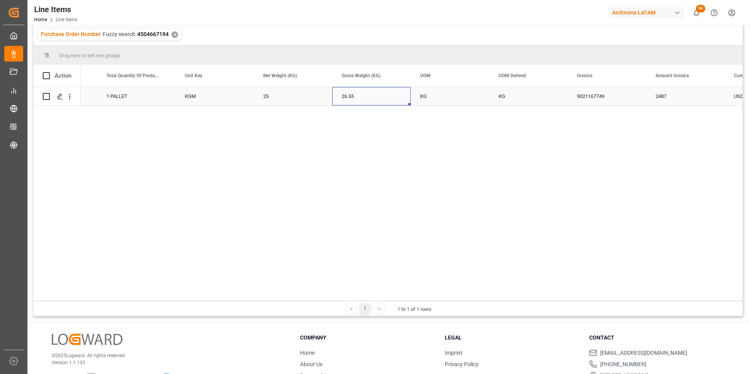
click at [349, 98] on div "26.55" at bounding box center [371, 96] width 78 height 18
drag, startPoint x: 281, startPoint y: 301, endPoint x: 326, endPoint y: 301, distance: 45.1
click at [326, 301] on div "1 1 to 1 of 1 rows" at bounding box center [387, 309] width 709 height 16
click at [172, 32] on div "✕" at bounding box center [174, 34] width 7 height 7
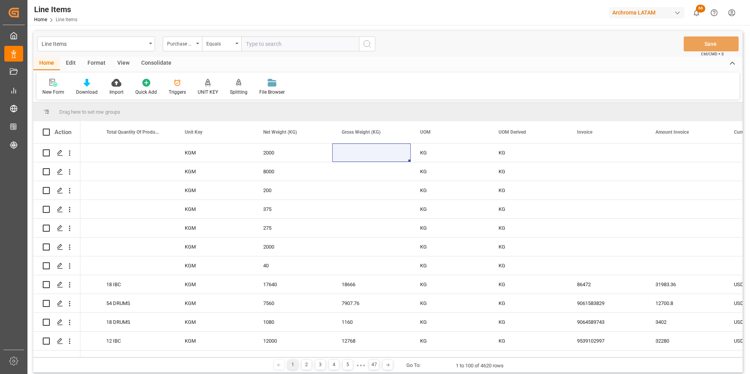
click at [147, 45] on div "Line Items" at bounding box center [96, 43] width 118 height 15
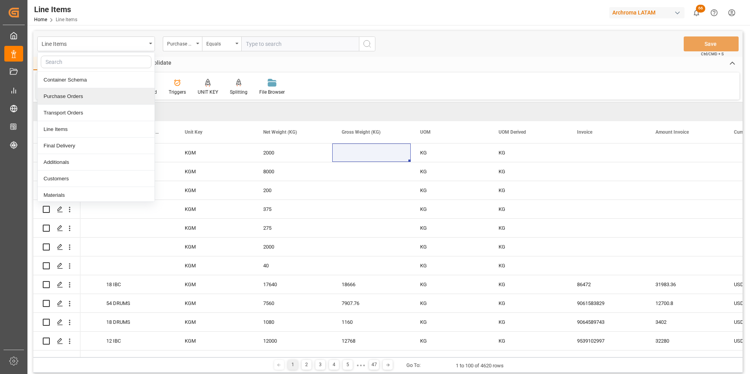
click at [115, 100] on div "Purchase Orders" at bounding box center [96, 96] width 117 height 16
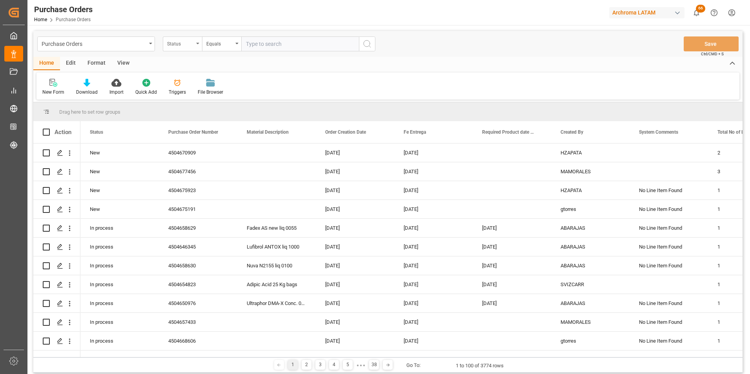
click at [191, 46] on div "Status" at bounding box center [180, 42] width 27 height 9
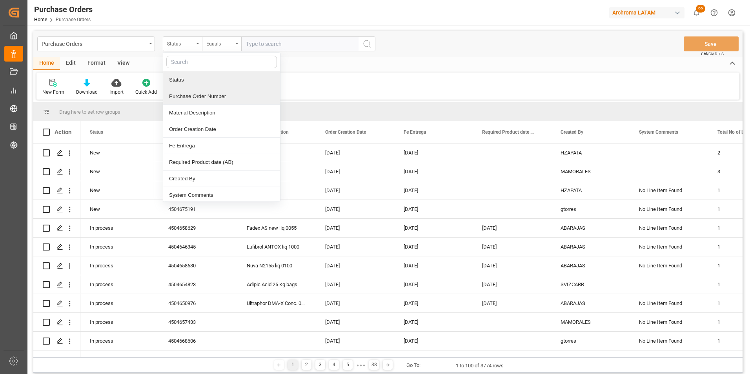
click at [196, 94] on div "Purchase Order Number" at bounding box center [221, 96] width 117 height 16
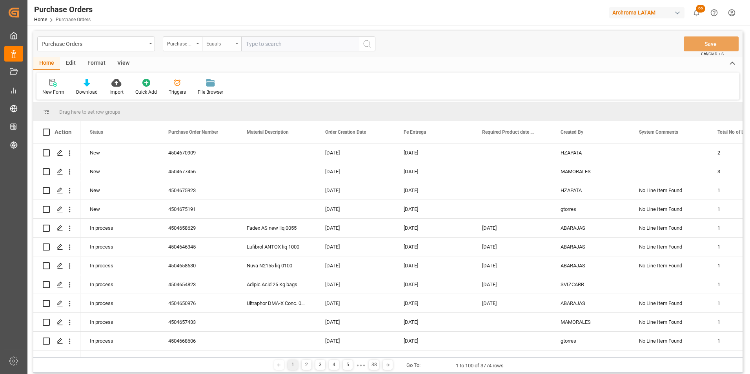
click at [220, 45] on div "Equals" at bounding box center [219, 42] width 27 height 9
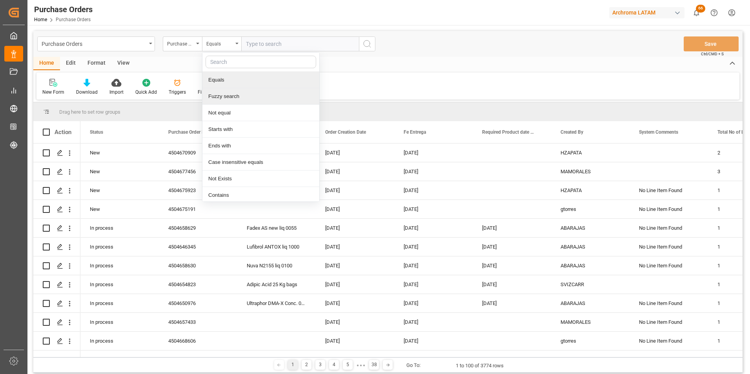
click at [232, 96] on div "Fuzzy search" at bounding box center [260, 96] width 117 height 16
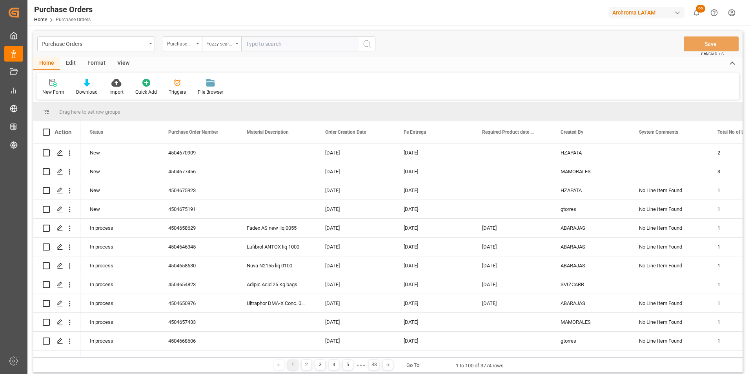
paste input "4504673441"
type input "4504673441"
click at [367, 47] on circle "search button" at bounding box center [366, 43] width 6 height 6
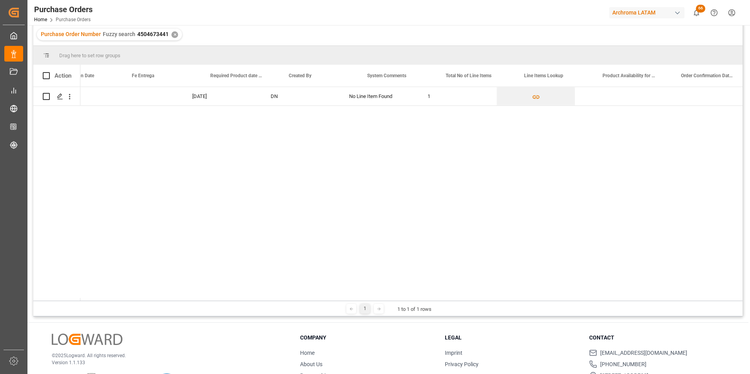
scroll to position [0, 337]
click at [377, 93] on div "Press SPACE to select this row." at bounding box center [388, 96] width 78 height 18
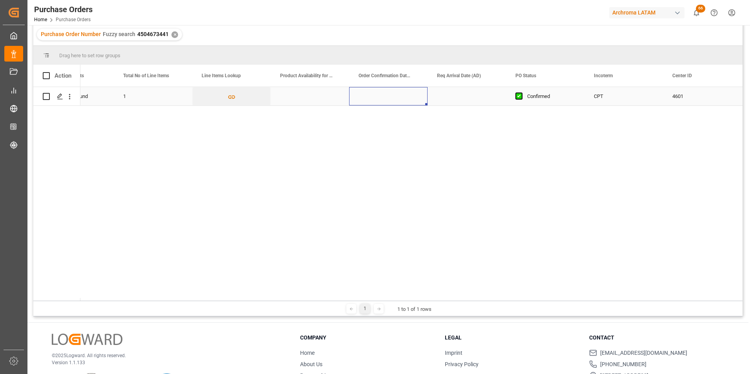
click at [377, 93] on div "Press SPACE to select this row." at bounding box center [388, 96] width 78 height 18
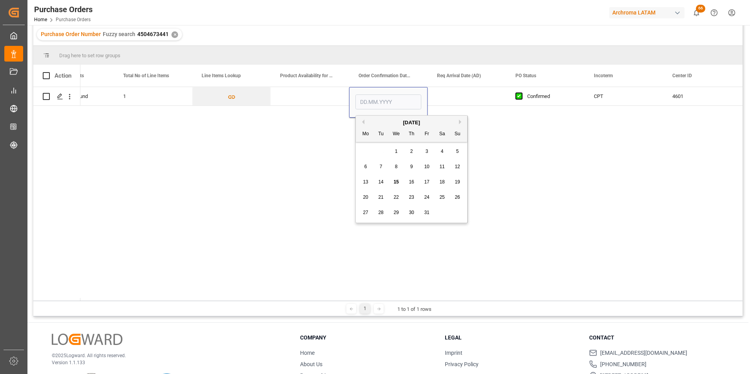
click at [454, 182] on div "19" at bounding box center [457, 182] width 10 height 9
type input "[DATE]"
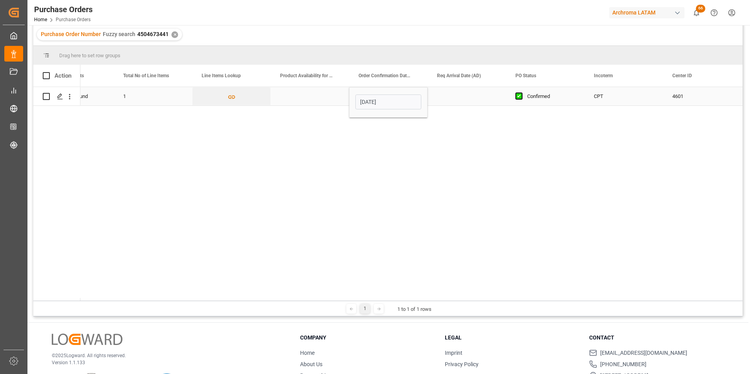
click at [463, 98] on div "Press SPACE to select this row." at bounding box center [466, 96] width 78 height 18
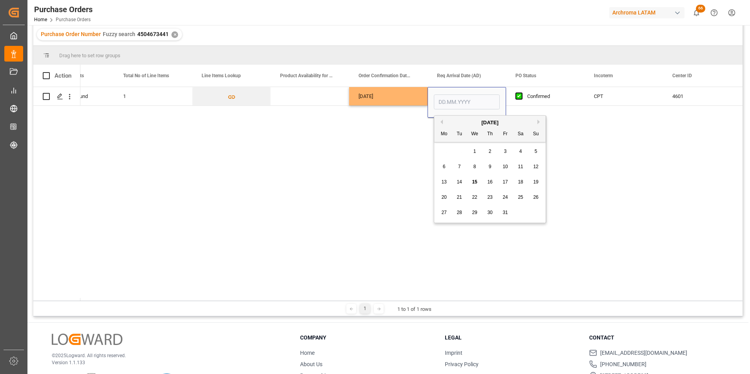
click at [461, 196] on span "21" at bounding box center [458, 196] width 5 height 5
type input "[DATE]"
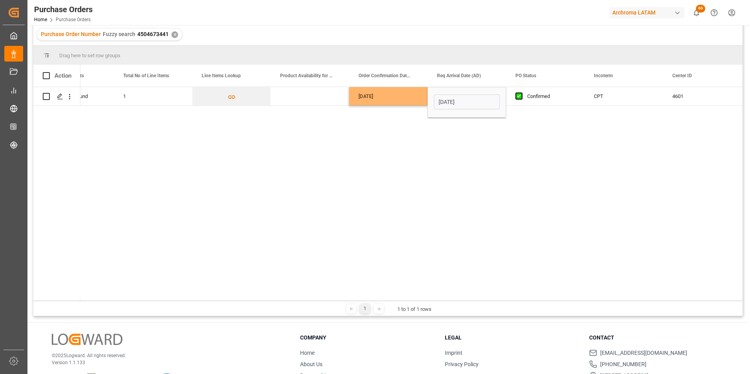
click at [446, 153] on div "DN No Line Item Found 1 [DATE] [DATE] Confirmed CPT 4601" at bounding box center [411, 194] width 662 height 214
click at [412, 98] on div "[DATE]" at bounding box center [388, 96] width 78 height 18
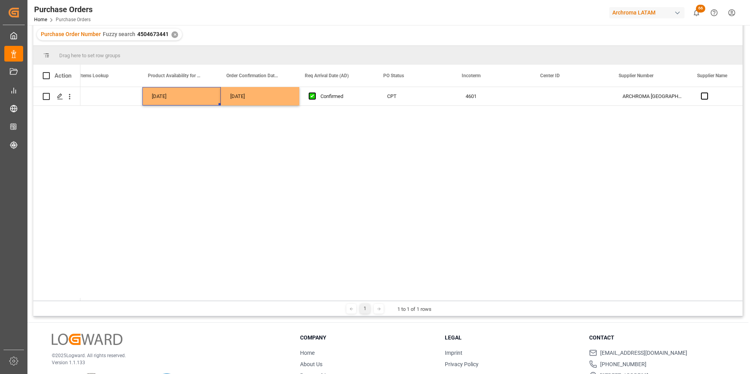
scroll to position [0, 809]
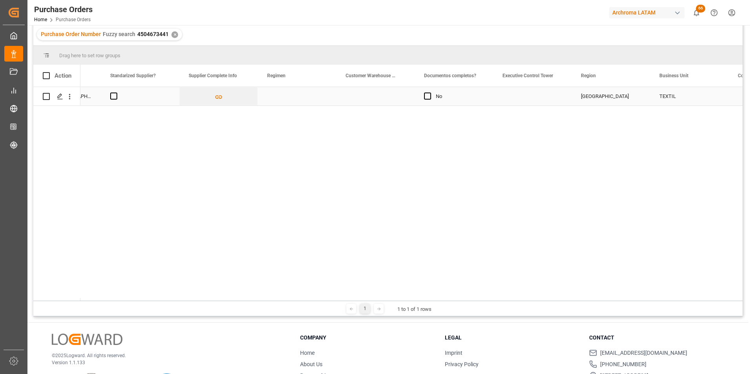
click at [304, 93] on div "Press SPACE to select this row." at bounding box center [297, 96] width 78 height 18
click at [323, 100] on icon "open menu" at bounding box center [321, 100] width 9 height 9
click at [297, 147] on div "Definitivo" at bounding box center [296, 150] width 65 height 27
type input "Definitivo"
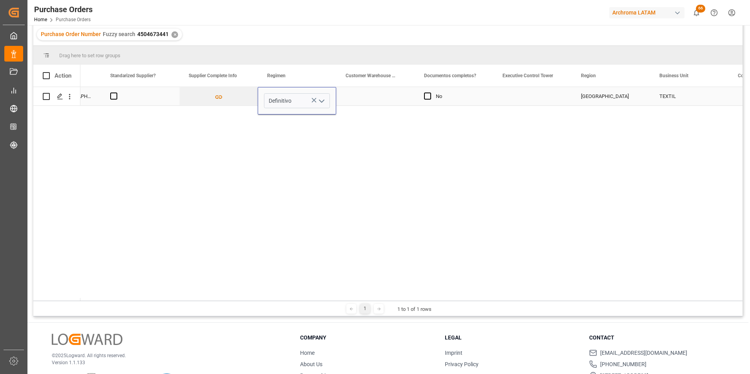
click at [365, 93] on div "Press SPACE to select this row." at bounding box center [375, 96] width 78 height 18
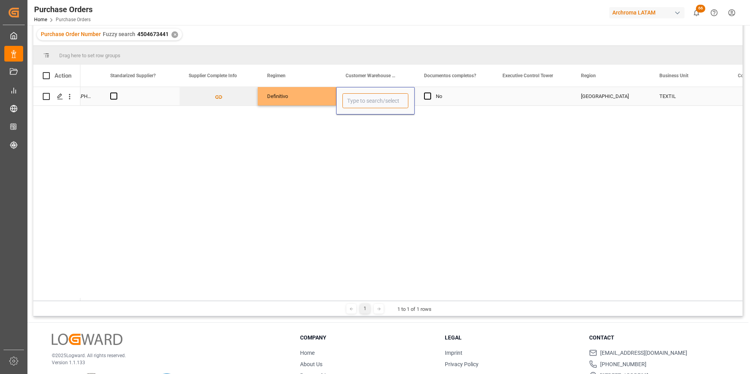
click at [395, 100] on input "Press SPACE to select this row." at bounding box center [375, 100] width 66 height 15
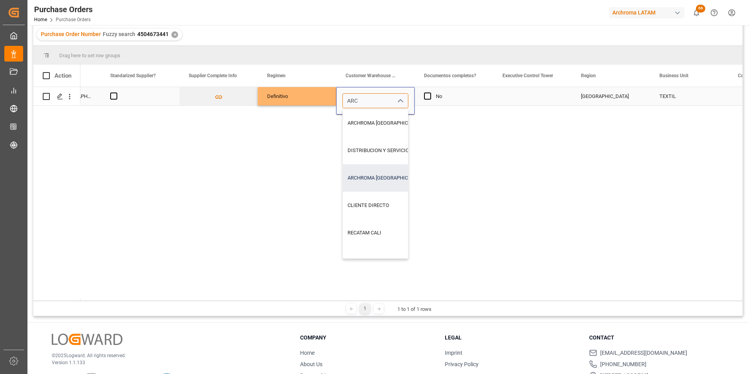
click at [380, 180] on div "ARCHROMA [GEOGRAPHIC_DATA] S.A" at bounding box center [447, 177] width 209 height 27
type input "ARCHROMA [GEOGRAPHIC_DATA] S.A"
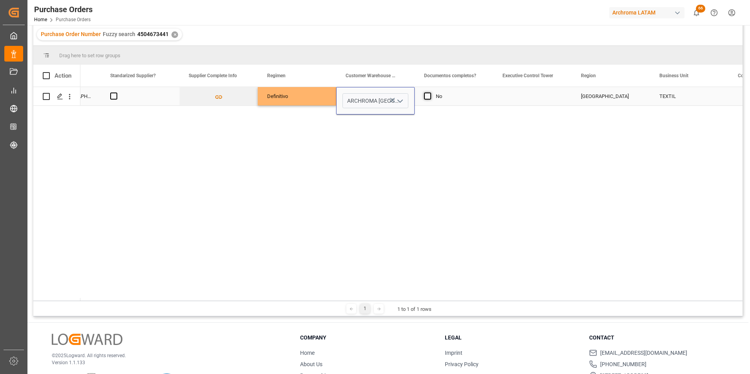
click at [426, 97] on span "Press SPACE to select this row." at bounding box center [427, 96] width 7 height 7
click at [430, 93] on input "Press SPACE to select this row." at bounding box center [430, 93] width 0 height 0
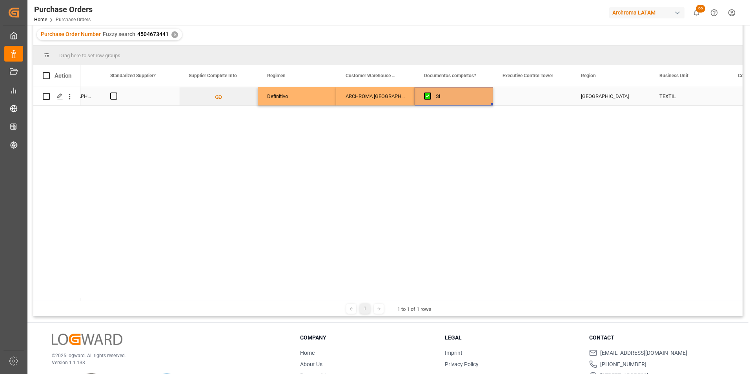
click at [539, 97] on div "Press SPACE to select this row." at bounding box center [532, 96] width 78 height 18
click at [557, 103] on icon "open menu" at bounding box center [556, 100] width 9 height 9
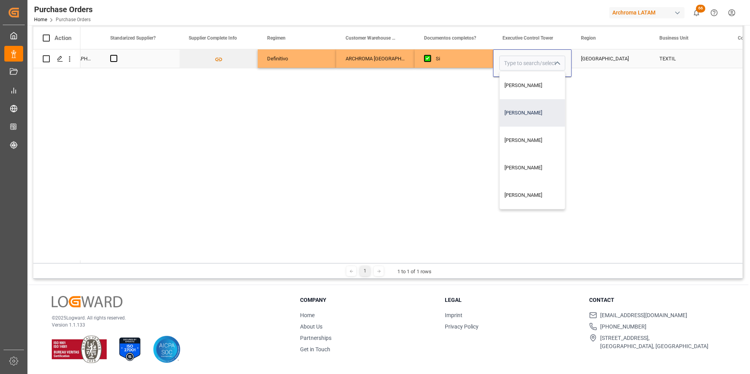
click at [529, 117] on div "[PERSON_NAME]" at bounding box center [531, 112] width 65 height 27
type input "[PERSON_NAME]"
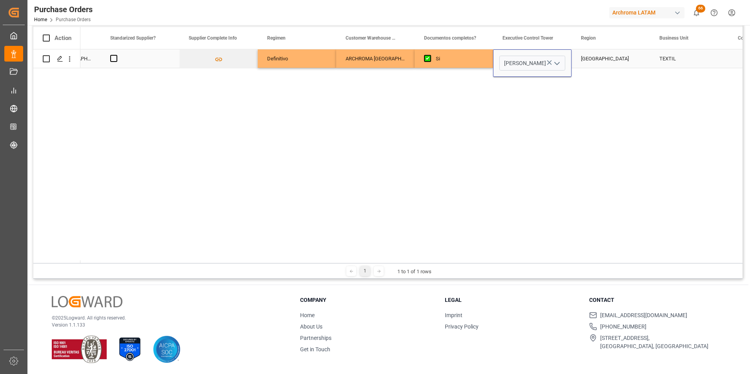
click at [513, 263] on div "1 1 to 1 of 1 rows" at bounding box center [387, 271] width 709 height 16
drag, startPoint x: 513, startPoint y: 263, endPoint x: 546, endPoint y: 257, distance: 33.9
click at [546, 257] on div "Drag here to set row groups Drag here to set column labels Action Supplier Numb…" at bounding box center [387, 143] width 709 height 270
drag, startPoint x: 546, startPoint y: 257, endPoint x: 562, endPoint y: 118, distance: 140.0
click at [549, 144] on div "[DATE] ARCHROMA [GEOGRAPHIC_DATA] S A S Definitivo ARCHROMA [GEOGRAPHIC_DATA] S…" at bounding box center [411, 156] width 662 height 214
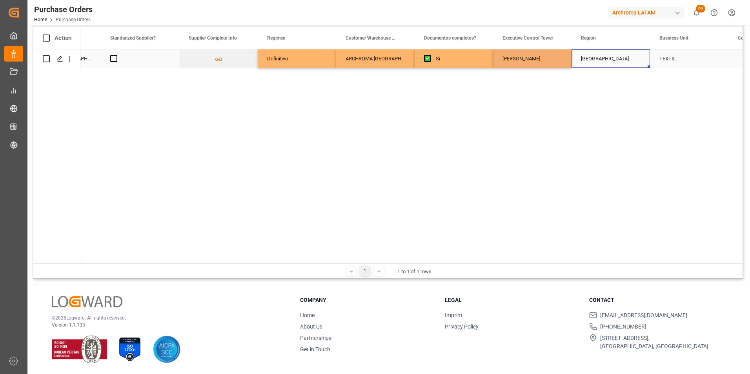
click at [585, 68] on div "[GEOGRAPHIC_DATA]" at bounding box center [611, 59] width 60 height 18
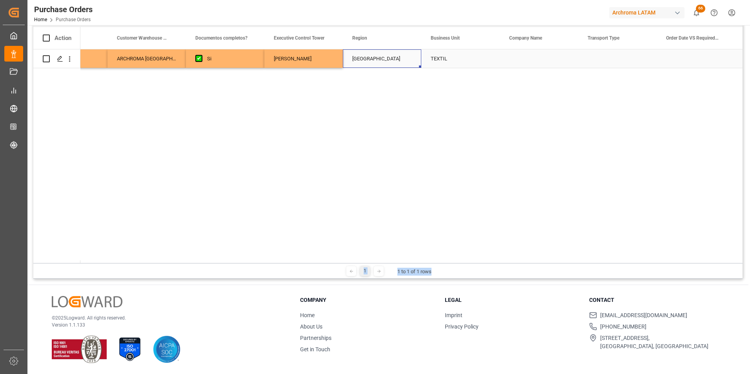
click at [591, 56] on div "Press SPACE to select this row." at bounding box center [617, 58] width 78 height 18
click at [639, 65] on icon "open menu" at bounding box center [641, 63] width 9 height 9
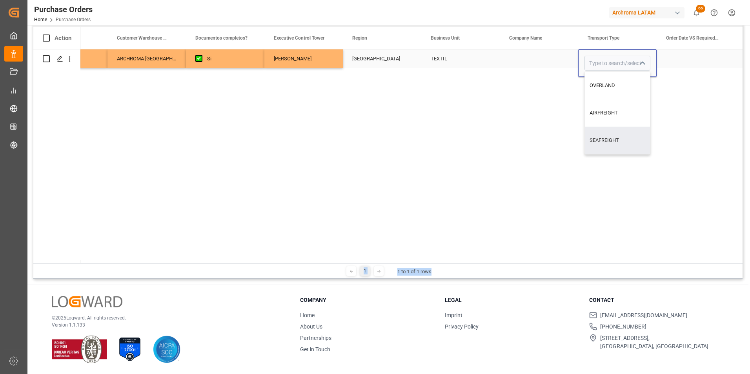
click at [607, 115] on div "AIRFREIGHT" at bounding box center [616, 112] width 65 height 27
type input "AIRFREIGHT"
click at [555, 61] on div "Press SPACE to select this row." at bounding box center [538, 58] width 78 height 18
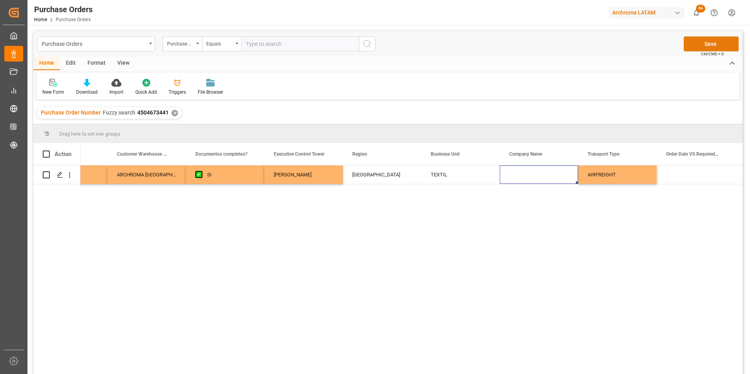
click at [713, 48] on button "Save" at bounding box center [710, 43] width 55 height 15
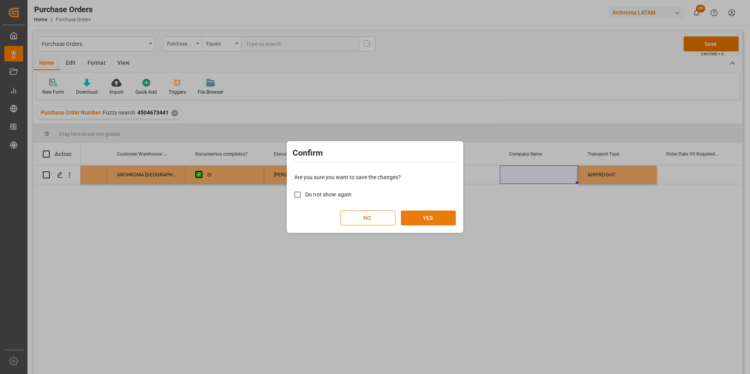
click at [431, 216] on button "YES" at bounding box center [428, 218] width 55 height 15
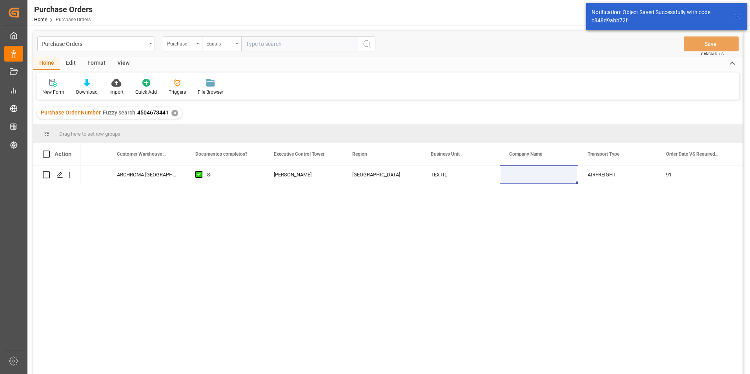
click at [142, 115] on span "4504673441" at bounding box center [152, 112] width 31 height 6
click at [139, 114] on span "4504673441" at bounding box center [152, 112] width 31 height 6
drag, startPoint x: 137, startPoint y: 113, endPoint x: 167, endPoint y: 113, distance: 29.8
click at [167, 113] on span "4504673441" at bounding box center [152, 112] width 31 height 6
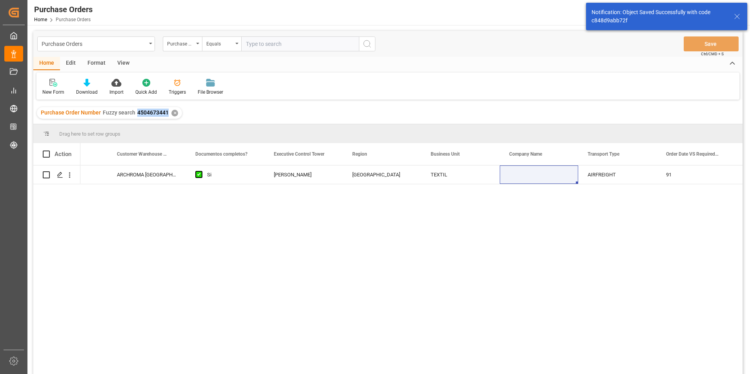
copy span "4504673441"
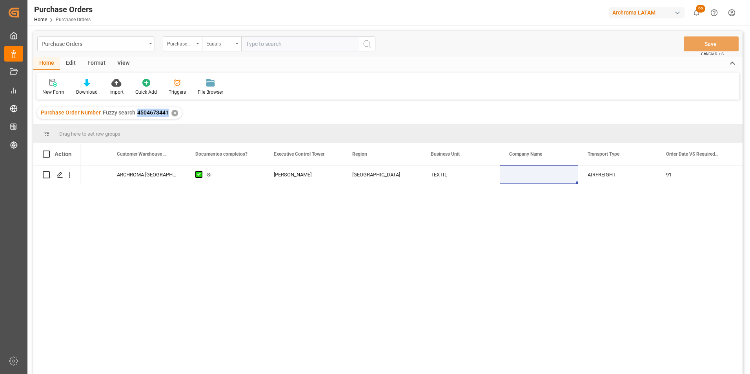
click at [135, 39] on div "Purchase Orders" at bounding box center [94, 43] width 105 height 10
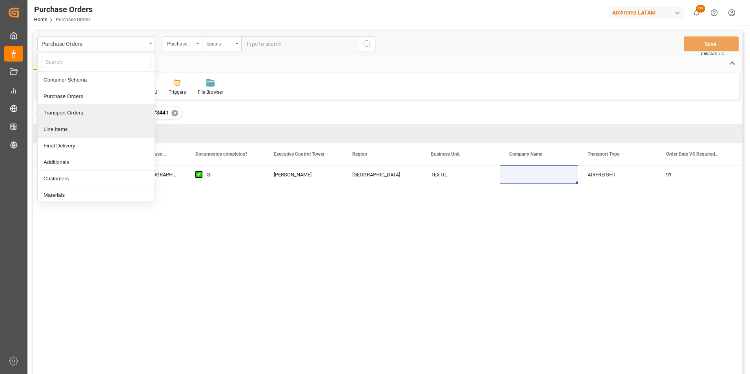
click at [90, 126] on div "Line Items" at bounding box center [96, 129] width 117 height 16
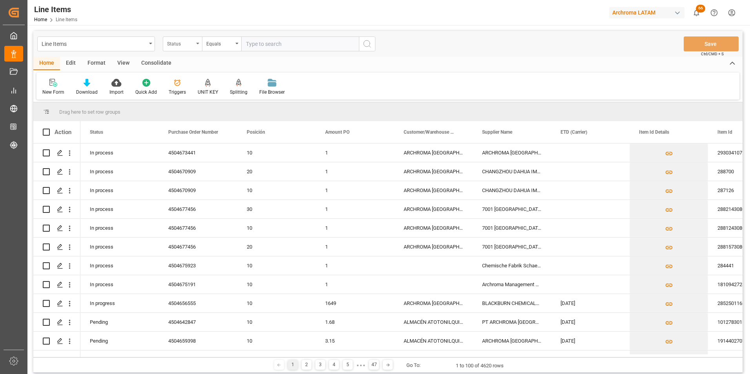
click at [191, 45] on div "Status" at bounding box center [180, 42] width 27 height 9
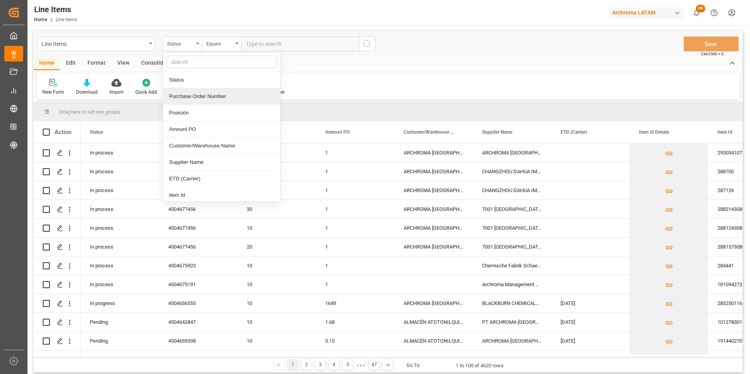
click at [191, 102] on div "Purchase Order Number" at bounding box center [221, 96] width 117 height 16
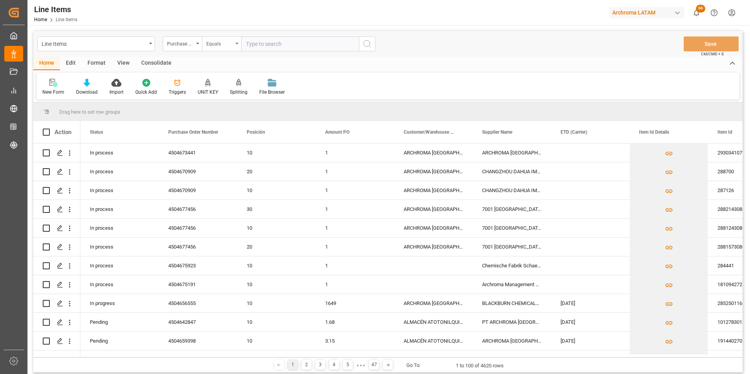
click at [218, 44] on div "Equals" at bounding box center [219, 42] width 27 height 9
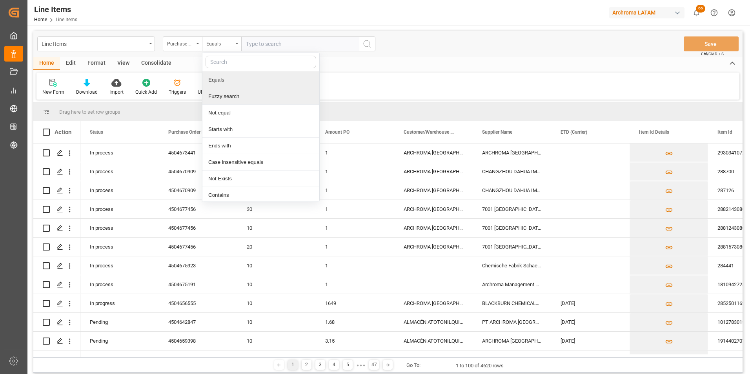
click at [224, 97] on div "Fuzzy search" at bounding box center [260, 96] width 117 height 16
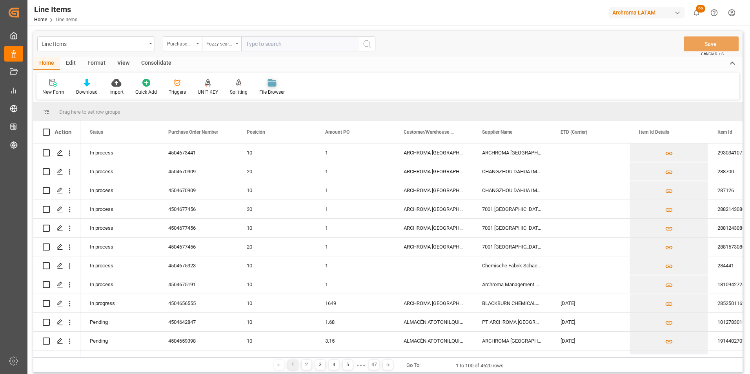
paste input "4504673441"
click at [358, 42] on input "4504673441" at bounding box center [300, 43] width 118 height 15
type input "4504673441"
click at [362, 44] on button "search button" at bounding box center [367, 43] width 16 height 15
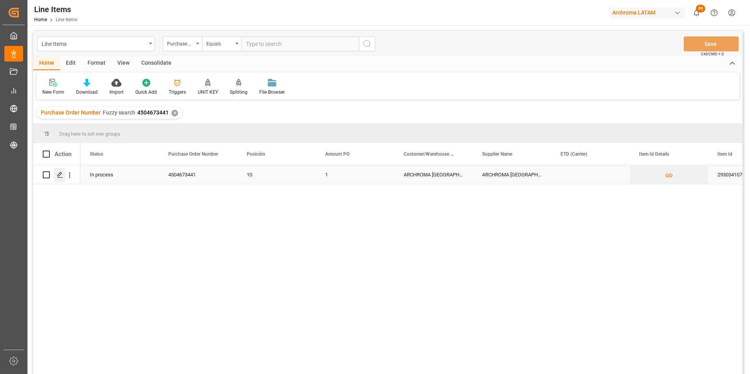
click at [60, 177] on icon "Press SPACE to select this row." at bounding box center [60, 175] width 6 height 6
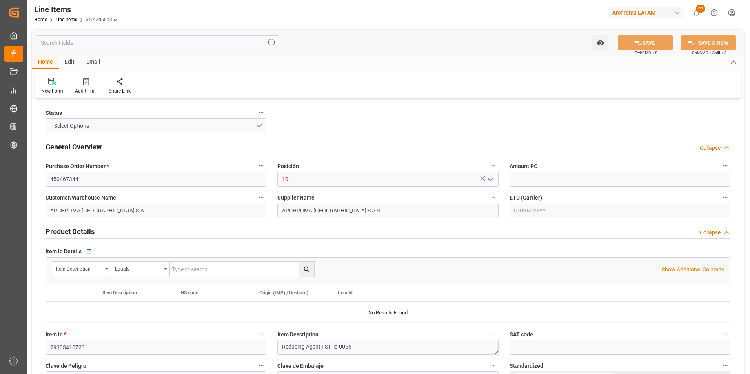
type input "4504673441"
type input "10"
type input "ARCHROMA [GEOGRAPHIC_DATA] S.A"
type input "ARCHROMA [GEOGRAPHIC_DATA] S A S"
type input "29303410723"
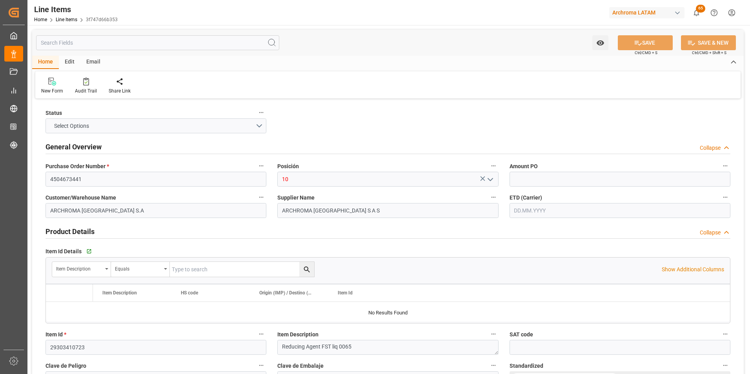
type textarea "Reducing Agent FST liq 0065"
type input "KGM"
type input "KG"
type textarea "KG"
type input "AIRFREIGHT"
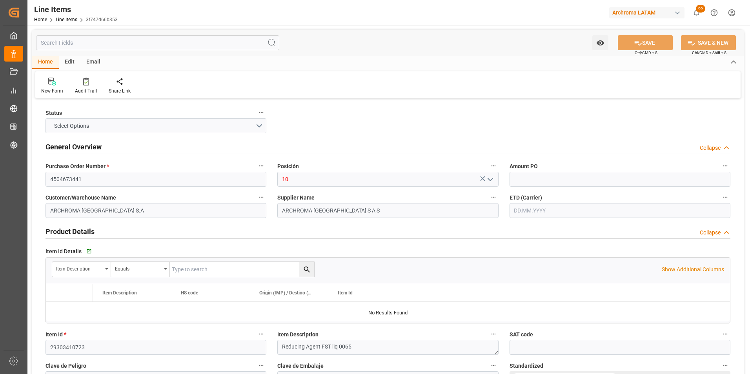
type textarea "[GEOGRAPHIC_DATA]"
type input "4601"
type textarea "TEXTIL"
type input "CPT"
type input "Shipment Details Pending"
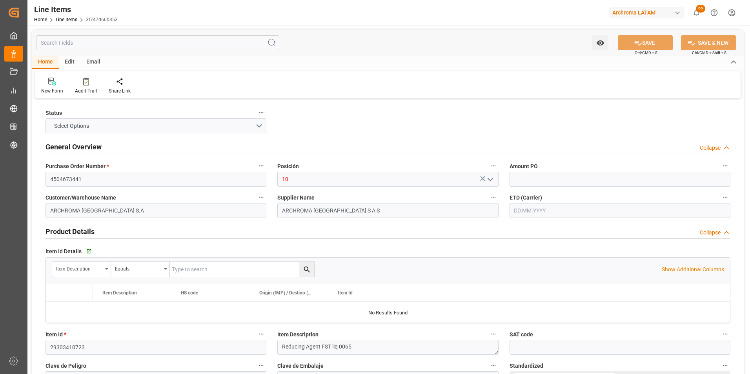
type input "3f747d66b353"
type input "1"
type input "260"
type input "38099100"
type input "[DATE] 17:16"
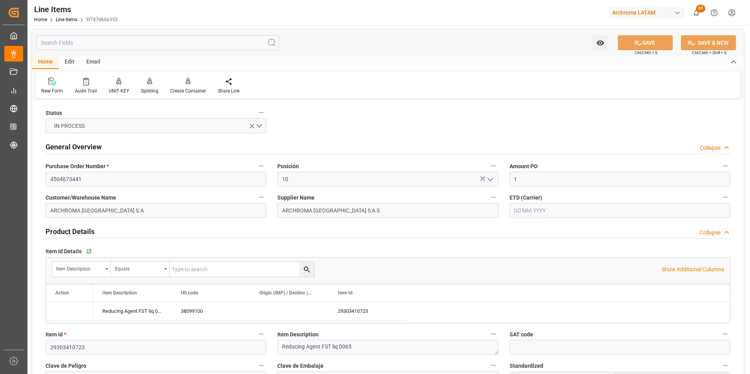
type input "[DATE] 13:33"
type input "[DATE]"
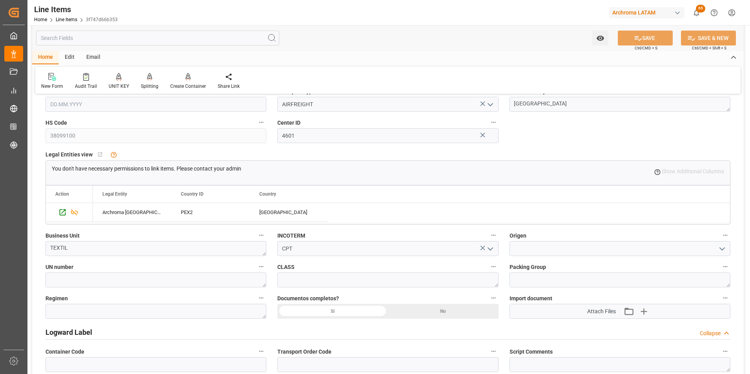
scroll to position [470, 0]
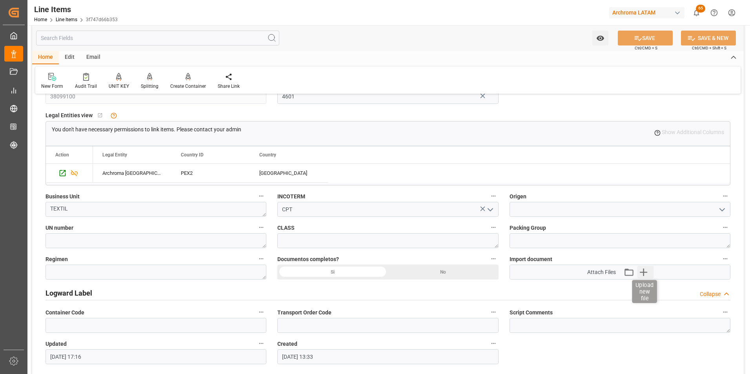
click at [640, 272] on icon "button" at bounding box center [643, 272] width 7 height 7
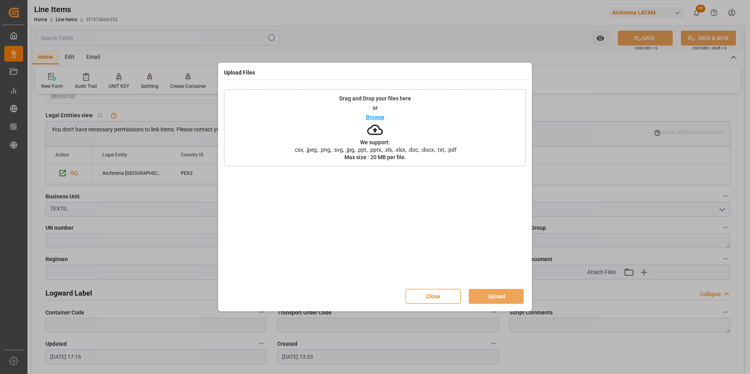
click at [469, 163] on div "Drag and Drop your files here or Browse We support: .csv, .jpeg, .png, .svg, .j…" at bounding box center [375, 127] width 302 height 77
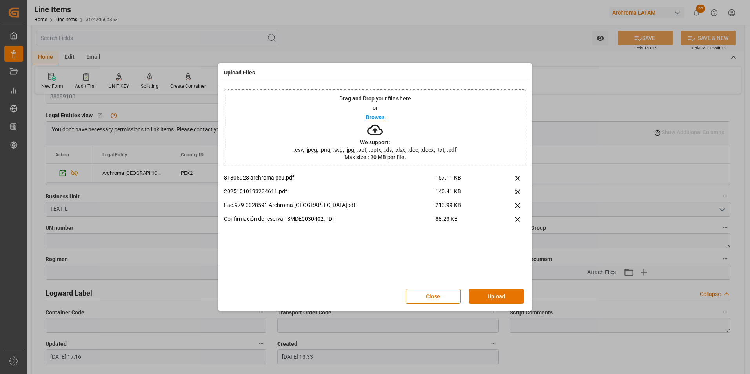
click at [490, 290] on button "Upload" at bounding box center [495, 296] width 55 height 15
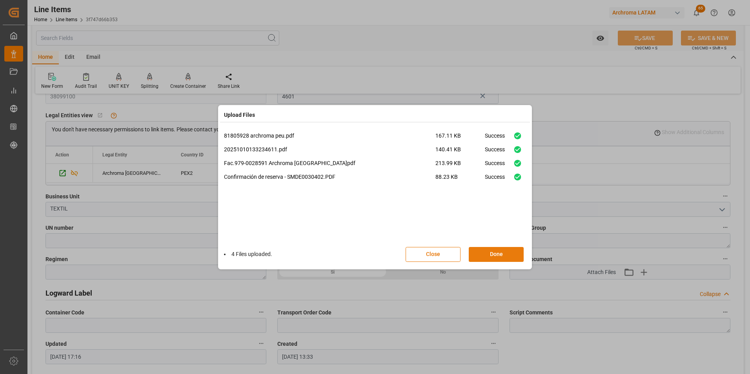
click at [492, 256] on button "Done" at bounding box center [495, 254] width 55 height 15
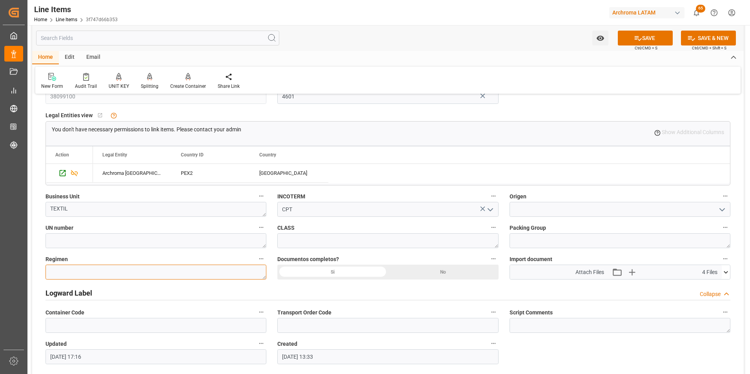
click at [167, 265] on textarea at bounding box center [155, 272] width 221 height 15
type textarea "Definitivo"
click at [360, 270] on div "Si" at bounding box center [332, 272] width 111 height 15
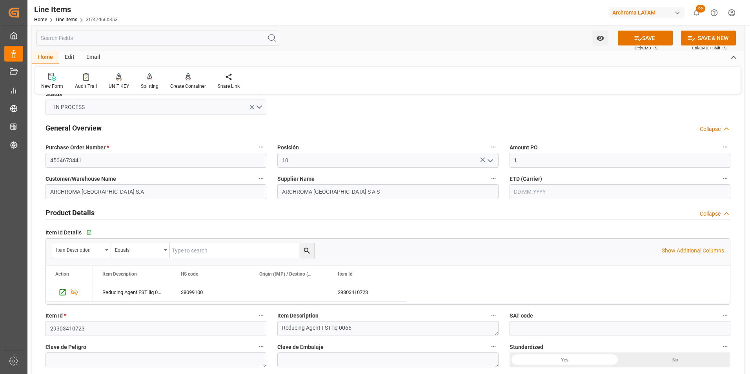
scroll to position [0, 0]
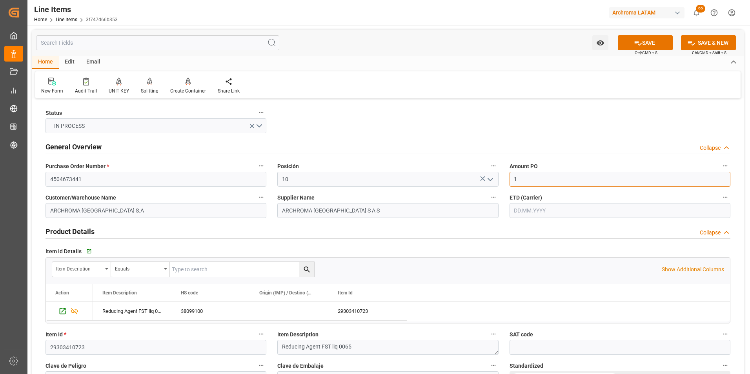
drag, startPoint x: 525, startPoint y: 180, endPoint x: 502, endPoint y: 181, distance: 23.6
type input "2.87"
click at [531, 206] on input "text" at bounding box center [619, 210] width 221 height 15
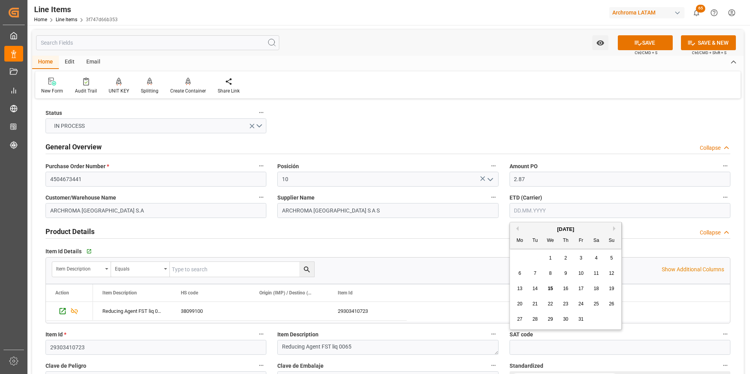
click at [518, 254] on div "29 30 1 2 3 4 5" at bounding box center [565, 257] width 107 height 15
click at [615, 287] on div "19" at bounding box center [611, 288] width 10 height 9
type input "[DATE]"
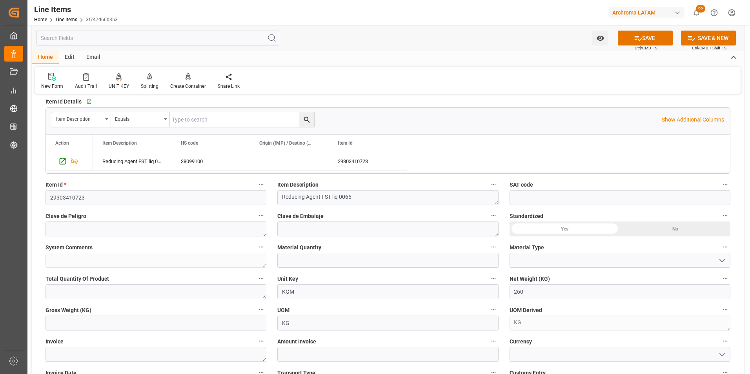
scroll to position [157, 0]
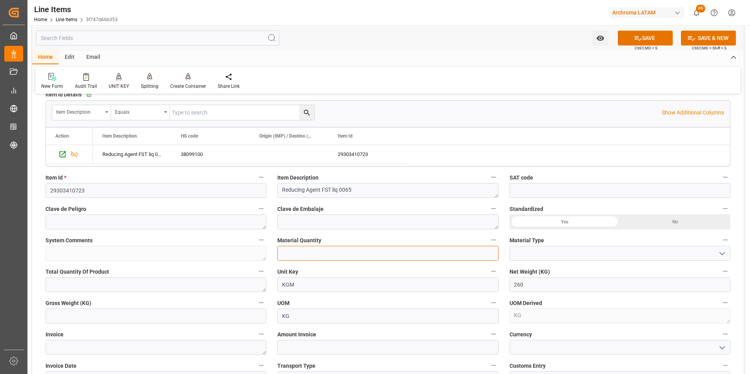
click at [393, 254] on input "text" at bounding box center [387, 253] width 221 height 15
click at [312, 254] on input "text" at bounding box center [387, 253] width 221 height 15
type input "1"
click at [726, 250] on icon "open menu" at bounding box center [721, 253] width 9 height 9
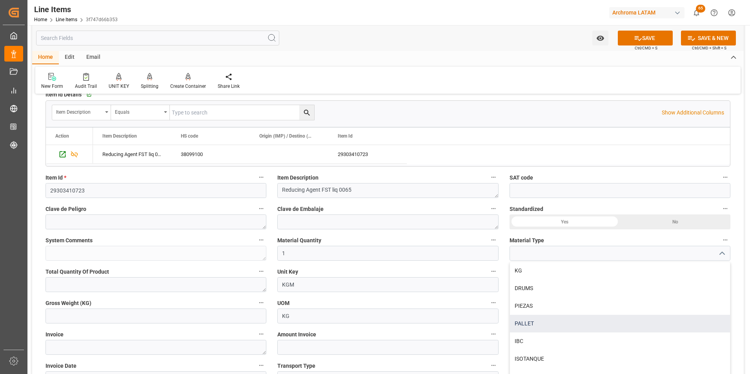
click at [565, 322] on div "PALLET" at bounding box center [620, 324] width 220 height 18
type input "PALLET"
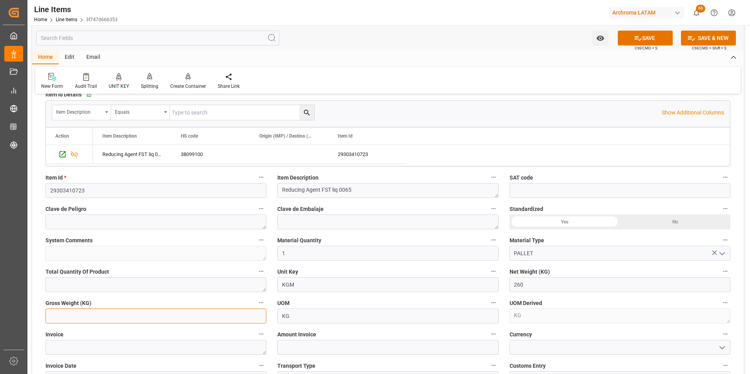
click at [105, 318] on input "text" at bounding box center [155, 316] width 221 height 15
type input "281.4"
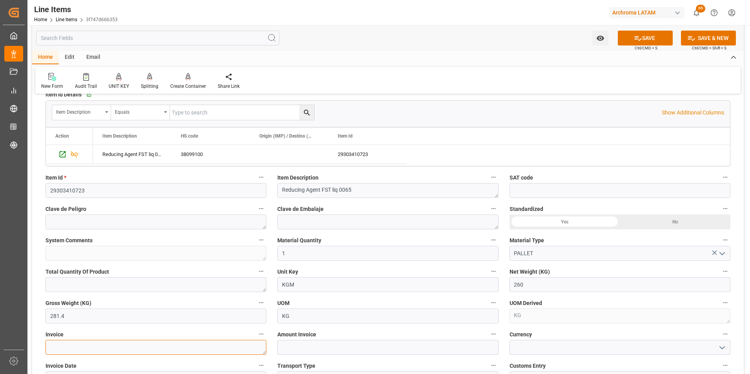
click at [202, 343] on textarea at bounding box center [155, 347] width 221 height 15
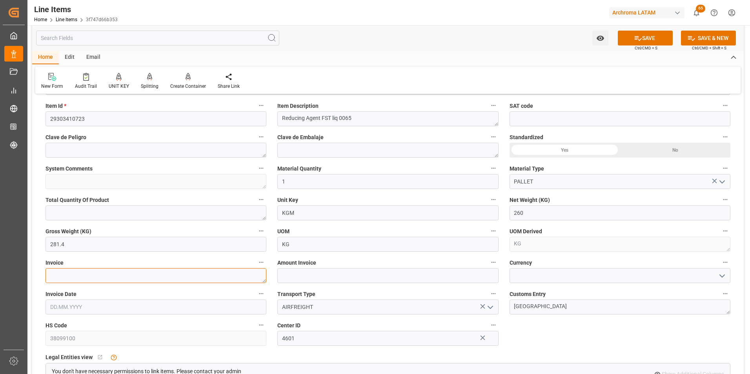
scroll to position [235, 0]
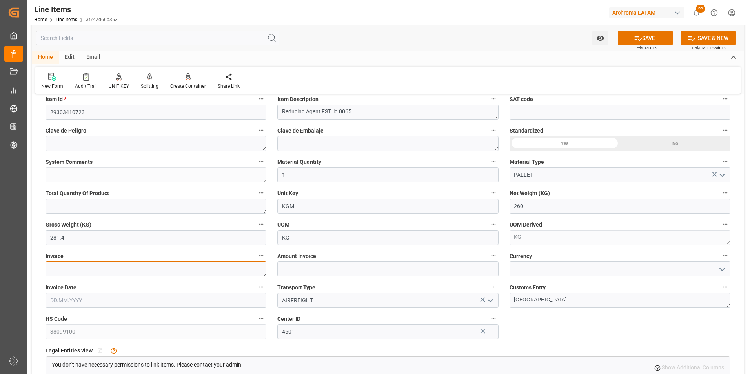
click at [136, 273] on textarea at bounding box center [155, 268] width 221 height 15
paste textarea "979-0028591"
type textarea "979-0028591"
click at [127, 303] on input "text" at bounding box center [155, 300] width 221 height 15
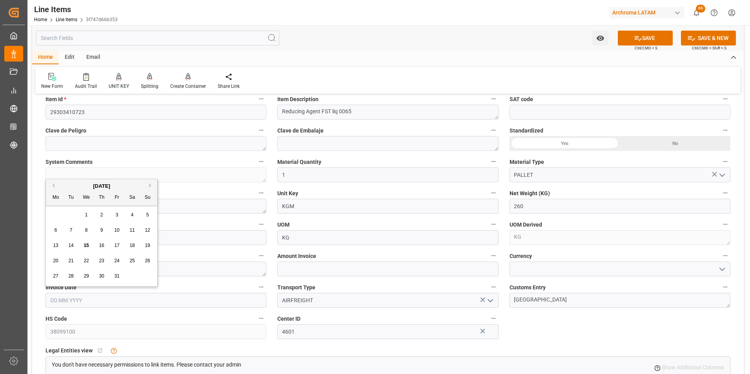
click at [56, 211] on div "29 30 1 2 3 4 5" at bounding box center [101, 214] width 107 height 15
click at [89, 243] on span "15" at bounding box center [85, 245] width 5 height 5
type input "[DATE]"
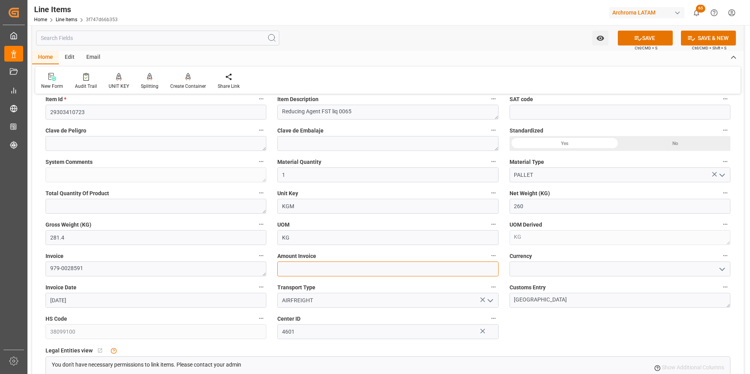
click at [343, 271] on input "text" at bounding box center [387, 268] width 221 height 15
type input "746.2"
click at [719, 266] on icon "open menu" at bounding box center [721, 269] width 9 height 9
click at [690, 283] on div "USD" at bounding box center [620, 287] width 220 height 18
type input "USD"
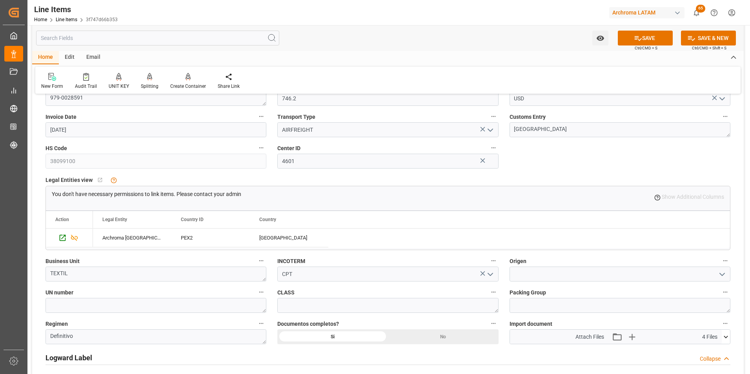
scroll to position [431, 0]
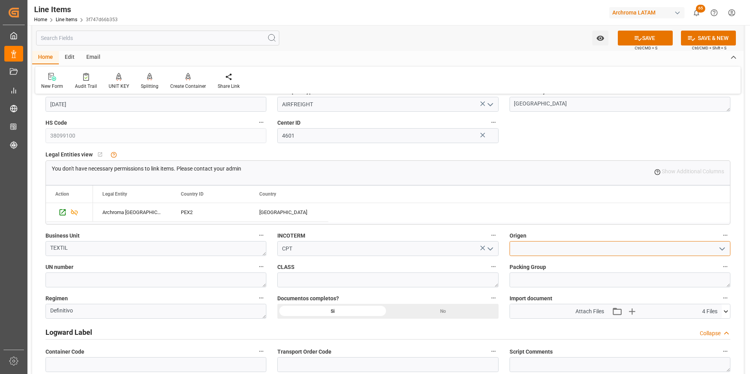
click at [529, 249] on input at bounding box center [619, 248] width 221 height 15
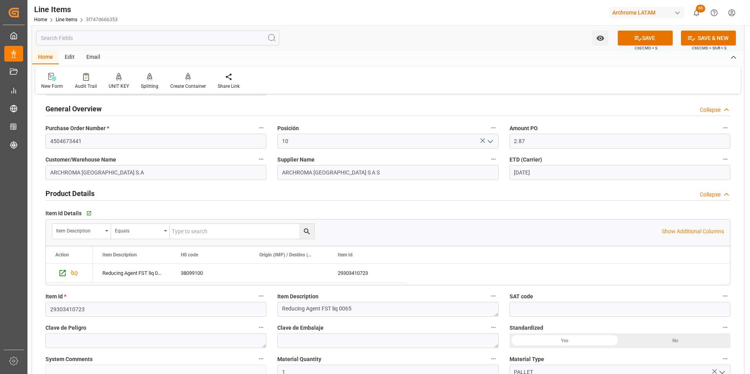
scroll to position [0, 0]
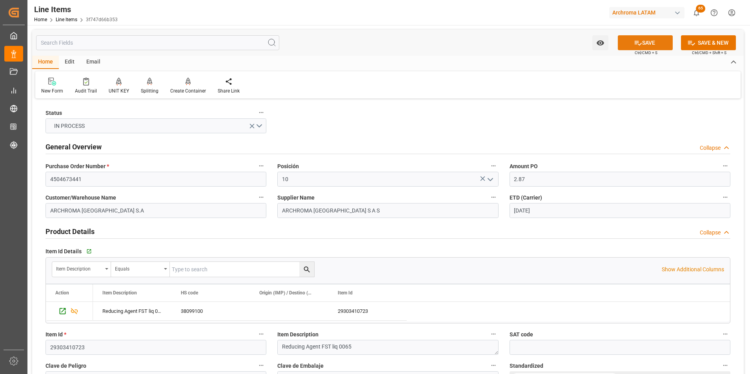
click at [642, 42] on button "SAVE" at bounding box center [644, 42] width 55 height 15
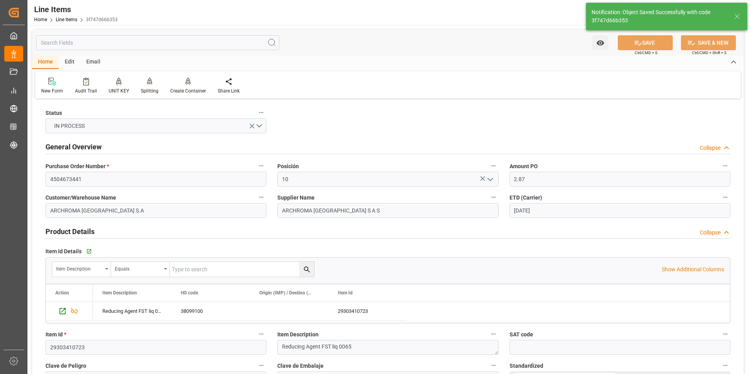
type textarea "1 PALLET"
type input "[DATE] 17:19"
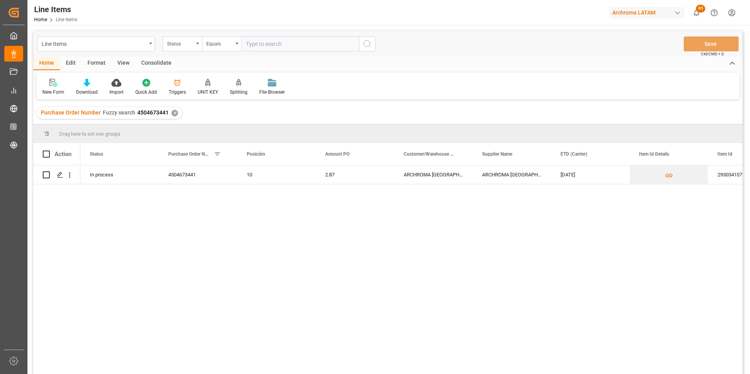
drag, startPoint x: 46, startPoint y: 153, endPoint x: 8, endPoint y: 174, distance: 43.5
click at [46, 153] on span at bounding box center [46, 154] width 7 height 7
click at [49, 151] on input "checkbox" at bounding box center [49, 151] width 0 height 0
checkbox input "true"
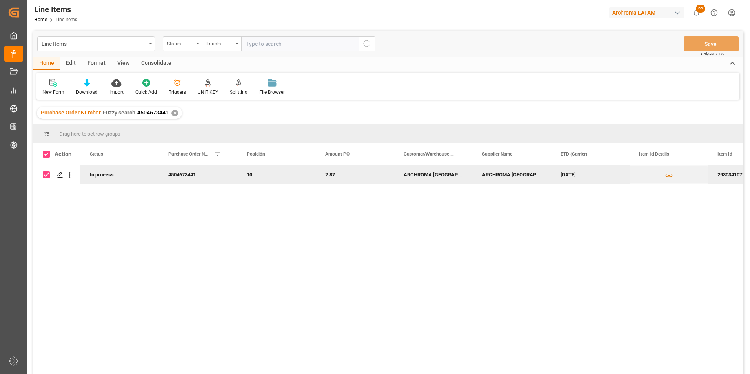
click at [150, 65] on div "Consolidate" at bounding box center [156, 63] width 42 height 13
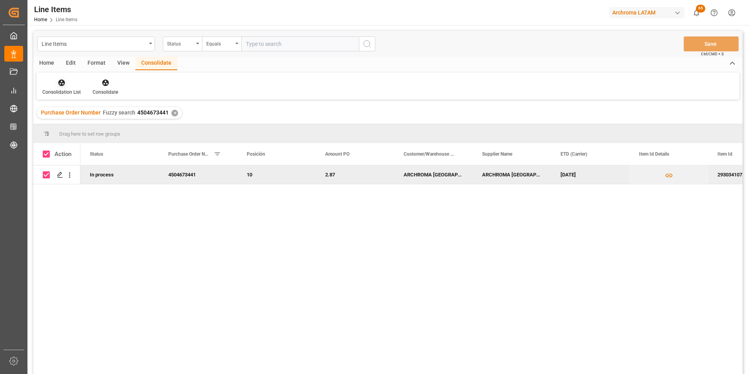
click at [64, 82] on icon at bounding box center [61, 83] width 7 height 7
click at [59, 108] on div "Line Items Status Equals Save Ctrl/CMD + S Home Edit Format View Consolidate Co…" at bounding box center [387, 213] width 709 height 364
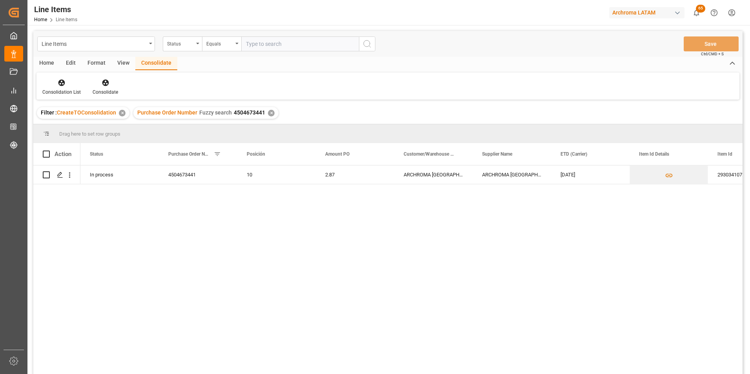
click at [46, 153] on span at bounding box center [46, 154] width 7 height 7
click at [49, 151] on input "checkbox" at bounding box center [49, 151] width 0 height 0
checkbox input "true"
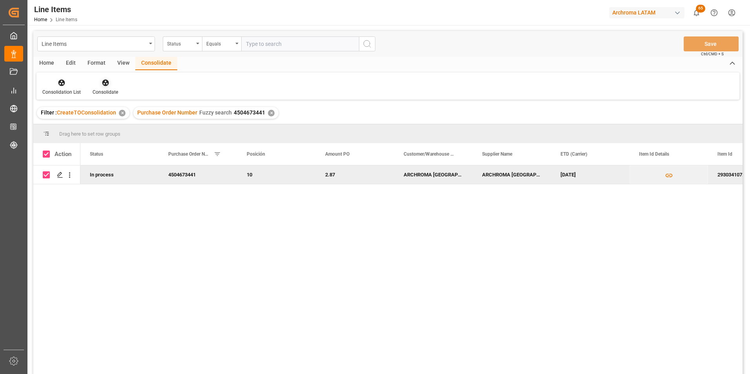
click at [103, 93] on div "Consolidate" at bounding box center [105, 92] width 25 height 7
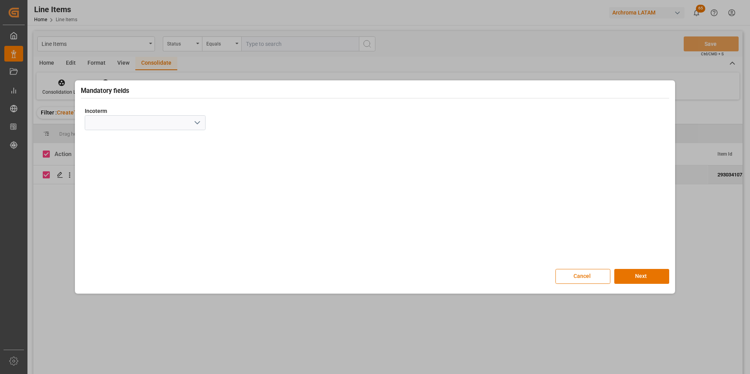
click at [201, 121] on icon "open menu" at bounding box center [196, 122] width 9 height 9
click at [125, 240] on div "CPT" at bounding box center [145, 246] width 120 height 18
type input "CPT"
click at [637, 268] on div "Mandatory fields Incoterm CPT Cancel Next" at bounding box center [375, 186] width 596 height 209
click at [639, 276] on button "Next" at bounding box center [641, 276] width 55 height 15
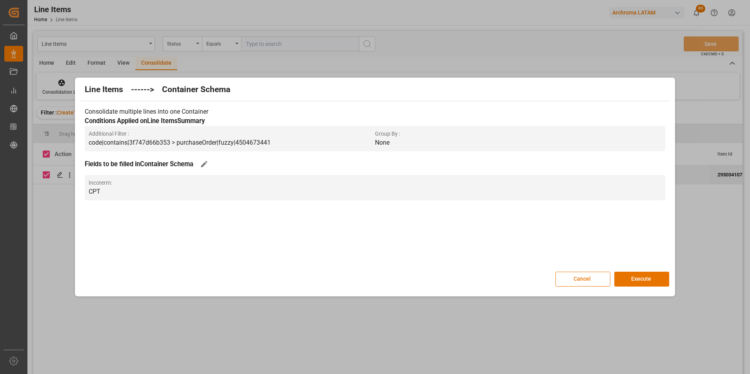
click at [639, 276] on button "Execute" at bounding box center [641, 279] width 55 height 15
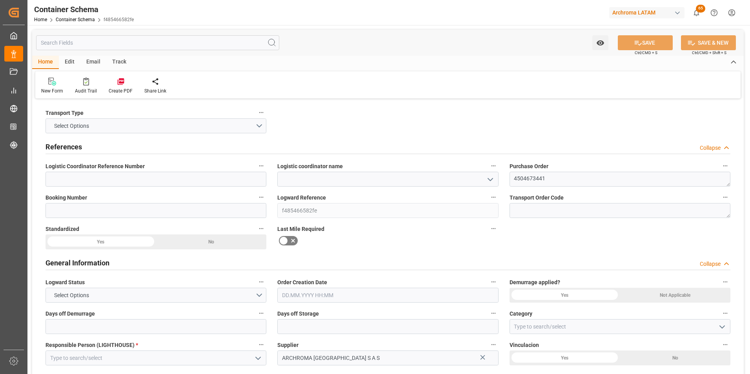
type input "0"
type input "1"
type input "260"
type input "281.4"
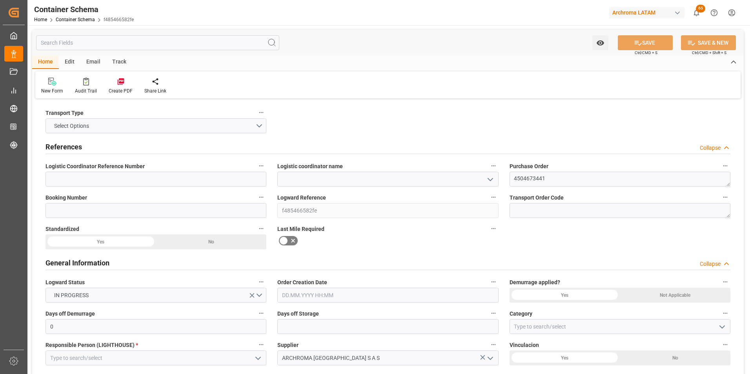
click at [490, 177] on icon "open menu" at bounding box center [489, 179] width 9 height 9
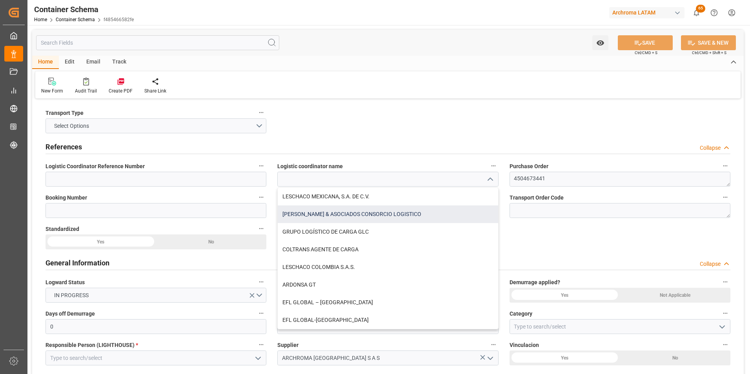
click at [380, 217] on div "PALACIOS & ASOCIADOS CONSORCIO LOGISTICO" at bounding box center [388, 214] width 220 height 18
type input "PALACIOS & ASOCIADOS CONSORCIO LOGISTICO"
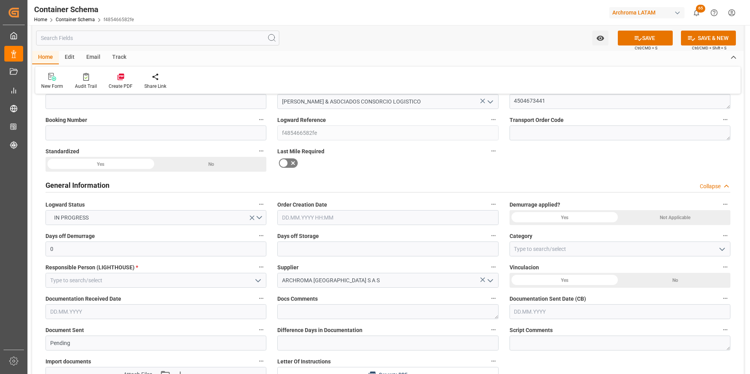
scroll to position [78, 0]
click at [284, 218] on input "text" at bounding box center [387, 216] width 221 height 15
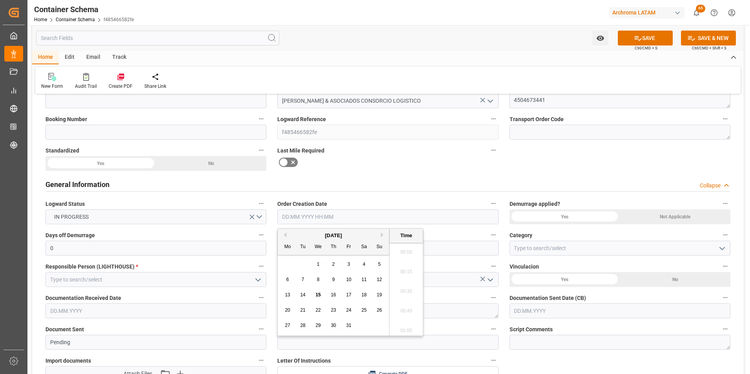
scroll to position [924, 0]
click at [286, 268] on div "29 30 1 2 3 4 5" at bounding box center [333, 264] width 107 height 15
click at [320, 294] on span "15" at bounding box center [317, 294] width 5 height 5
type input "15.10.2025 00:00"
click at [717, 248] on icon "open menu" at bounding box center [721, 248] width 9 height 9
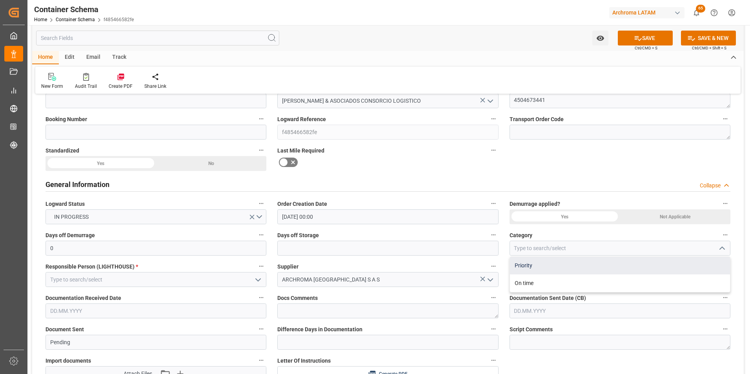
click at [636, 268] on div "Priority" at bounding box center [620, 266] width 220 height 18
type input "Priority"
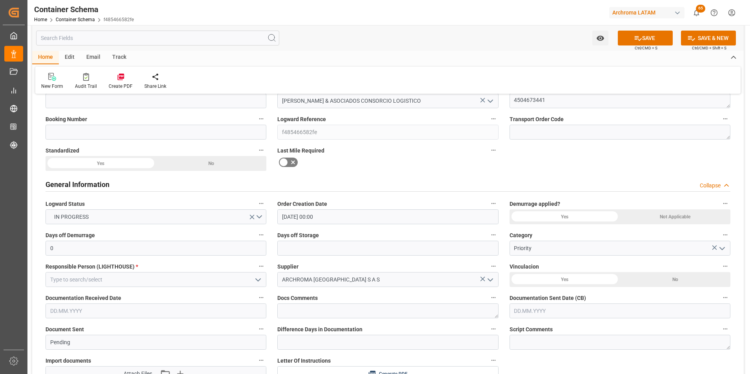
click at [261, 281] on icon "open menu" at bounding box center [257, 279] width 9 height 9
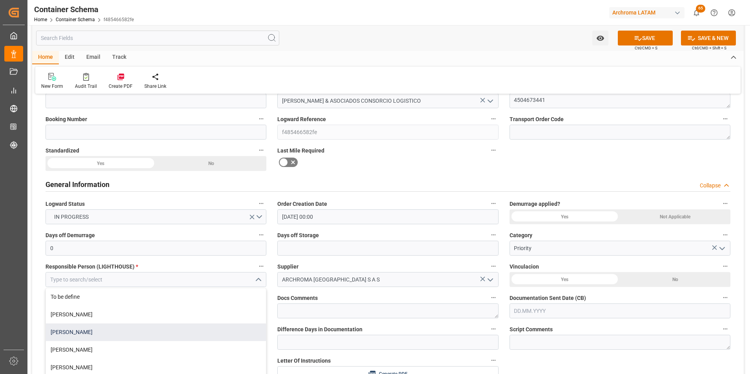
click at [185, 336] on div "[PERSON_NAME]" at bounding box center [156, 332] width 220 height 18
type input "[PERSON_NAME]"
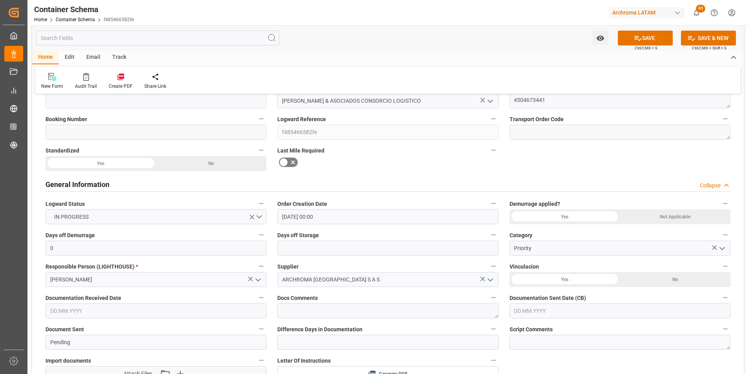
click at [151, 310] on input "text" at bounding box center [155, 310] width 221 height 15
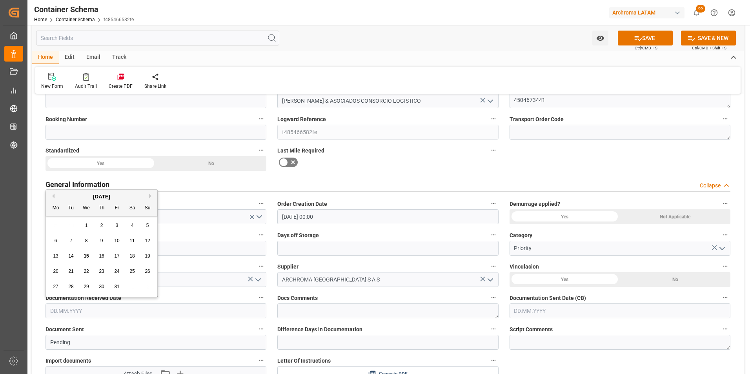
click at [51, 223] on div "29 30 1 2 3 4 5" at bounding box center [101, 225] width 107 height 15
click at [86, 256] on span "15" at bounding box center [85, 255] width 5 height 5
type input "[DATE]"
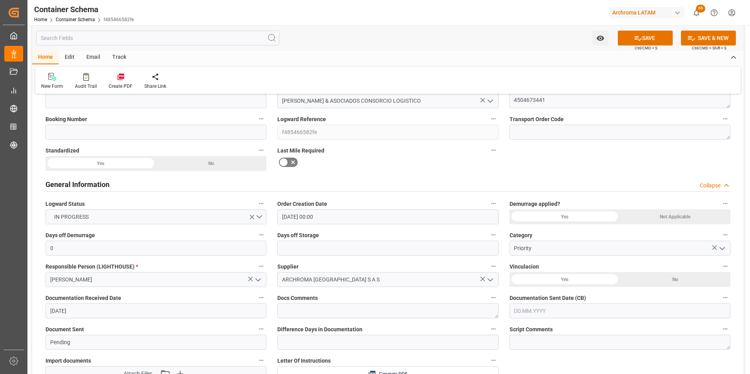
click at [526, 314] on input "text" at bounding box center [619, 310] width 221 height 15
click at [512, 224] on div "29 30 1 2 3 4 5" at bounding box center [565, 225] width 107 height 15
click at [549, 251] on div "15" at bounding box center [550, 256] width 10 height 10
type input "[DATE]"
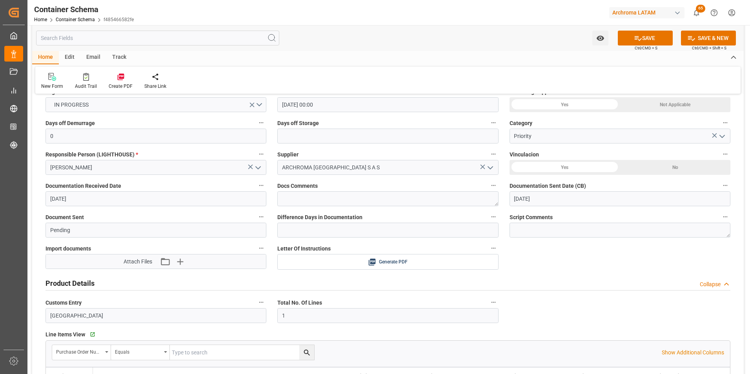
scroll to position [196, 0]
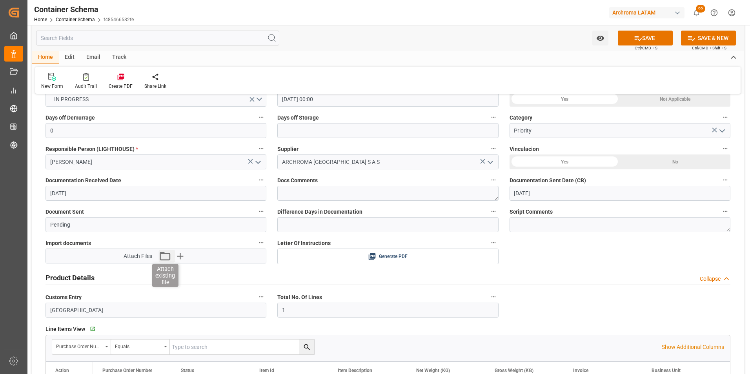
click at [162, 255] on icon "button" at bounding box center [164, 256] width 13 height 13
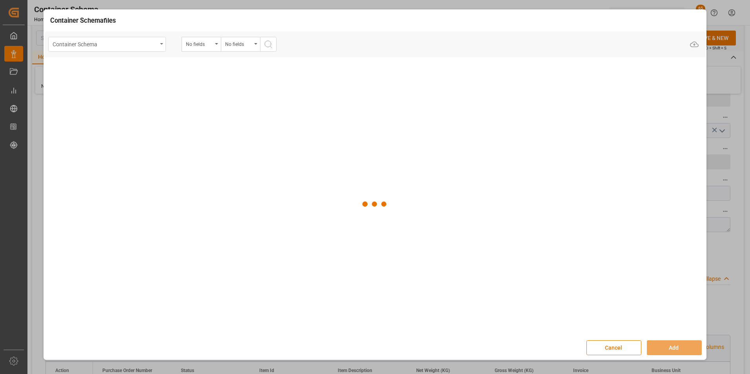
click at [156, 48] on div "Container Schema" at bounding box center [105, 44] width 105 height 10
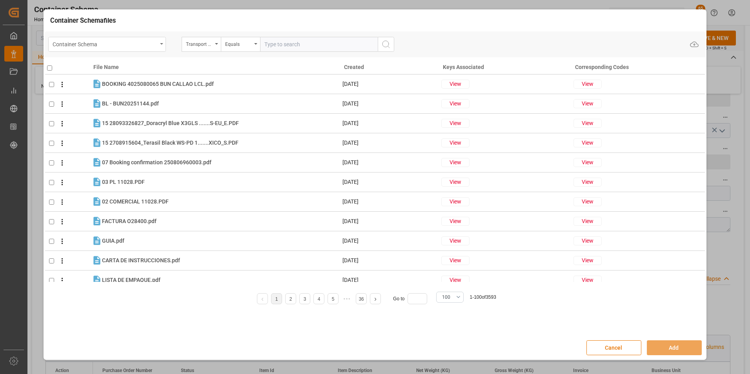
click at [156, 45] on div "Container Schema" at bounding box center [105, 44] width 105 height 10
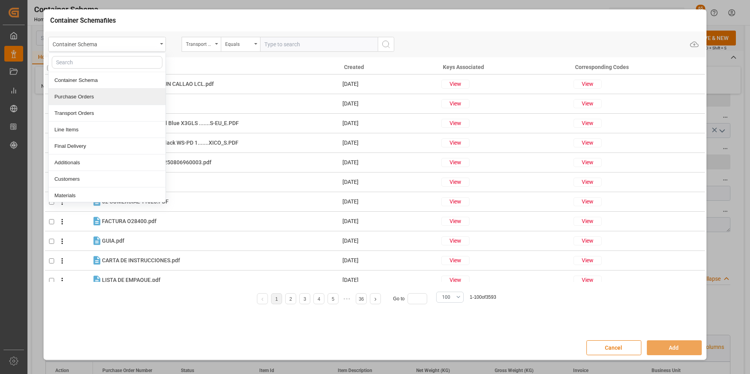
click at [121, 95] on div "Purchase Orders" at bounding box center [107, 97] width 117 height 16
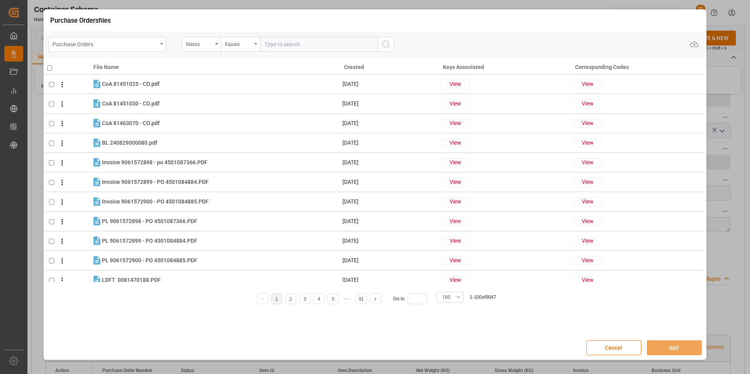
click at [154, 40] on div "Purchase Orders" at bounding box center [105, 44] width 105 height 10
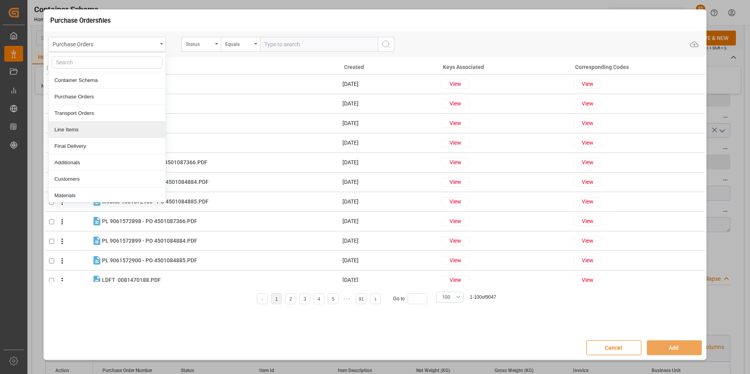
click at [115, 123] on div "Line Items" at bounding box center [107, 130] width 117 height 16
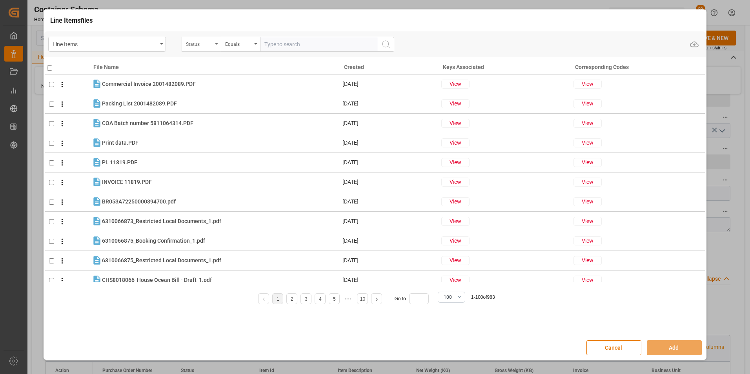
click at [204, 43] on div "Status" at bounding box center [199, 43] width 27 height 9
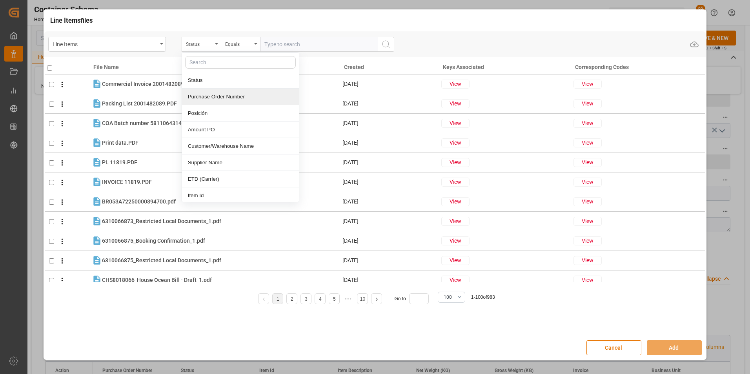
click at [224, 95] on div "Purchase Order Number" at bounding box center [240, 97] width 117 height 16
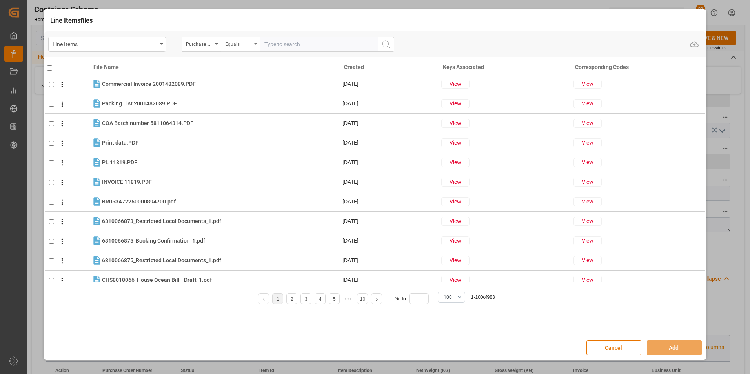
click at [236, 37] on div "Equals" at bounding box center [240, 44] width 39 height 15
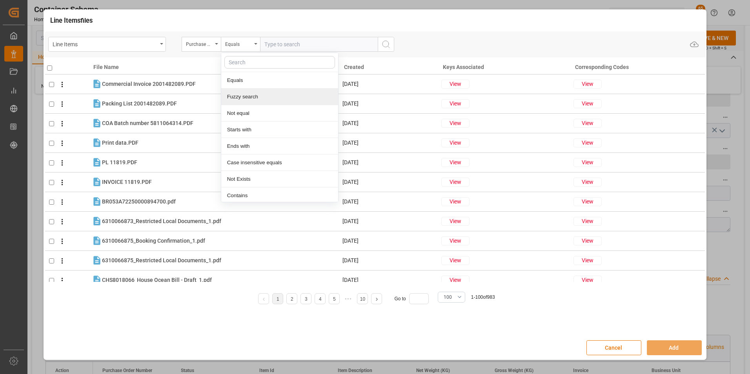
click at [250, 92] on div "Fuzzy search" at bounding box center [279, 97] width 117 height 16
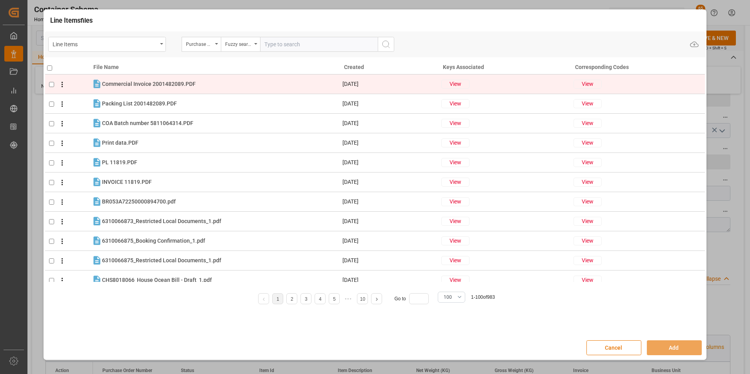
paste input "4504673441"
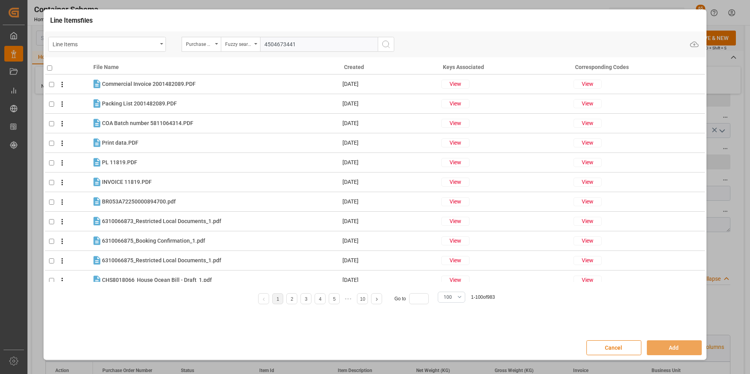
type input "4504673441"
click at [385, 48] on icon "search button" at bounding box center [385, 44] width 9 height 9
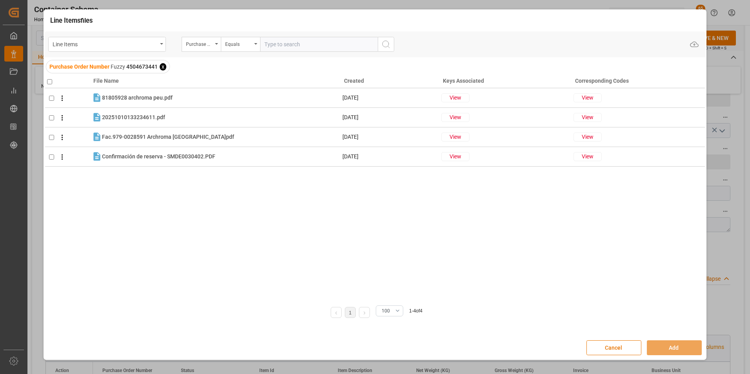
click at [48, 82] on input "checkbox" at bounding box center [49, 81] width 5 height 5
checkbox input "true"
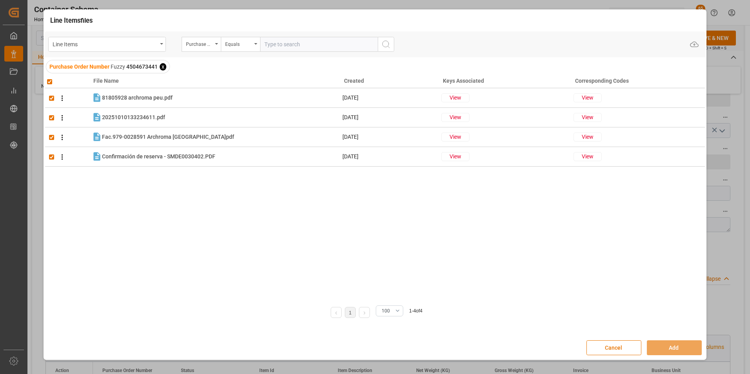
checkbox input "true"
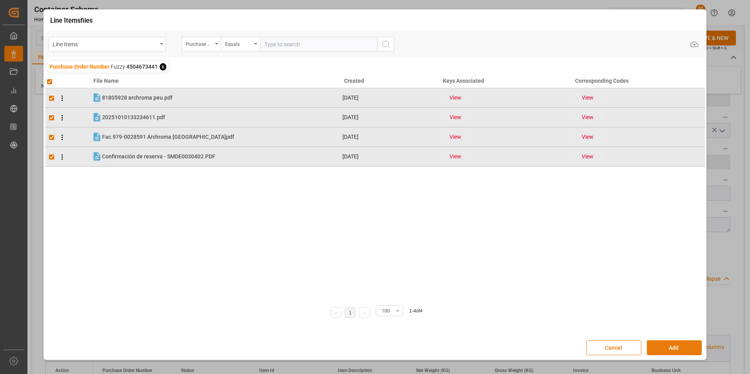
click at [665, 342] on button "Add" at bounding box center [673, 347] width 55 height 15
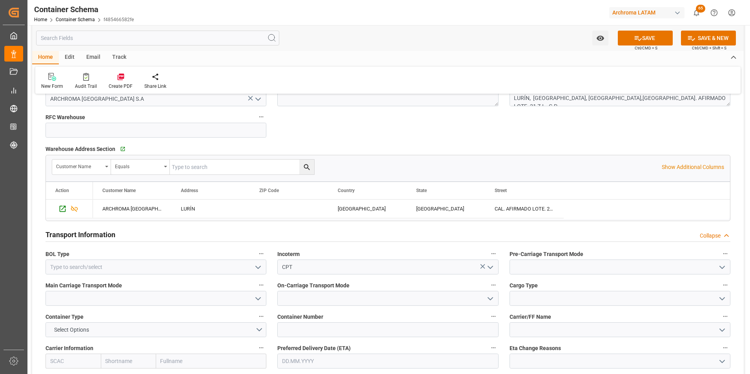
scroll to position [588, 0]
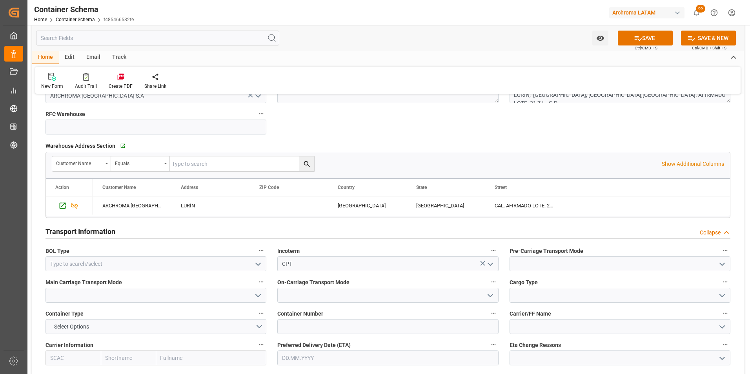
click at [263, 262] on icon "open menu" at bounding box center [257, 264] width 9 height 9
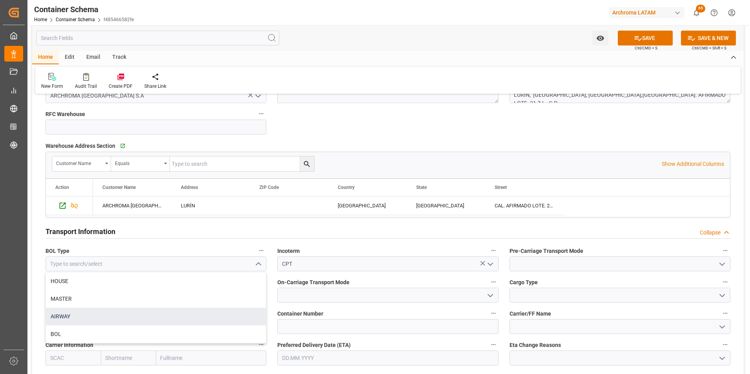
click at [199, 312] on div "AIRWAY" at bounding box center [156, 317] width 220 height 18
type input "AIRWAY"
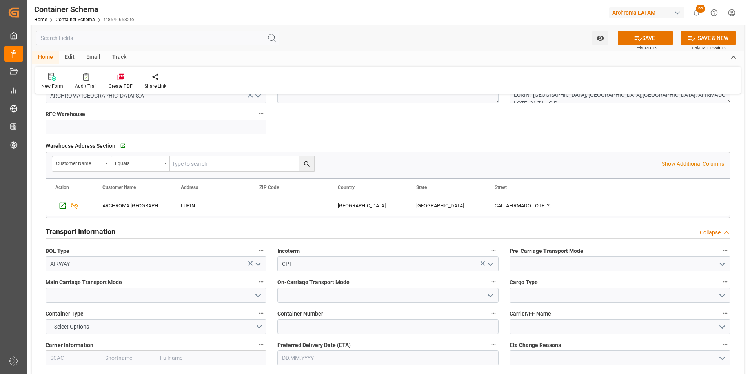
click at [716, 267] on button "open menu" at bounding box center [721, 264] width 12 height 12
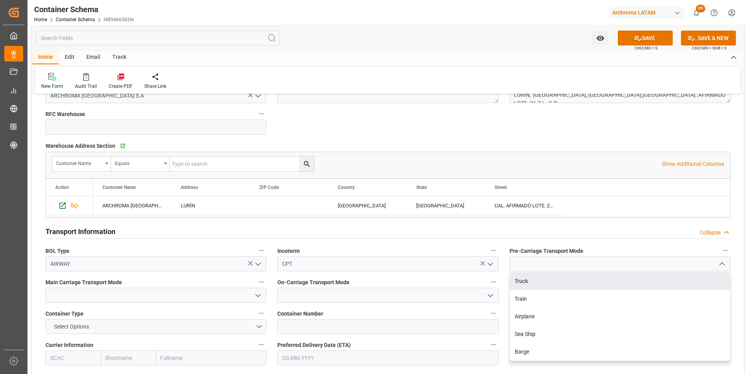
click at [695, 281] on div "Truck" at bounding box center [620, 281] width 220 height 18
type input "Truck"
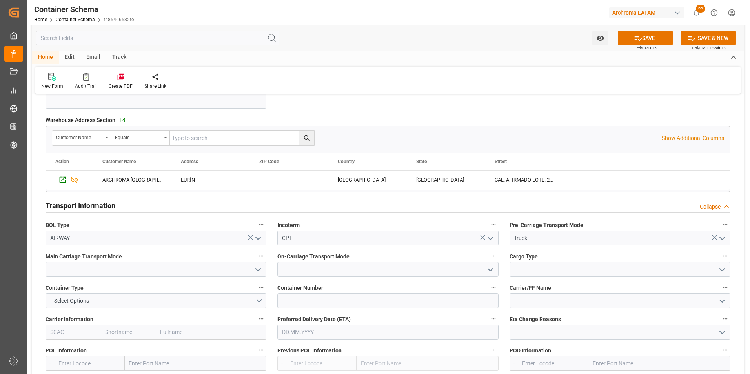
scroll to position [627, 0]
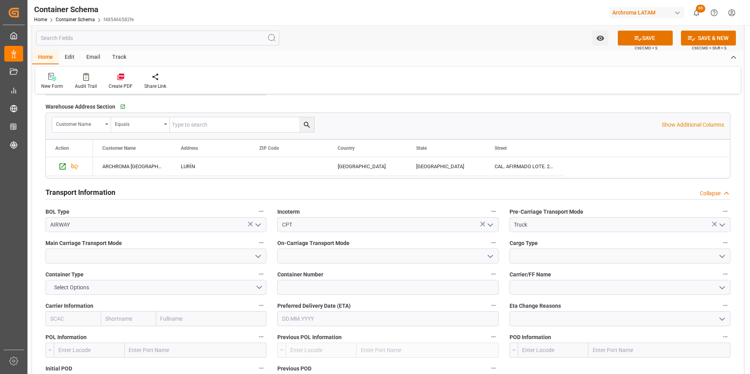
click at [257, 252] on icon "open menu" at bounding box center [257, 256] width 9 height 9
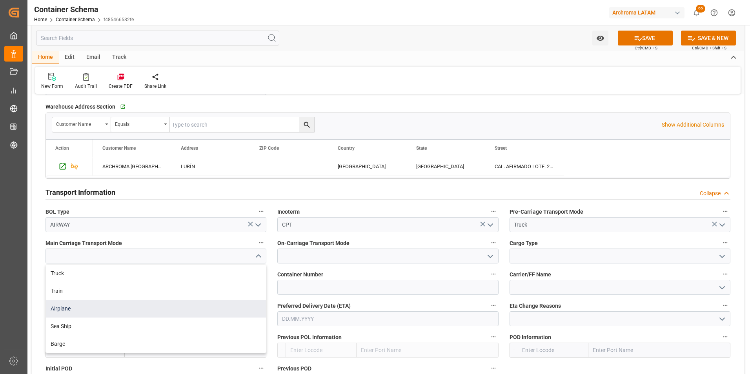
click at [200, 301] on div "Airplane" at bounding box center [156, 309] width 220 height 18
type input "Airplane"
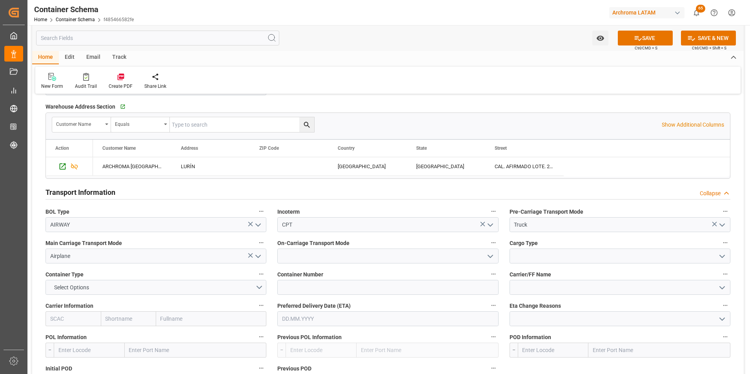
click at [490, 254] on icon "open menu" at bounding box center [489, 256] width 9 height 9
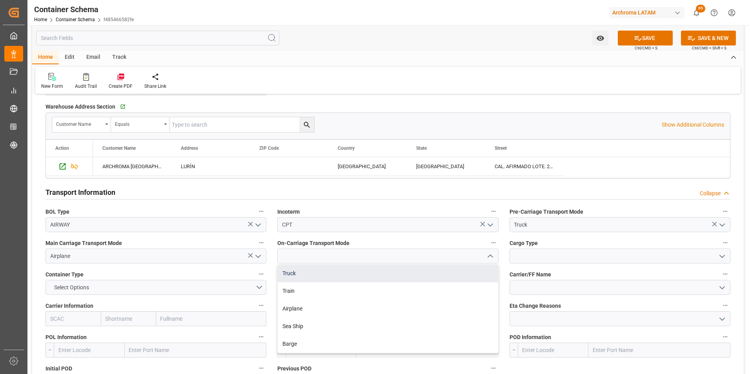
click at [454, 275] on div "Truck" at bounding box center [388, 274] width 220 height 18
type input "Truck"
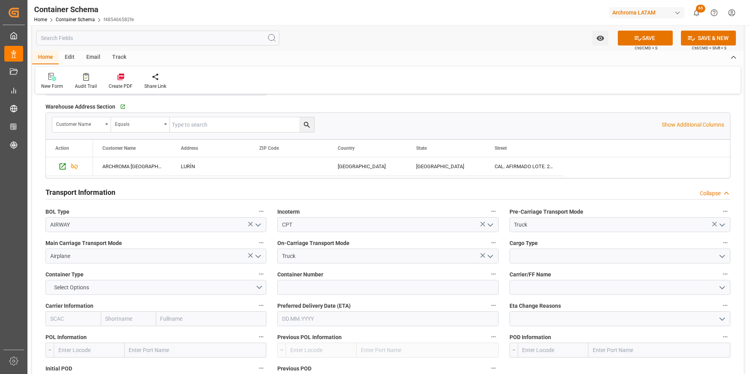
drag, startPoint x: 720, startPoint y: 258, endPoint x: 709, endPoint y: 261, distance: 11.5
click at [720, 258] on icon "open menu" at bounding box center [721, 256] width 9 height 9
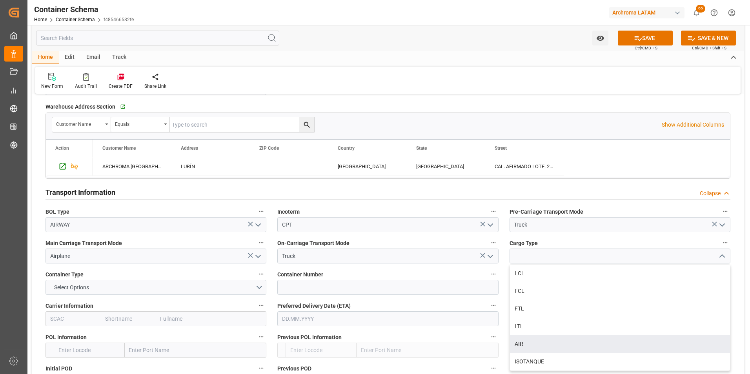
click at [612, 339] on div "AIR" at bounding box center [620, 344] width 220 height 18
type input "AIR"
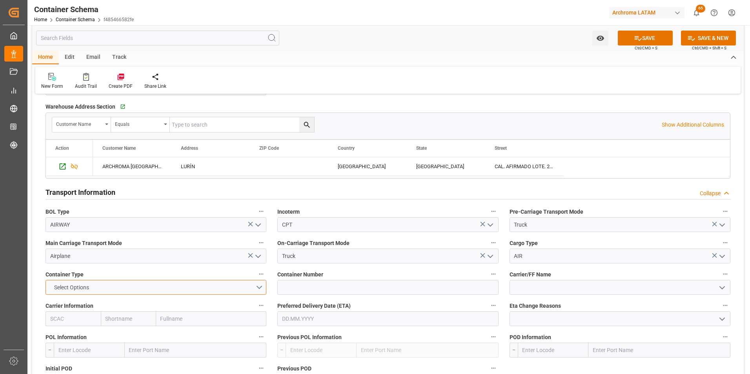
click at [254, 286] on button "Select Options" at bounding box center [155, 287] width 221 height 15
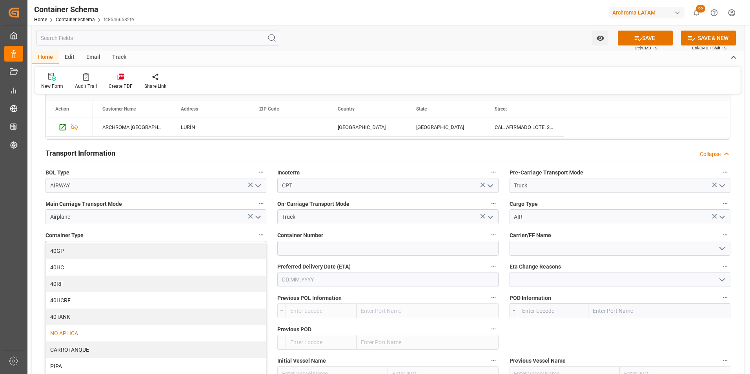
click at [102, 336] on div "NO APLICA" at bounding box center [156, 333] width 220 height 16
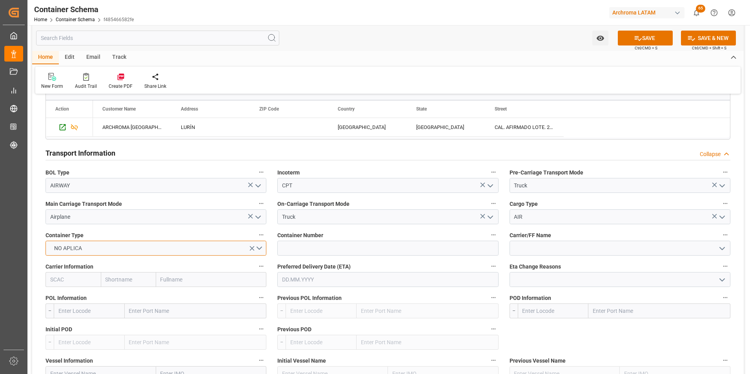
scroll to position [706, 0]
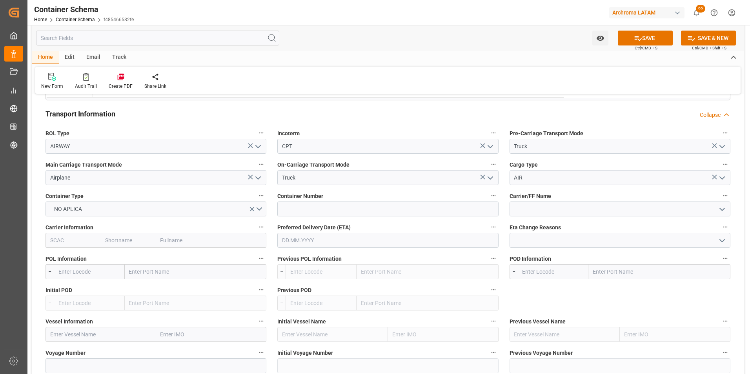
click at [343, 241] on input "text" at bounding box center [387, 240] width 221 height 15
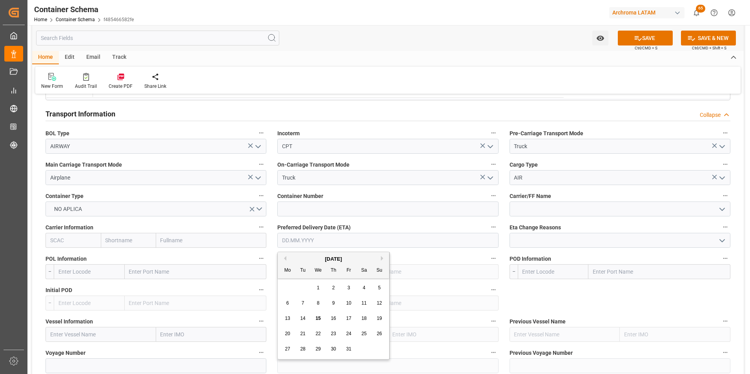
click at [283, 283] on div "29 30 1 2 3 4 5" at bounding box center [333, 287] width 107 height 15
click at [303, 329] on div "20 21 22 23 24 25 26" at bounding box center [333, 333] width 107 height 15
click at [303, 329] on div "21" at bounding box center [303, 334] width 10 height 10
type input "[DATE]"
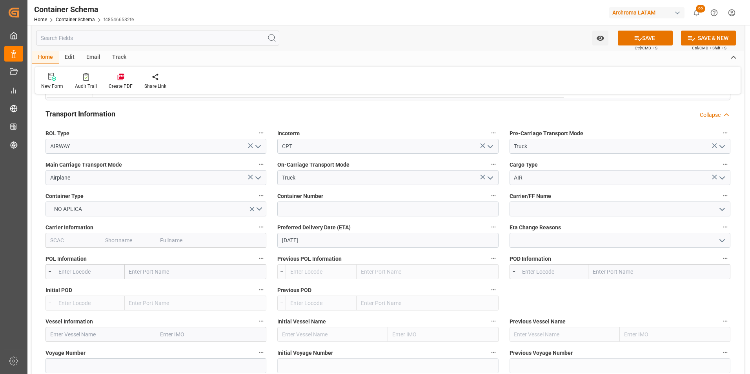
click at [154, 273] on input "text" at bounding box center [196, 271] width 142 height 15
click at [154, 272] on input "text" at bounding box center [196, 271] width 142 height 15
type input "bogot"
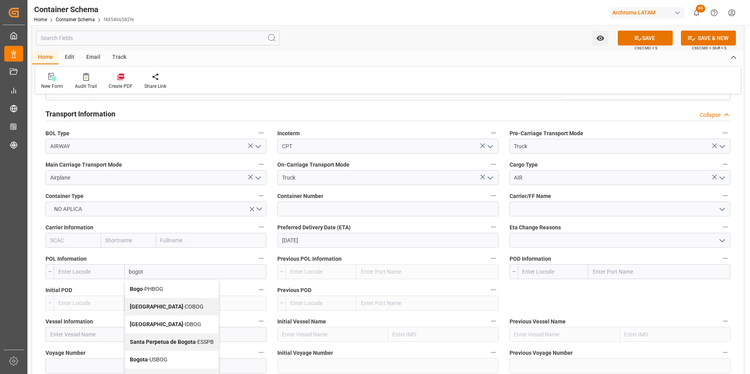
click at [157, 304] on span "Bogotá - COBOG" at bounding box center [167, 306] width 74 height 6
type input "COBOG"
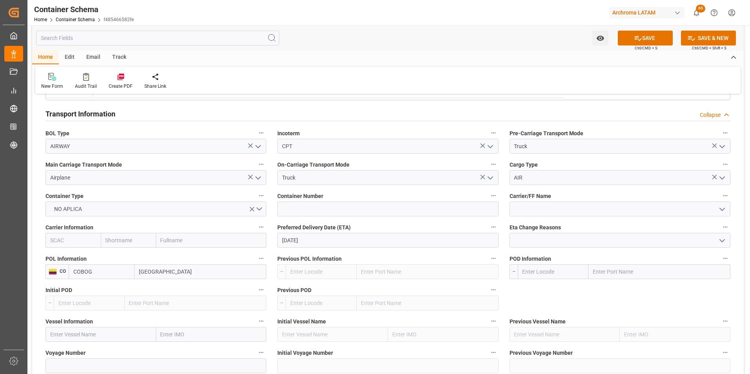
type input "Bogotá"
click at [595, 276] on input "text" at bounding box center [659, 271] width 142 height 15
type input "[GEOGRAPHIC_DATA]"
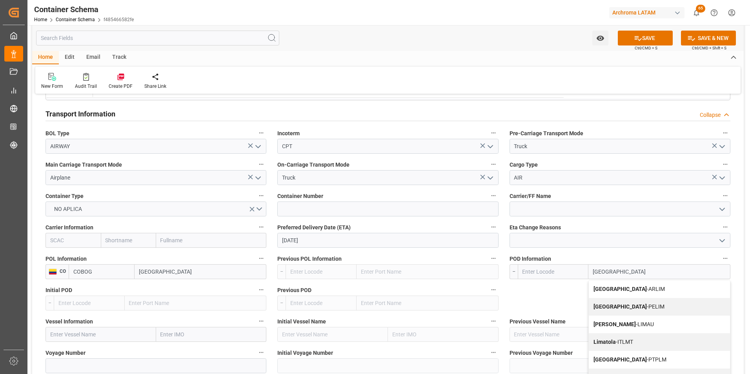
click at [609, 302] on div "Lima - PELIM" at bounding box center [658, 307] width 141 height 18
type input "PELIM"
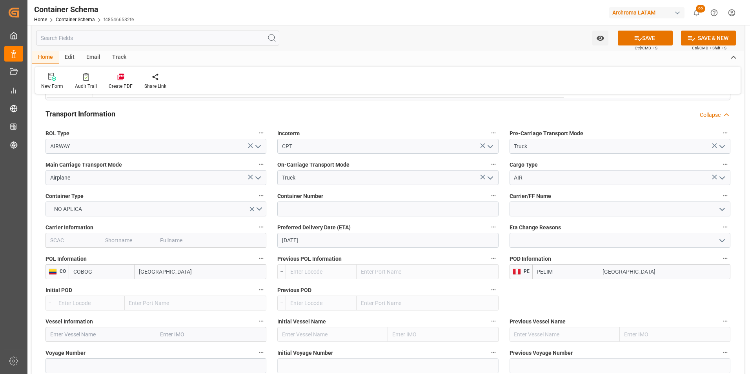
type input "Lima"
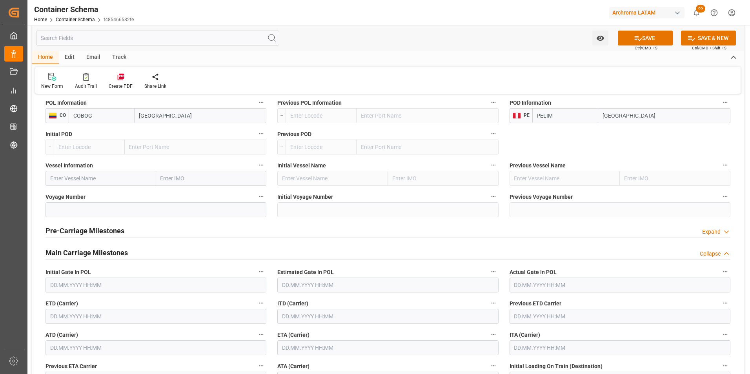
scroll to position [862, 0]
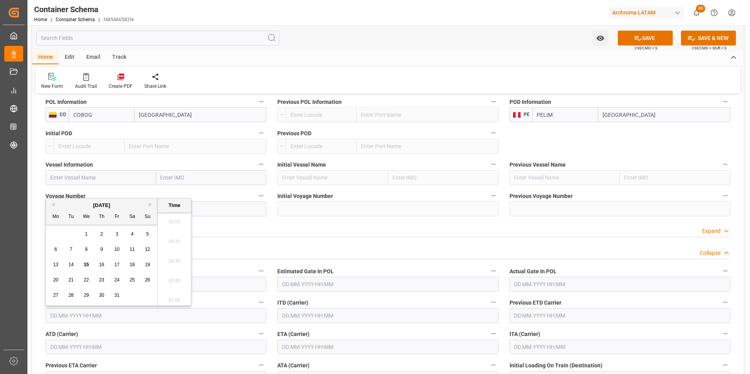
click at [116, 318] on input "text" at bounding box center [155, 315] width 221 height 15
click at [50, 229] on div "29 30 1 2 3 4 5" at bounding box center [101, 230] width 107 height 15
click at [143, 261] on div "19" at bounding box center [148, 260] width 10 height 9
type input "19.10.2025 00:00"
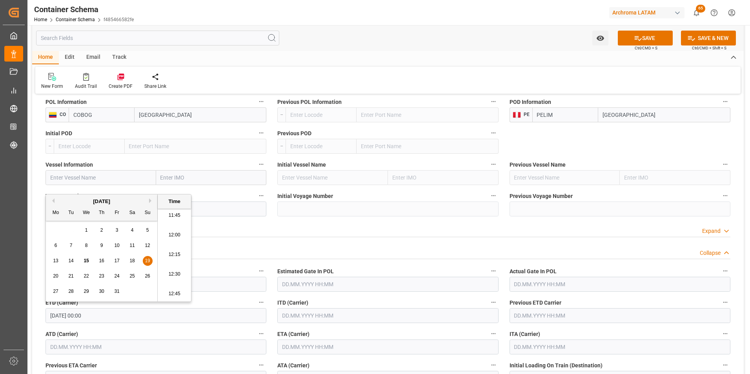
click at [319, 339] on input "text" at bounding box center [387, 346] width 221 height 15
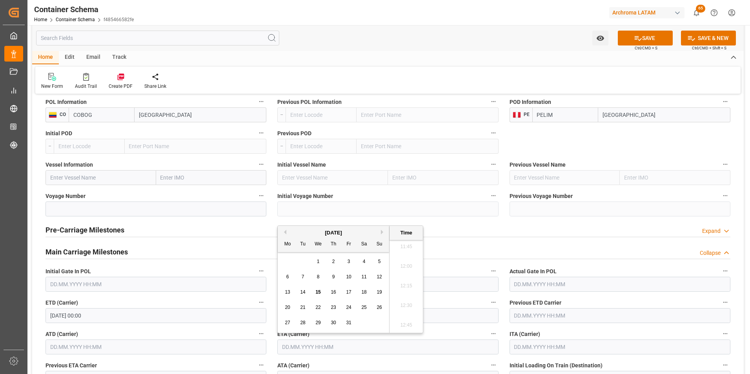
click at [285, 260] on div "29 30 1 2 3 4 5" at bounding box center [333, 261] width 107 height 15
click at [300, 308] on span "21" at bounding box center [302, 307] width 5 height 5
type input "21.10.2025 00:00"
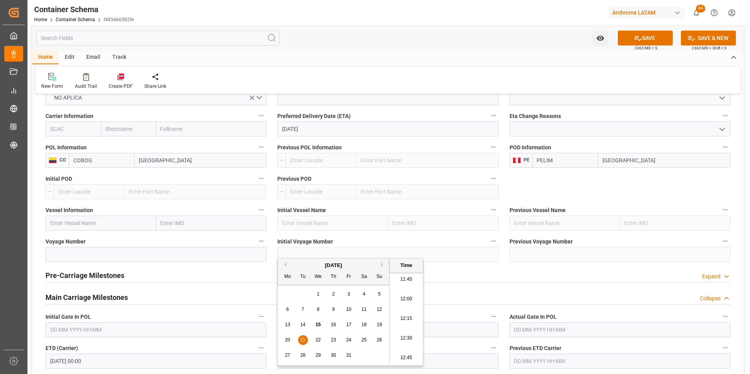
scroll to position [784, 0]
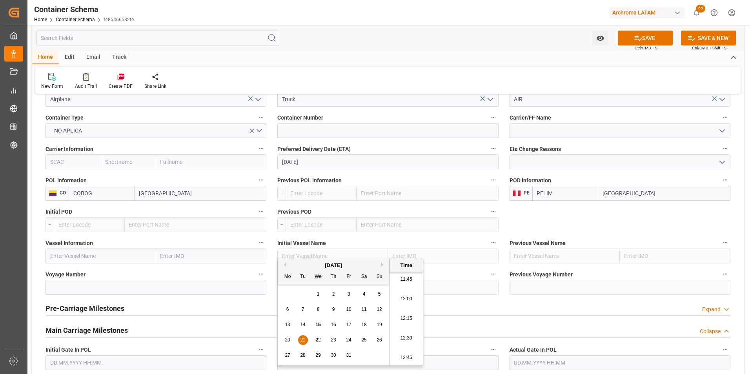
click at [635, 38] on icon at bounding box center [637, 38] width 7 height 5
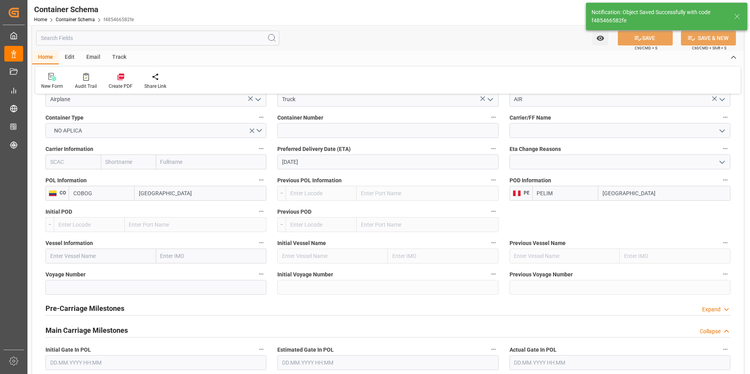
type input "Document Sent"
type input "PELIM"
type input "Lima"
type input "19.10.2025 00:00"
type input "21.10.2025 00:00"
